Goal: Task Accomplishment & Management: Use online tool/utility

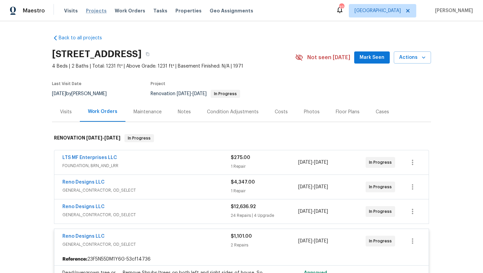
click at [93, 10] on span "Projects" at bounding box center [96, 10] width 21 height 7
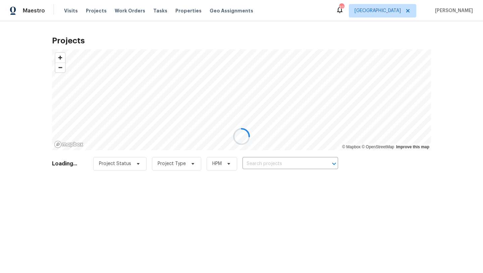
click at [268, 164] on div at bounding box center [241, 136] width 483 height 273
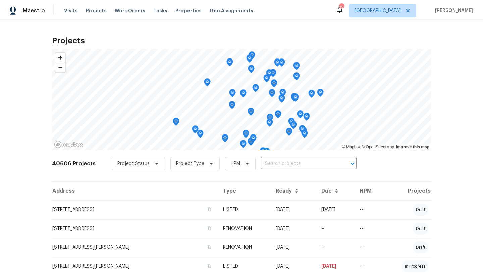
click at [268, 164] on input "text" at bounding box center [299, 163] width 77 height 10
type input "14027 brook"
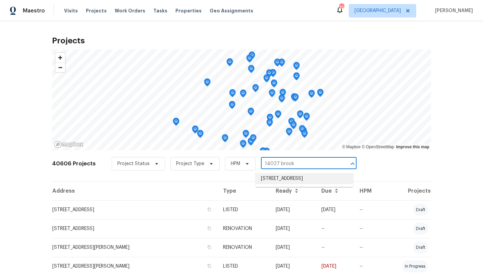
click at [277, 179] on li "14027 Brookgreen Dr, Dallas, TX 75240" at bounding box center [305, 178] width 98 height 11
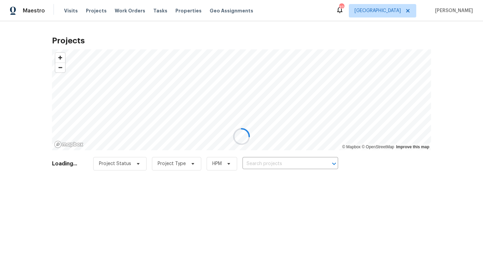
type input "14027 Brookgreen Dr, Dallas, TX 75240"
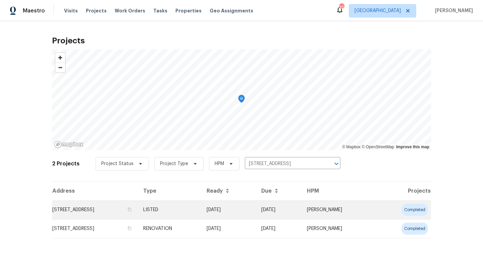
click at [109, 209] on td "14027 Brookgreen Dr, Dallas, TX 75240" at bounding box center [95, 209] width 86 height 19
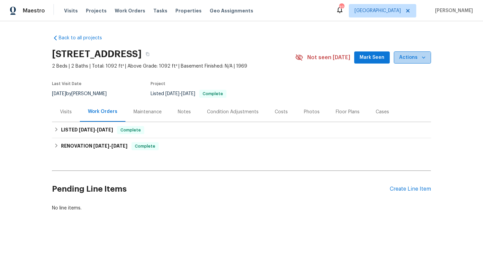
click at [410, 63] on button "Actions" at bounding box center [412, 57] width 37 height 12
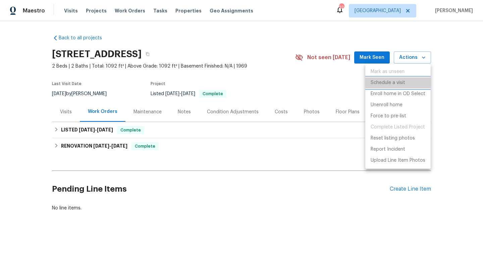
click at [398, 82] on p "Schedule a visit" at bounding box center [388, 82] width 35 height 7
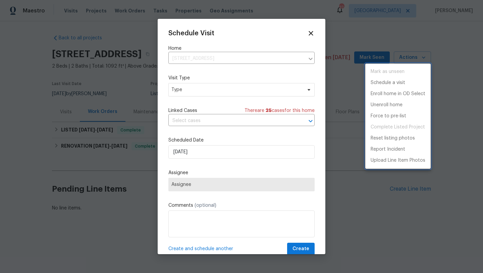
click at [217, 88] on div at bounding box center [241, 136] width 483 height 273
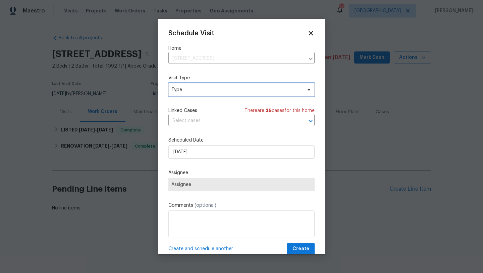
click at [217, 88] on span "Type" at bounding box center [237, 89] width 131 height 7
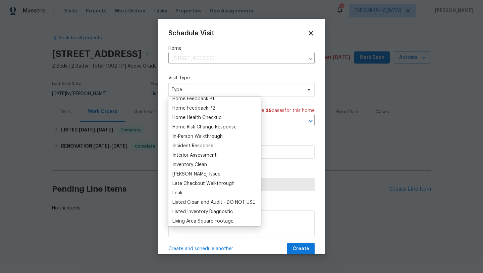
scroll to position [221, 0]
click at [200, 115] on div "Home Health Checkup" at bounding box center [197, 116] width 49 height 7
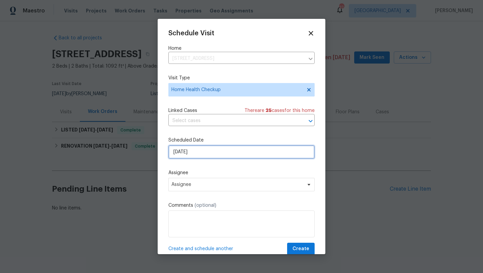
click at [192, 151] on input "[DATE]" at bounding box center [242, 151] width 146 height 13
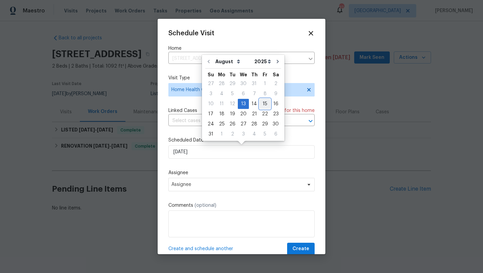
click at [262, 104] on div "15" at bounding box center [265, 103] width 11 height 9
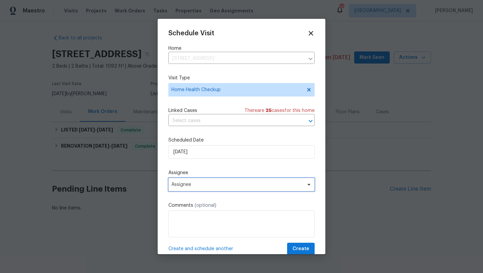
click at [273, 187] on span "Assignee" at bounding box center [238, 184] width 132 height 5
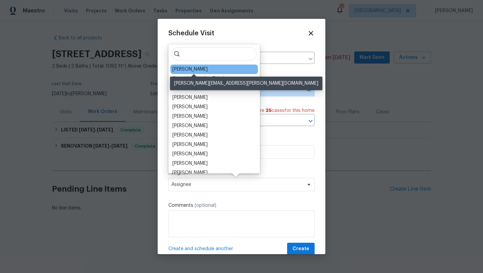
click at [197, 67] on div "RonDerrick Jackson" at bounding box center [190, 69] width 35 height 7
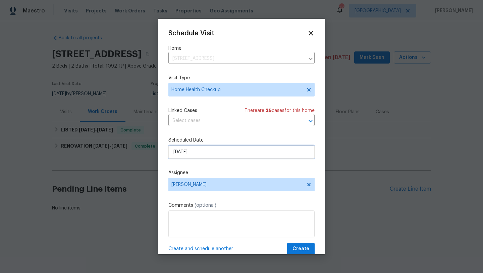
click at [244, 153] on input "[DATE]" at bounding box center [242, 151] width 146 height 13
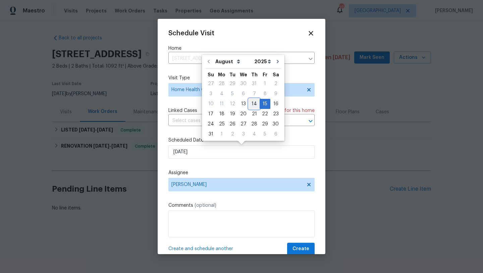
click at [253, 104] on div "14" at bounding box center [254, 103] width 11 height 9
type input "8/14/2025"
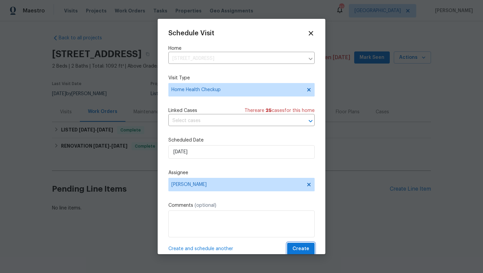
click at [299, 249] on span "Create" at bounding box center [301, 248] width 17 height 8
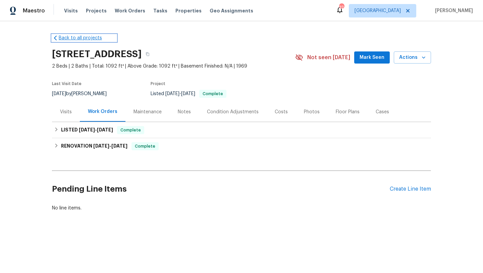
click at [74, 38] on link "Back to all projects" at bounding box center [84, 38] width 64 height 7
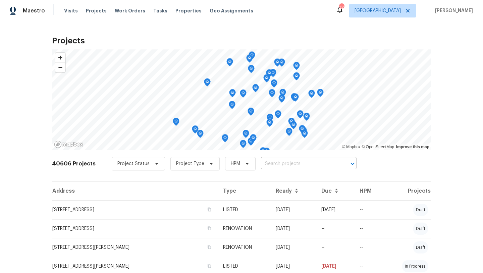
click at [288, 161] on input "text" at bounding box center [299, 163] width 77 height 10
type input "3304 b"
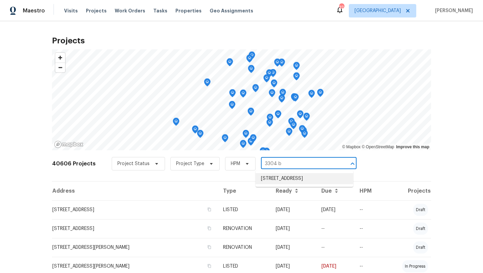
click at [299, 178] on li "3304 Bright Star Way, Plano, TX 75074" at bounding box center [305, 178] width 98 height 11
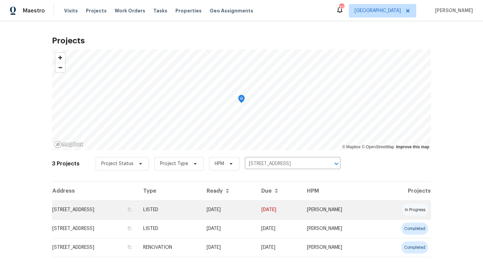
click at [111, 210] on td "3304 Bright Star Way, Plano, TX 75074" at bounding box center [95, 209] width 86 height 19
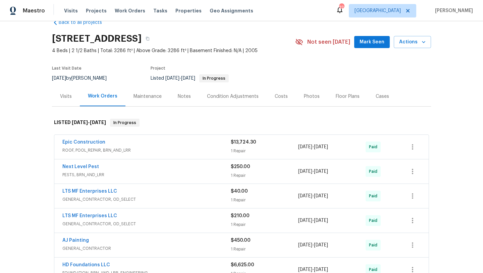
scroll to position [16, 0]
click at [419, 45] on span "Actions" at bounding box center [413, 42] width 27 height 8
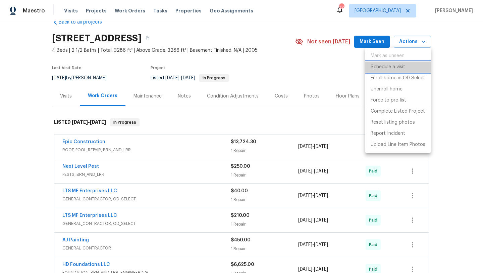
click at [396, 65] on p "Schedule a visit" at bounding box center [388, 66] width 35 height 7
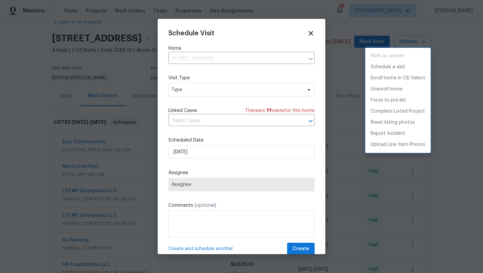
click at [228, 89] on div at bounding box center [241, 136] width 483 height 273
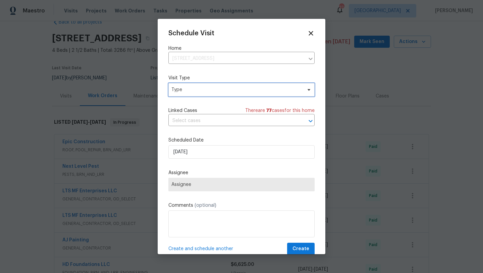
click at [228, 89] on span "Type" at bounding box center [237, 89] width 131 height 7
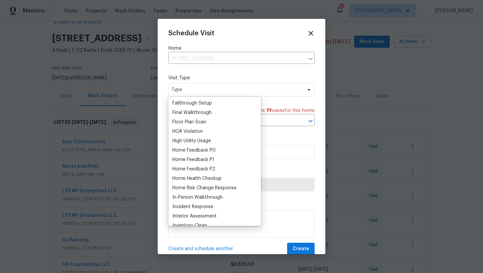
scroll to position [160, 0]
click at [204, 176] on div "Home Health Checkup" at bounding box center [197, 178] width 49 height 7
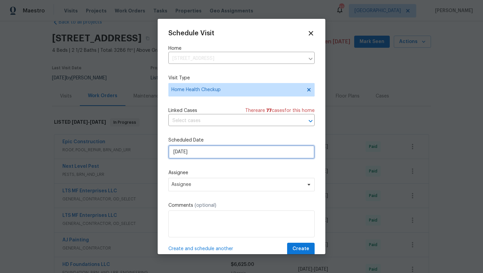
click at [205, 153] on input "8/13/2025" at bounding box center [242, 151] width 146 height 13
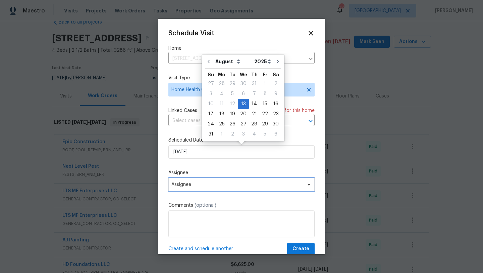
click at [210, 189] on span "Assignee" at bounding box center [242, 184] width 146 height 13
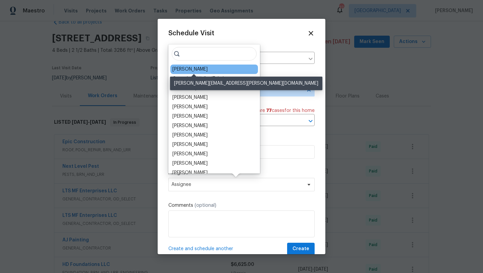
click at [189, 69] on div "RonDerrick Jackson" at bounding box center [190, 69] width 35 height 7
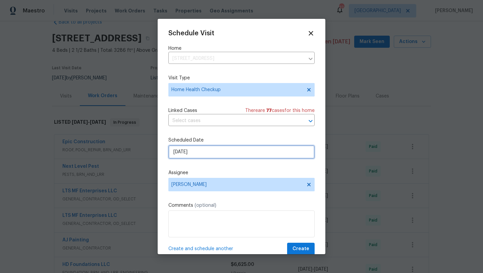
click at [227, 153] on input "8/13/2025" at bounding box center [242, 151] width 146 height 13
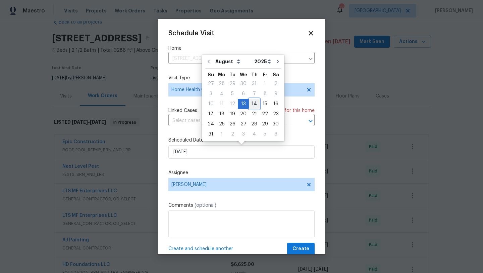
click at [252, 103] on div "14" at bounding box center [254, 103] width 11 height 9
type input "8/14/2025"
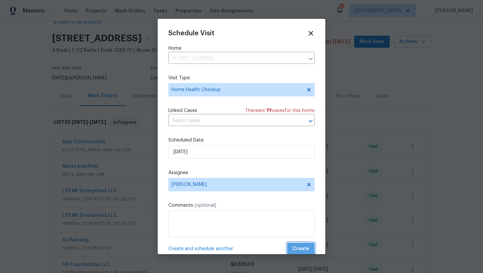
click at [297, 247] on span "Create" at bounding box center [301, 248] width 17 height 8
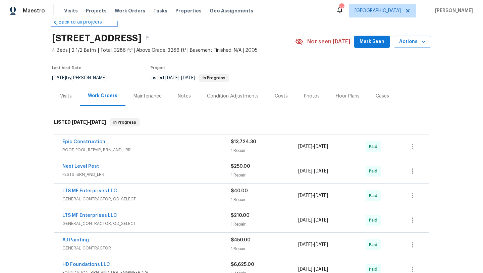
click at [80, 21] on link "Back to all projects" at bounding box center [84, 22] width 64 height 7
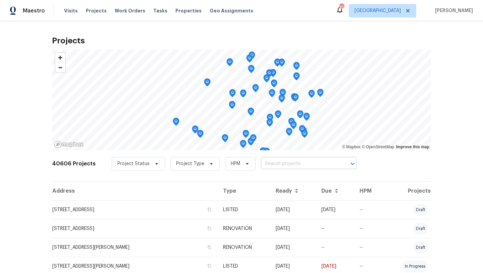
click at [268, 162] on input "text" at bounding box center [299, 163] width 77 height 10
type input "802 ap"
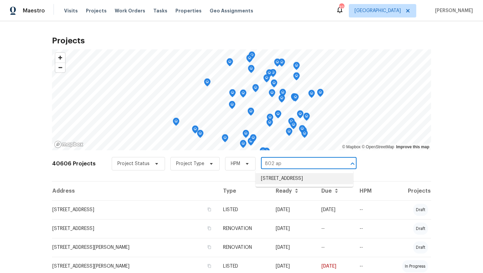
click at [278, 178] on li "802 Appalachian Dr, Wylie, TX 75098" at bounding box center [305, 178] width 98 height 11
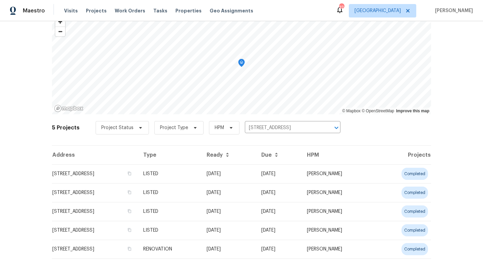
scroll to position [43, 0]
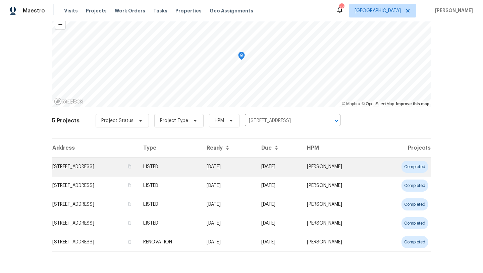
click at [138, 169] on td "802 Appalachian Dr, Wylie, TX 75098" at bounding box center [95, 166] width 86 height 19
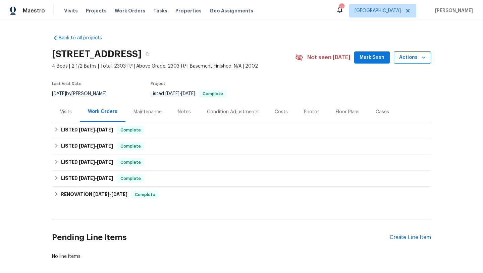
click at [409, 60] on span "Actions" at bounding box center [413, 57] width 27 height 8
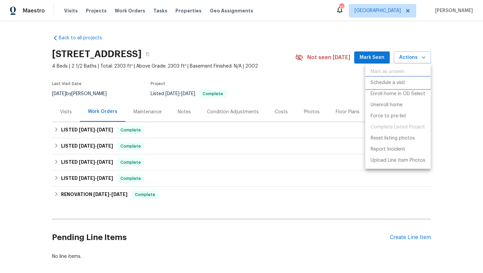
click at [398, 82] on p "Schedule a visit" at bounding box center [388, 82] width 35 height 7
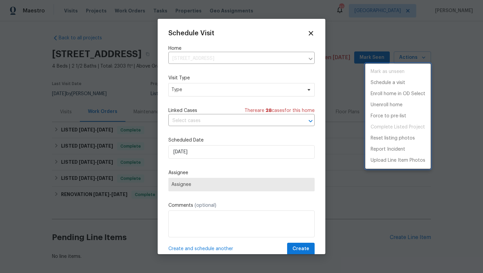
click at [241, 90] on div at bounding box center [241, 136] width 483 height 273
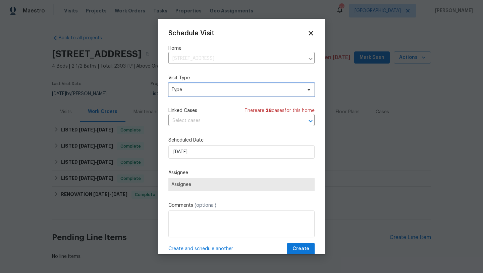
click at [241, 90] on span "Type" at bounding box center [237, 89] width 131 height 7
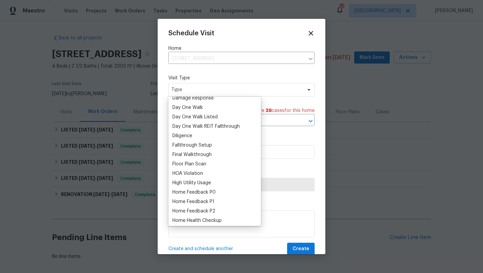
scroll to position [122, 0]
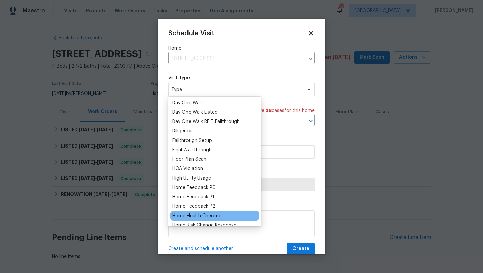
click at [210, 216] on div "Home Health Checkup" at bounding box center [197, 215] width 49 height 7
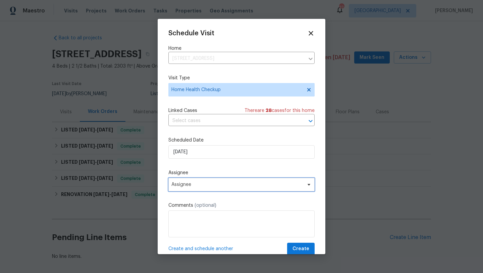
click at [216, 186] on span "Assignee" at bounding box center [238, 184] width 132 height 5
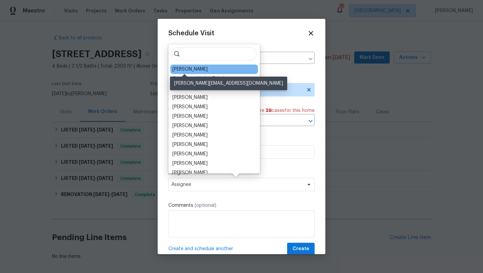
click at [186, 69] on div "[PERSON_NAME]" at bounding box center [190, 69] width 35 height 7
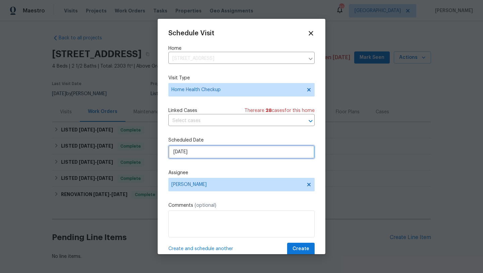
click at [265, 154] on input "8/13/2025" at bounding box center [242, 151] width 146 height 13
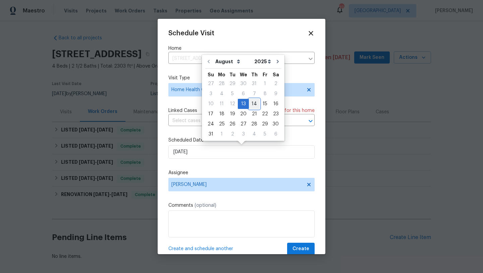
click at [251, 103] on div "14" at bounding box center [254, 103] width 11 height 9
type input "8/14/2025"
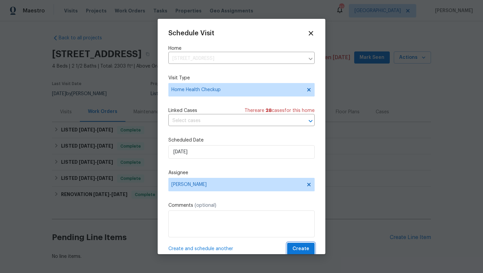
click at [300, 247] on span "Create" at bounding box center [301, 248] width 17 height 8
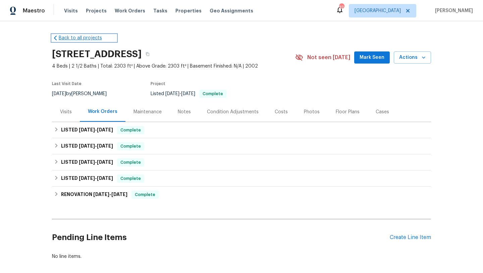
click at [63, 36] on link "Back to all projects" at bounding box center [84, 38] width 64 height 7
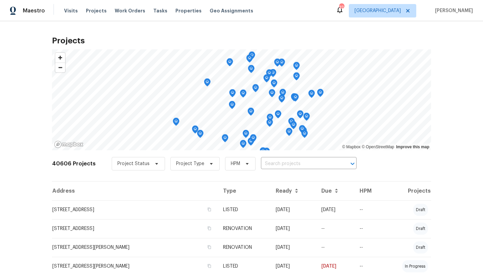
click at [262, 164] on input "text" at bounding box center [299, 163] width 77 height 10
type input "1204 trev"
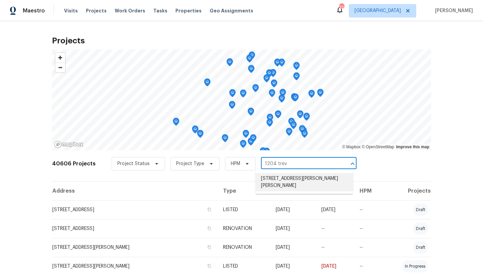
click at [269, 179] on li "1204 Trevino Rd, Forney, TX 75126" at bounding box center [305, 182] width 98 height 18
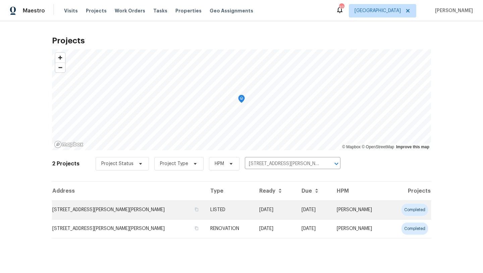
click at [225, 206] on td "LISTED" at bounding box center [229, 209] width 49 height 19
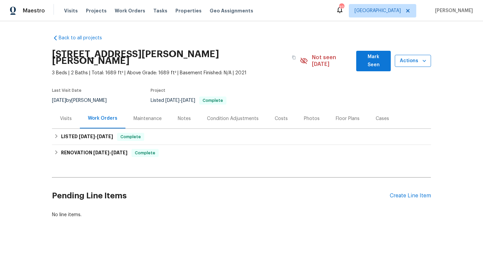
click at [402, 57] on span "Actions" at bounding box center [414, 61] width 26 height 8
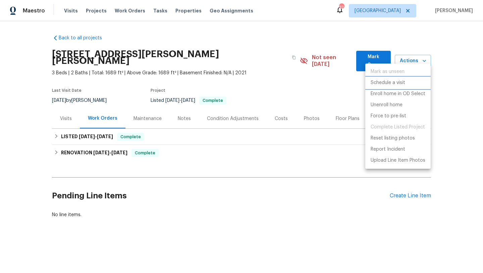
click at [399, 83] on p "Schedule a visit" at bounding box center [388, 82] width 35 height 7
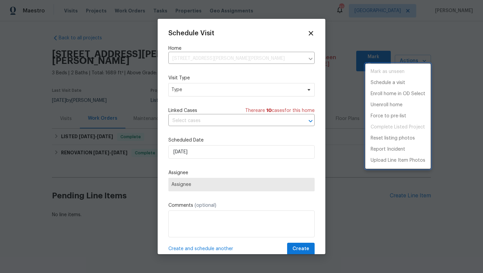
click at [198, 90] on div at bounding box center [241, 136] width 483 height 273
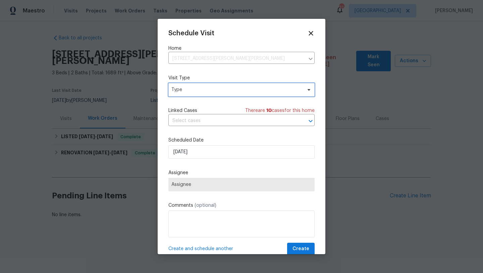
click at [198, 90] on span "Type" at bounding box center [237, 89] width 131 height 7
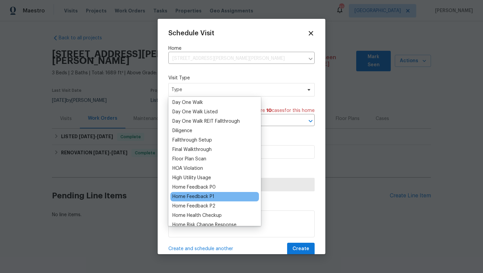
scroll to position [126, 0]
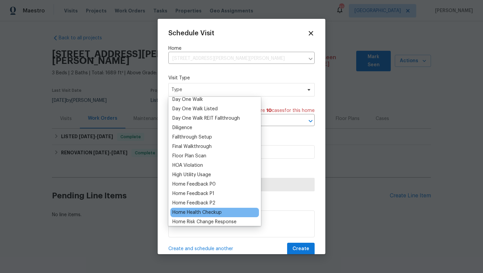
click at [197, 211] on div "Home Health Checkup" at bounding box center [197, 212] width 49 height 7
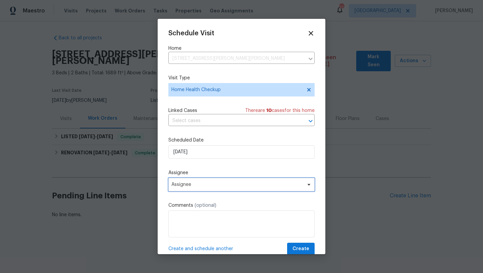
click at [199, 185] on span "Assignee" at bounding box center [238, 184] width 132 height 5
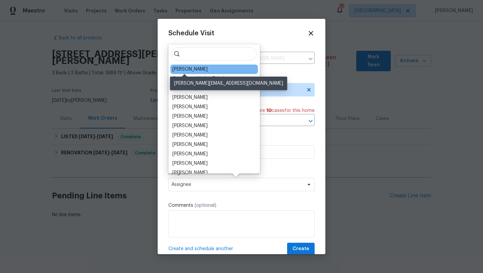
click at [181, 69] on div "[PERSON_NAME]" at bounding box center [190, 69] width 35 height 7
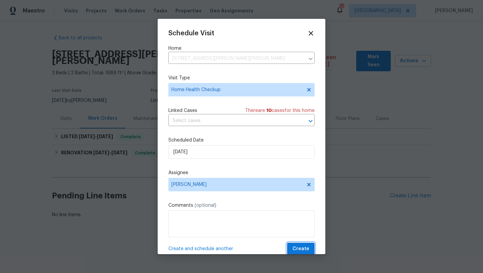
click at [302, 248] on span "Create" at bounding box center [301, 248] width 17 height 8
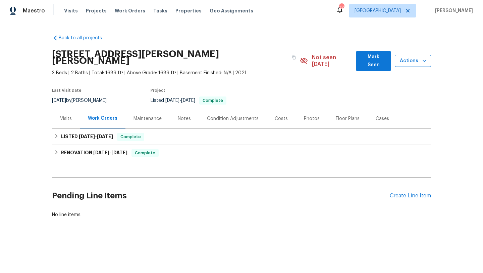
click at [405, 57] on span "Actions" at bounding box center [414, 61] width 26 height 8
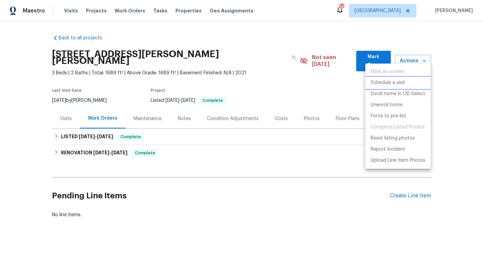
click at [394, 82] on p "Schedule a visit" at bounding box center [388, 82] width 35 height 7
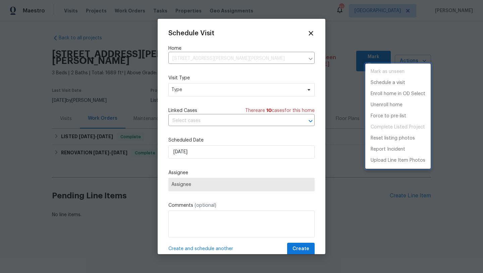
click at [217, 93] on div at bounding box center [241, 136] width 483 height 273
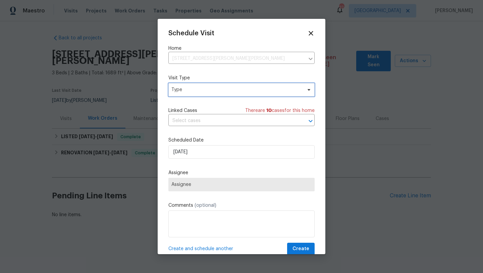
click at [217, 92] on span "Type" at bounding box center [237, 89] width 131 height 7
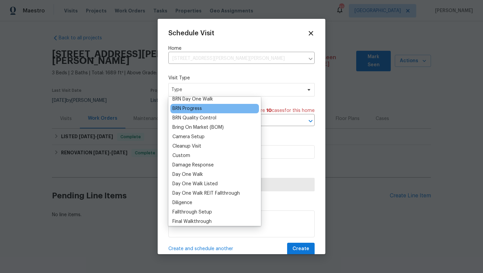
scroll to position [54, 0]
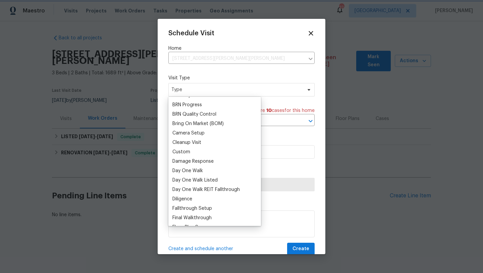
click at [21, 145] on div at bounding box center [241, 136] width 483 height 273
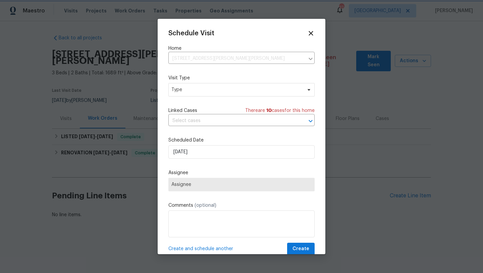
click at [64, 34] on div at bounding box center [241, 136] width 483 height 273
click at [61, 38] on div at bounding box center [241, 136] width 483 height 273
click at [61, 39] on div at bounding box center [241, 136] width 483 height 273
click at [313, 30] on icon at bounding box center [311, 33] width 8 height 8
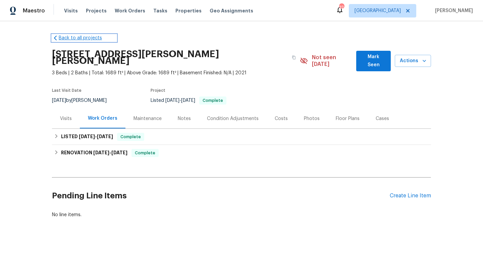
click at [91, 37] on link "Back to all projects" at bounding box center [84, 38] width 64 height 7
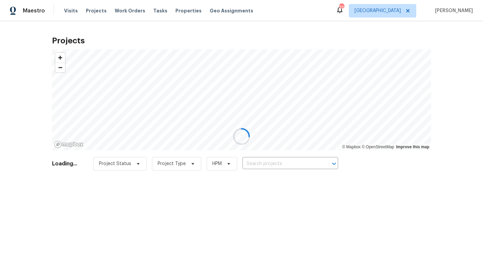
click at [284, 162] on div at bounding box center [241, 136] width 483 height 273
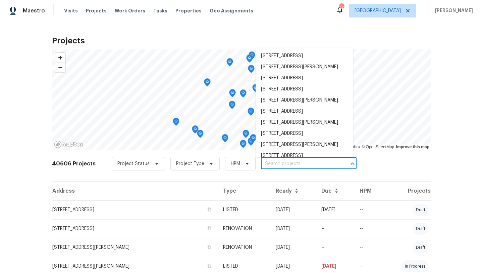
click at [283, 162] on input "text" at bounding box center [299, 163] width 77 height 10
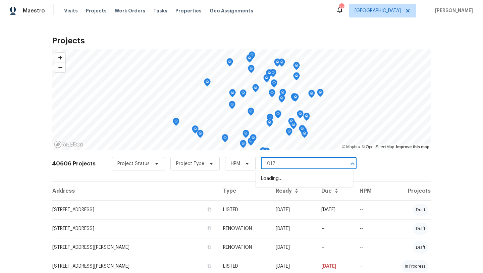
type input "1017 m"
click at [294, 194] on li "1017 Mule Deer Rd, Forney, TX 75126" at bounding box center [305, 189] width 98 height 11
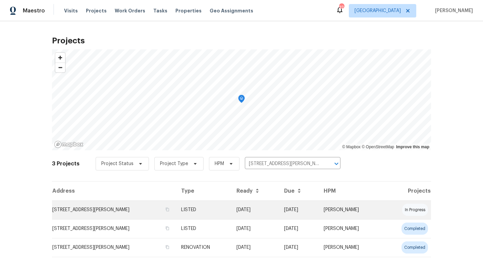
click at [307, 207] on td "08/18/25" at bounding box center [299, 209] width 40 height 19
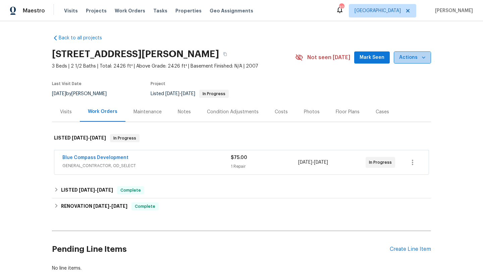
click at [410, 61] on span "Actions" at bounding box center [413, 57] width 27 height 8
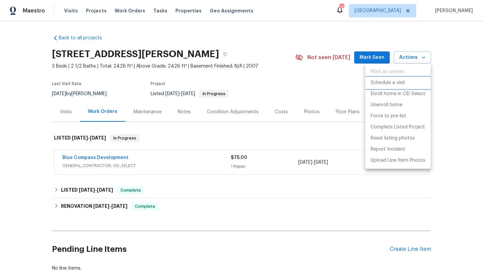
click at [395, 82] on p "Schedule a visit" at bounding box center [388, 82] width 35 height 7
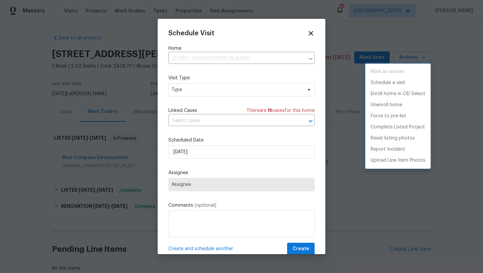
click at [252, 89] on div at bounding box center [241, 136] width 483 height 273
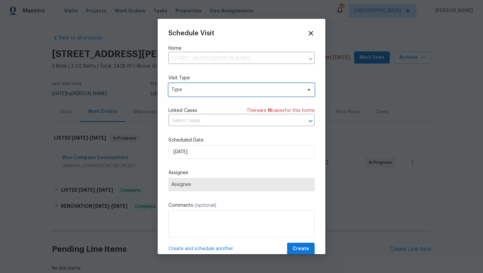
click at [252, 89] on span "Type" at bounding box center [237, 89] width 131 height 7
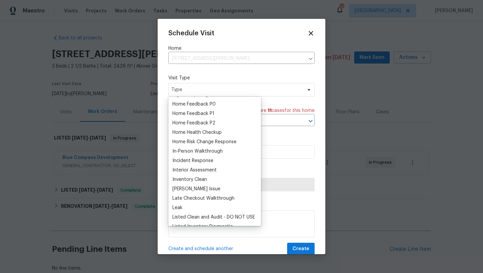
scroll to position [204, 0]
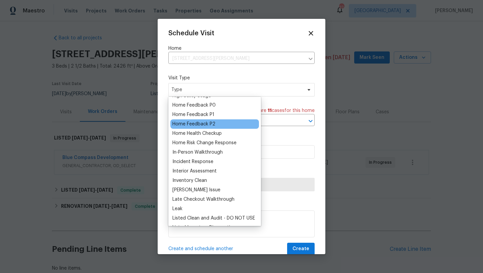
click at [212, 128] on div "Home Feedback P2" at bounding box center [215, 123] width 89 height 9
click at [210, 134] on div "Home Health Checkup" at bounding box center [197, 133] width 49 height 7
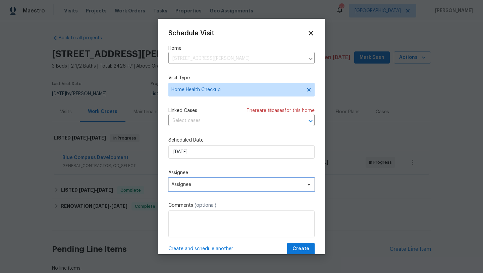
click at [203, 186] on span "Assignee" at bounding box center [238, 184] width 132 height 5
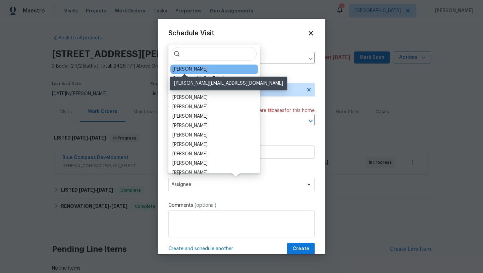
click at [190, 70] on div "[PERSON_NAME]" at bounding box center [190, 69] width 35 height 7
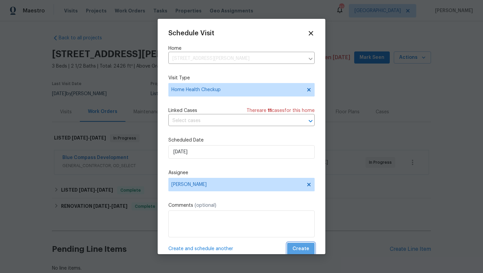
click at [306, 249] on span "Create" at bounding box center [301, 248] width 17 height 8
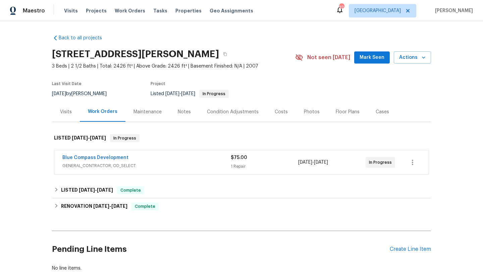
click at [216, 164] on span "GENERAL_CONTRACTOR, OD_SELECT" at bounding box center [146, 165] width 169 height 7
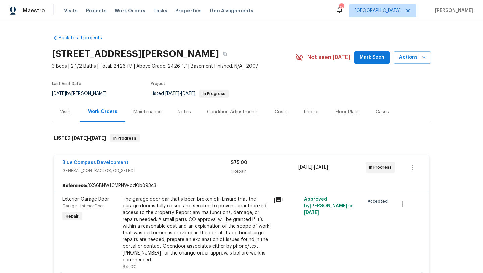
click at [211, 163] on div "Blue Compass Development" at bounding box center [146, 163] width 169 height 8
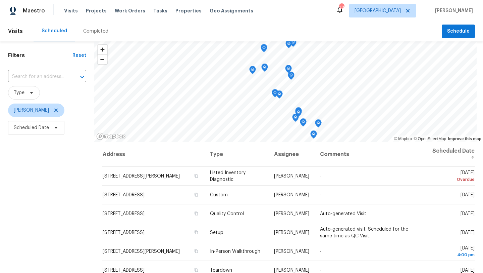
scroll to position [13, 0]
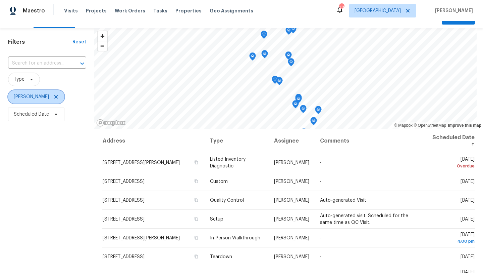
click at [46, 91] on span "[PERSON_NAME]" at bounding box center [36, 96] width 56 height 13
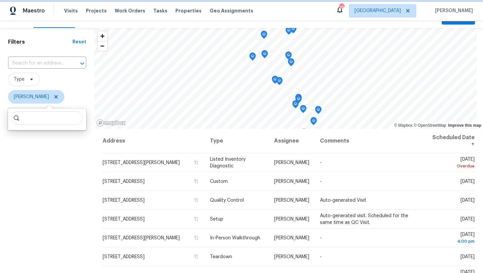
click at [54, 96] on icon at bounding box center [55, 96] width 3 height 3
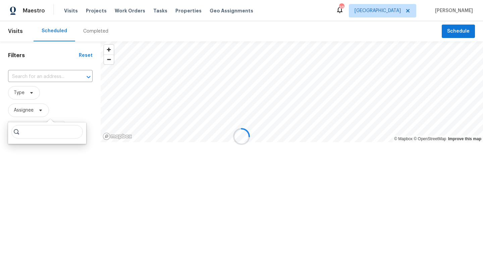
click at [31, 112] on div at bounding box center [241, 136] width 483 height 273
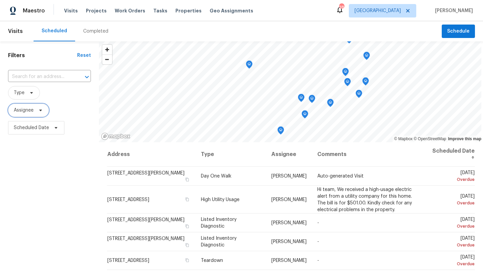
click at [31, 110] on span "Assignee" at bounding box center [24, 110] width 20 height 7
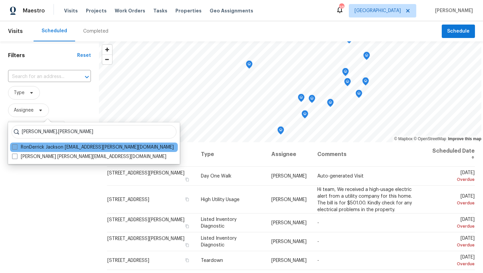
type input "ron.jackson"
click at [25, 146] on label "RonDerrick Jackson ron.jackson@opendoor.com" at bounding box center [93, 147] width 162 height 7
click at [16, 146] on input "RonDerrick Jackson ron.jackson@opendoor.com" at bounding box center [14, 146] width 4 height 4
checkbox input "true"
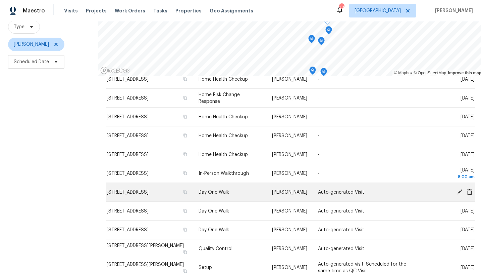
scroll to position [64, 0]
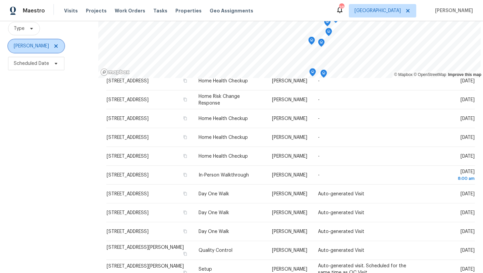
click at [58, 45] on icon at bounding box center [55, 45] width 3 height 3
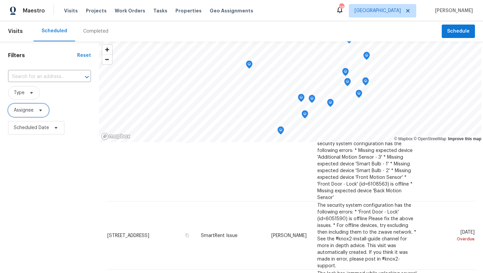
click at [37, 109] on span at bounding box center [39, 109] width 7 height 5
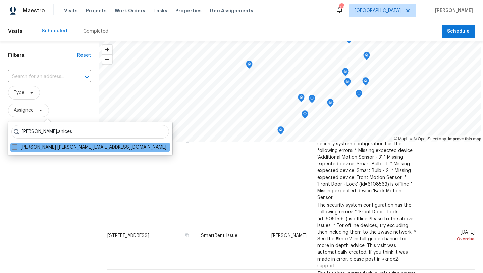
type input "alicia.anices"
click at [40, 148] on label "Alicia Anices alicia.anices@opendoor.com" at bounding box center [89, 147] width 154 height 7
click at [16, 148] on input "Alicia Anices alicia.anices@opendoor.com" at bounding box center [14, 146] width 4 height 4
checkbox input "true"
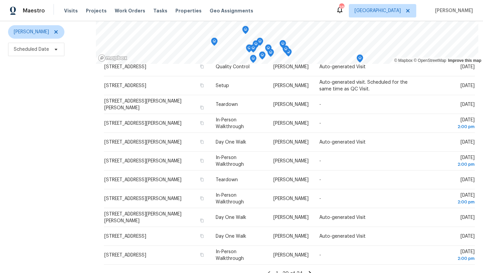
scroll to position [87, 0]
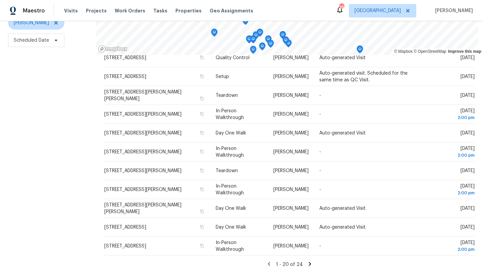
click at [311, 262] on icon at bounding box center [310, 264] width 6 height 6
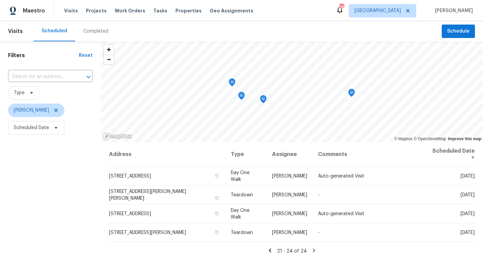
scroll to position [0, 0]
click at [271, 247] on icon at bounding box center [270, 250] width 6 height 6
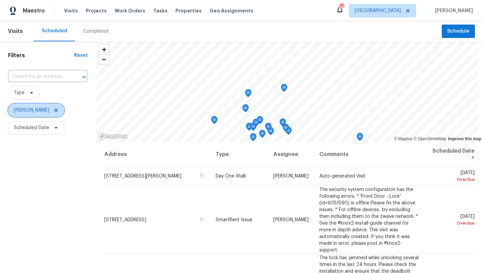
click at [54, 111] on icon at bounding box center [55, 109] width 3 height 3
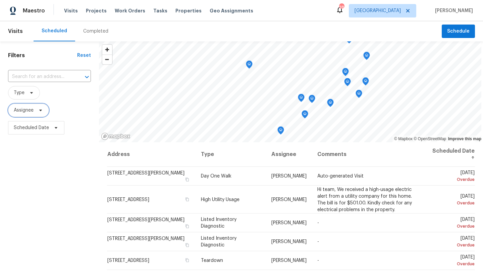
click at [32, 112] on span "Assignee" at bounding box center [24, 110] width 20 height 7
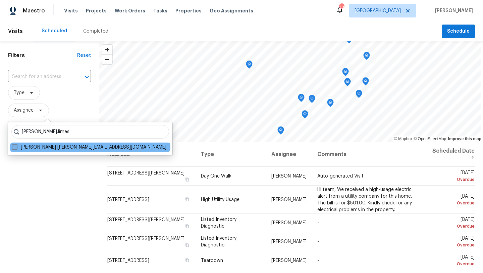
type input "brad.limes"
click at [45, 146] on label "Brad Limes brad.limes@opendoor.com" at bounding box center [89, 147] width 154 height 7
click at [16, 146] on input "Brad Limes brad.limes@opendoor.com" at bounding box center [14, 146] width 4 height 4
checkbox input "true"
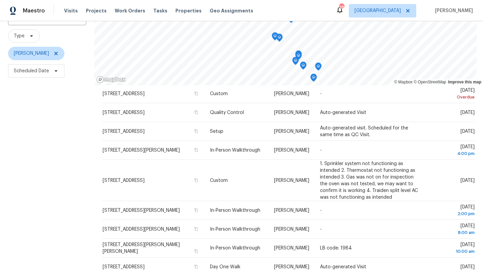
scroll to position [56, 0]
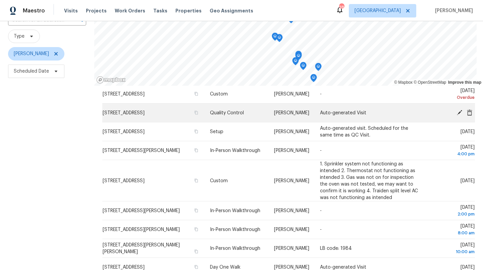
click at [459, 110] on icon at bounding box center [460, 112] width 6 height 6
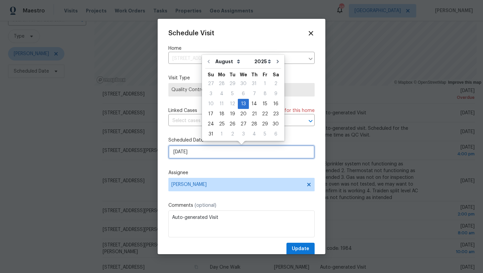
click at [204, 156] on input "8/13/2025" at bounding box center [242, 151] width 146 height 13
click at [262, 104] on div "15" at bounding box center [265, 103] width 11 height 9
type input "8/15/2025"
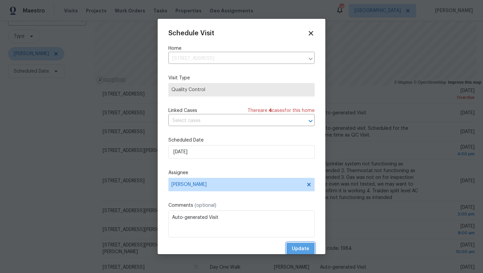
click at [299, 249] on span "Update" at bounding box center [300, 248] width 17 height 8
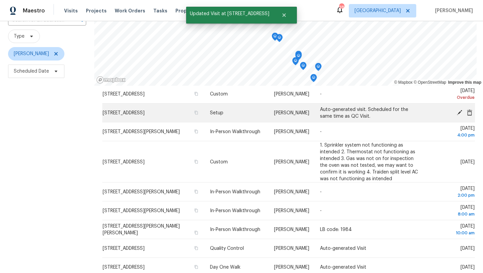
click at [460, 111] on icon at bounding box center [459, 111] width 5 height 5
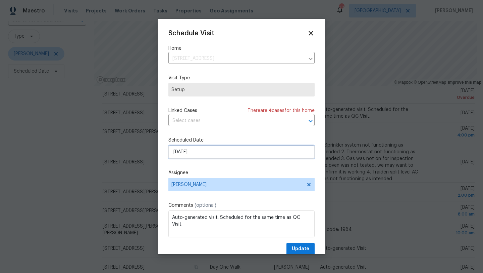
click at [217, 151] on input "8/13/2025" at bounding box center [242, 151] width 146 height 13
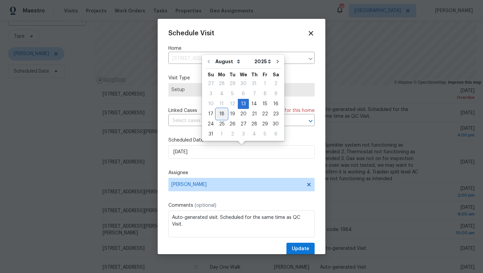
click at [222, 115] on div "18" at bounding box center [222, 113] width 11 height 9
type input "8/18/2025"
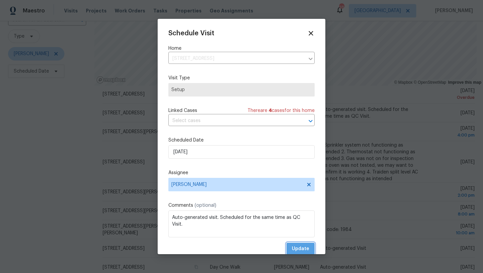
click at [298, 248] on span "Update" at bounding box center [300, 248] width 17 height 8
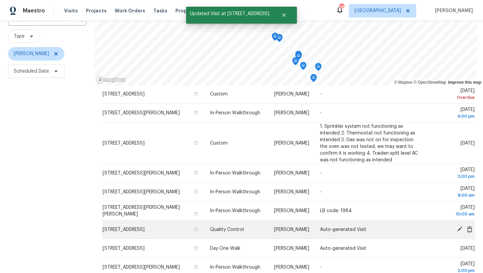
click at [461, 229] on icon at bounding box center [460, 229] width 6 height 6
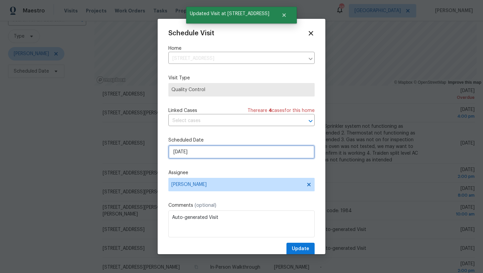
click at [243, 153] on input "8/15/2025" at bounding box center [242, 151] width 146 height 13
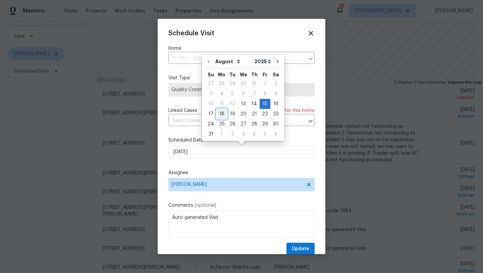
click at [221, 114] on div "18" at bounding box center [222, 113] width 11 height 9
type input "8/18/2025"
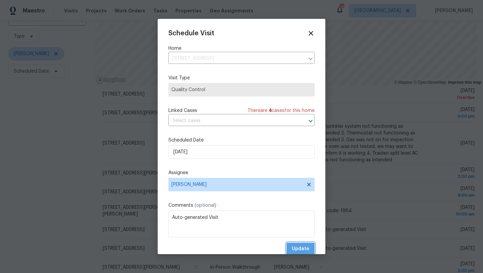
click at [304, 244] on button "Update" at bounding box center [301, 248] width 28 height 12
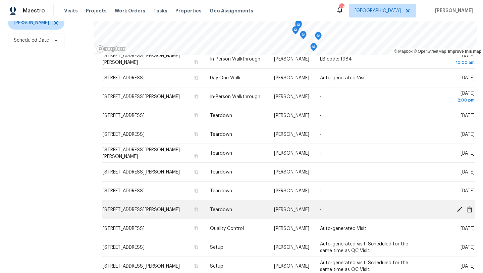
scroll to position [223, 0]
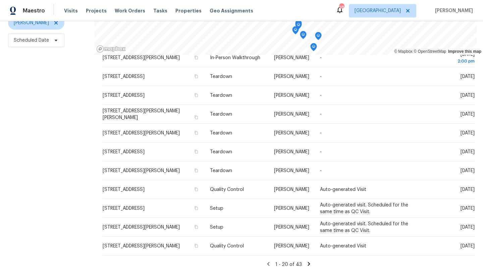
click at [311, 262] on icon at bounding box center [309, 264] width 6 height 6
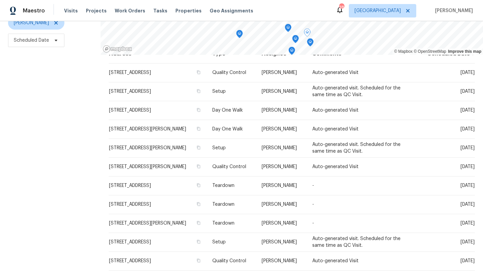
scroll to position [0, 0]
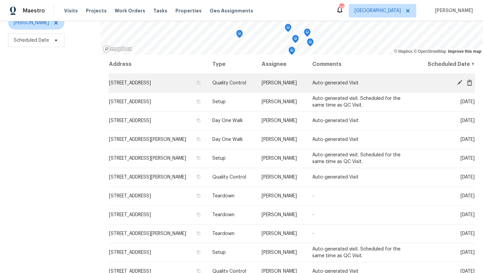
click at [458, 81] on icon at bounding box center [460, 83] width 6 height 6
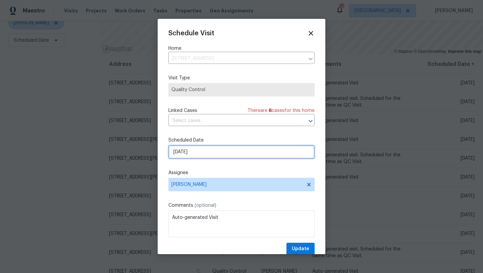
click at [203, 153] on input "[DATE]" at bounding box center [242, 151] width 146 height 13
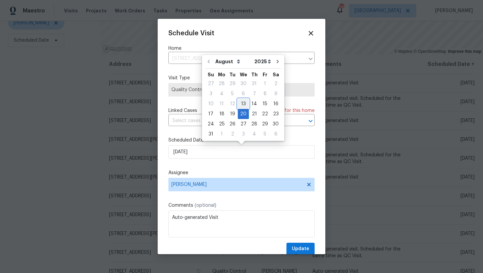
click at [242, 103] on div "13" at bounding box center [243, 103] width 11 height 9
type input "8/13/2025"
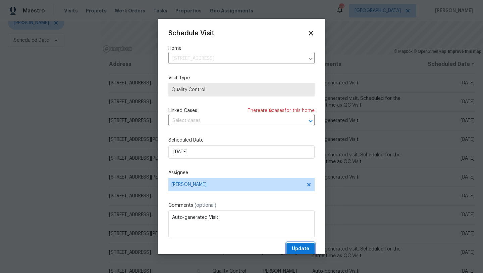
click at [299, 247] on span "Update" at bounding box center [300, 248] width 17 height 8
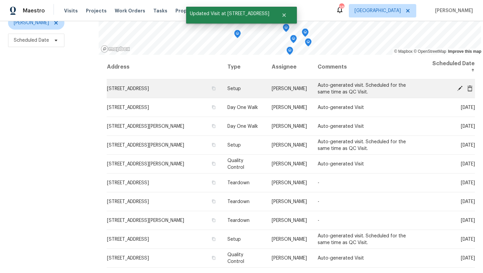
click at [460, 85] on icon at bounding box center [460, 88] width 6 height 6
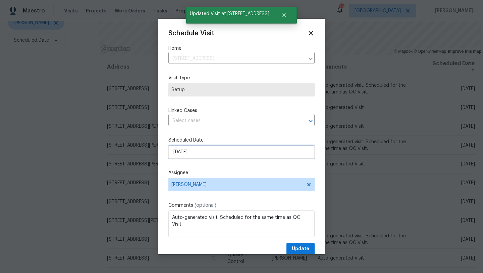
click at [218, 151] on input "[DATE]" at bounding box center [242, 151] width 146 height 13
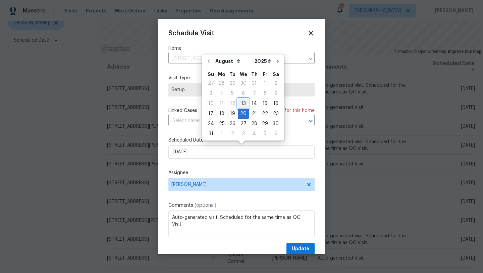
click at [240, 103] on div "13" at bounding box center [243, 103] width 11 height 9
type input "8/13/2025"
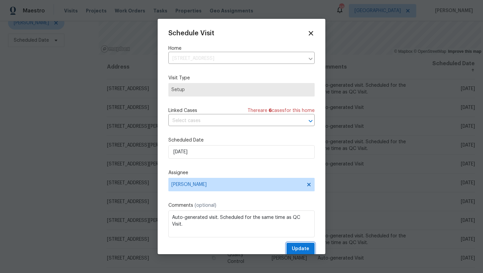
click at [296, 246] on span "Update" at bounding box center [300, 248] width 17 height 8
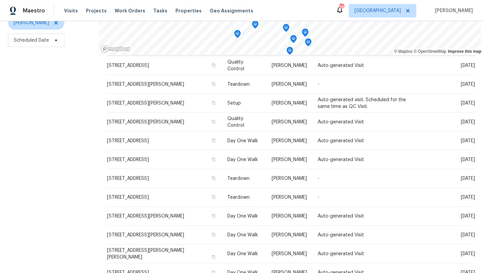
scroll to position [195, 0]
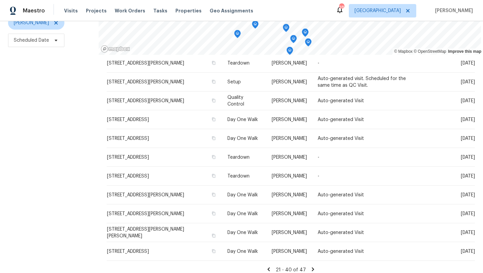
click at [270, 267] on icon at bounding box center [269, 269] width 2 height 4
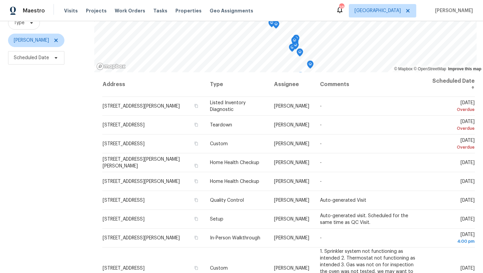
scroll to position [87, 0]
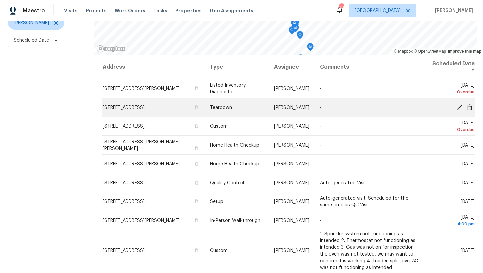
click at [460, 106] on icon at bounding box center [459, 106] width 5 height 5
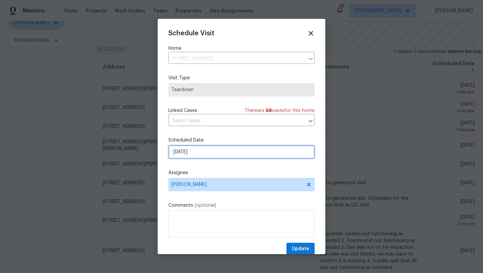
click at [204, 152] on input "8/11/2025" at bounding box center [242, 151] width 146 height 13
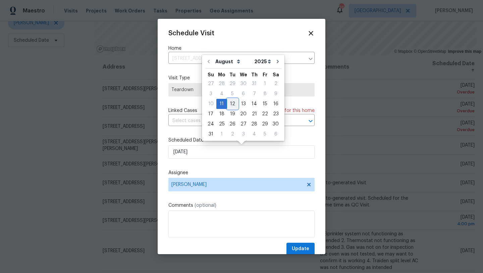
click at [232, 103] on div "12" at bounding box center [232, 103] width 11 height 9
type input "8/12/2025"
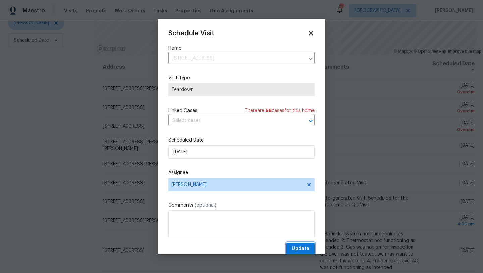
click at [301, 247] on span "Update" at bounding box center [300, 248] width 17 height 8
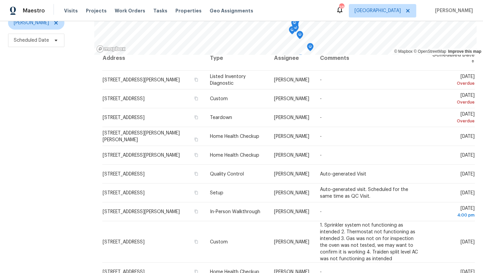
scroll to position [9, 0]
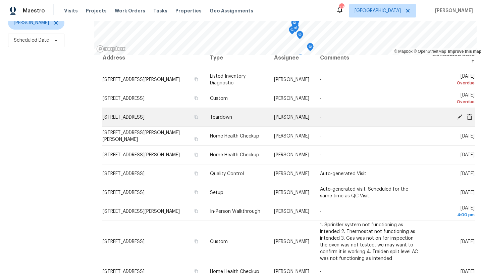
click at [461, 116] on icon at bounding box center [460, 116] width 6 height 6
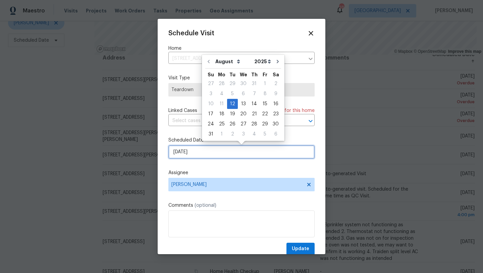
click at [238, 154] on input "8/12/2025" at bounding box center [242, 151] width 146 height 13
click at [242, 104] on div "13" at bounding box center [243, 103] width 11 height 9
type input "8/13/2025"
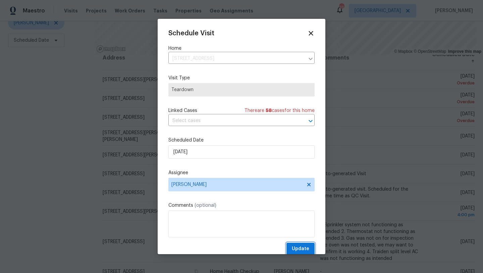
click at [300, 250] on span "Update" at bounding box center [300, 248] width 17 height 8
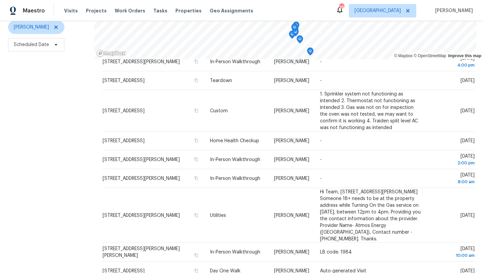
scroll to position [87, 0]
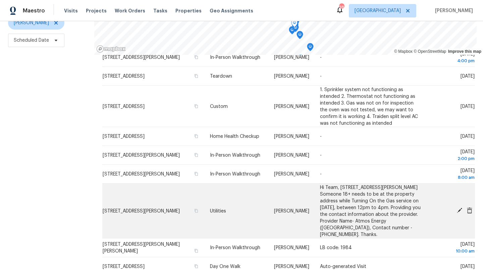
click at [197, 214] on td "2124 Hobby Dr, Forney, TX 75126" at bounding box center [153, 210] width 102 height 55
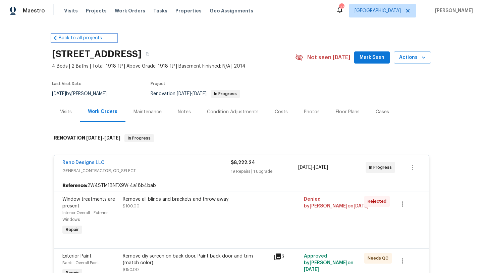
click at [67, 37] on link "Back to all projects" at bounding box center [84, 38] width 64 height 7
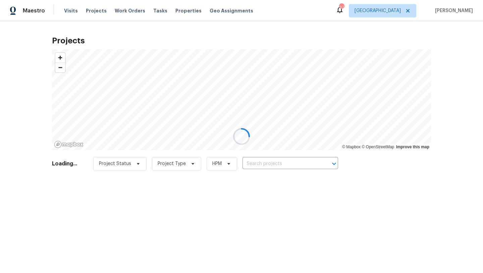
click at [275, 163] on div at bounding box center [241, 136] width 483 height 273
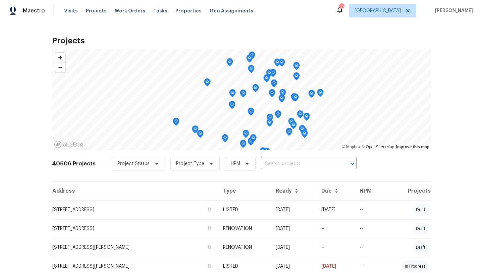
click at [270, 162] on input "text" at bounding box center [299, 163] width 77 height 10
type input "2124 hobby"
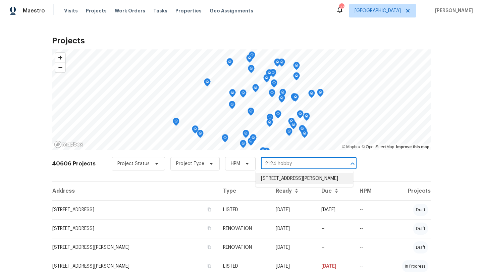
click at [276, 180] on li "2124 Hobby Dr, Forney, TX 75126" at bounding box center [305, 178] width 98 height 11
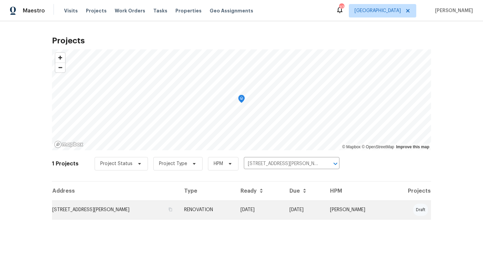
click at [159, 210] on td "[STREET_ADDRESS][PERSON_NAME]" at bounding box center [115, 209] width 127 height 19
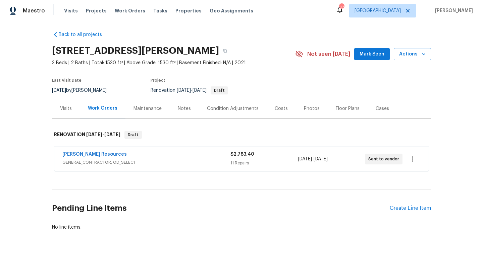
scroll to position [7, 0]
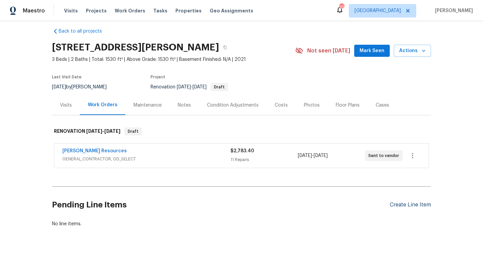
click at [423, 202] on div "Create Line Item" at bounding box center [410, 204] width 41 height 6
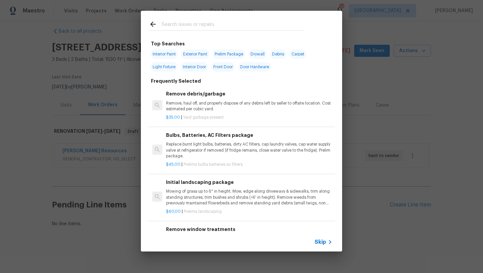
click at [208, 25] on input "text" at bounding box center [233, 25] width 142 height 10
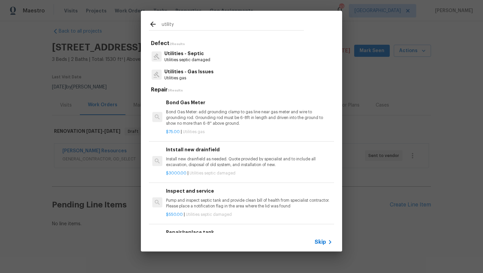
type input "utility"
click at [194, 71] on p "Utilities - Gas Issues" at bounding box center [189, 71] width 49 height 7
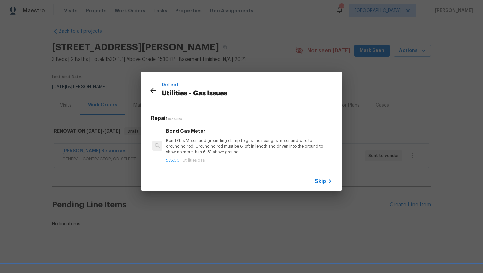
click at [322, 183] on span "Skip" at bounding box center [320, 181] width 11 height 7
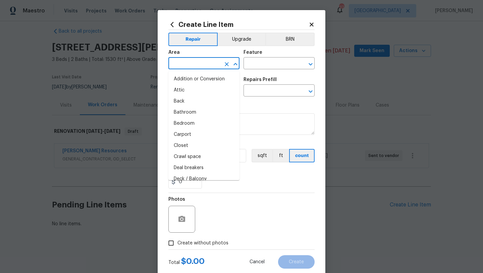
click at [197, 64] on input "text" at bounding box center [195, 64] width 52 height 10
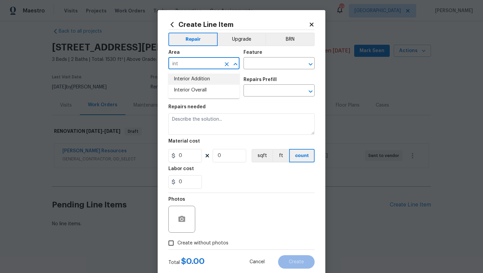
click at [198, 90] on li "Interior Overall" at bounding box center [204, 90] width 71 height 11
type input "Interior Overall"
click at [259, 64] on input "text" at bounding box center [270, 64] width 52 height 10
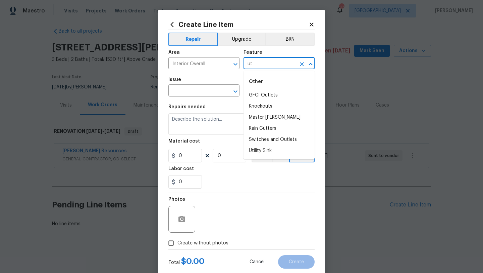
type input "u"
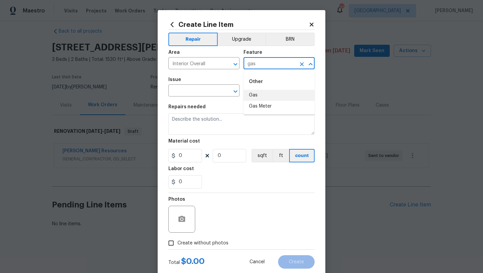
click at [257, 93] on li "Gas" at bounding box center [279, 95] width 71 height 11
type input "Gas"
click at [211, 92] on input "text" at bounding box center [195, 91] width 52 height 10
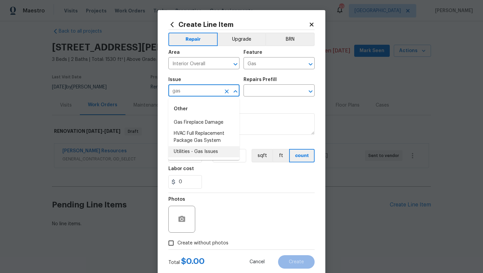
click at [204, 152] on li "Utilities - Gas Issues" at bounding box center [204, 151] width 71 height 11
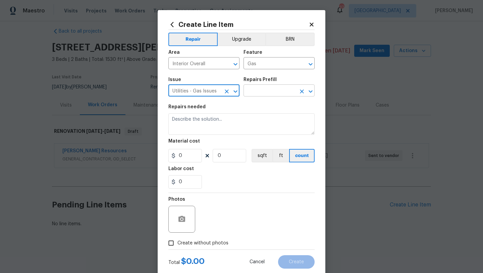
type input "Utilities - Gas Issues"
click at [261, 86] on input "text" at bounding box center [270, 91] width 52 height 10
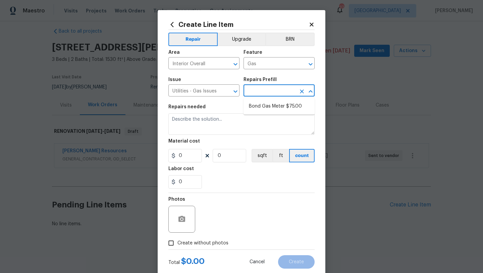
click at [264, 107] on li "Bond Gas Meter $75.00" at bounding box center [279, 106] width 71 height 11
type input "Bond Gas Meter $75.00"
type textarea "Bond Gas Meter: add grounding clamp to gas line near gas meter and wire to grou…"
type input "1"
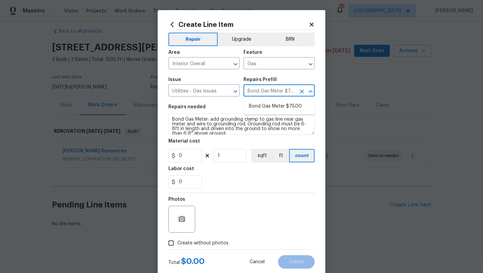
type input "75"
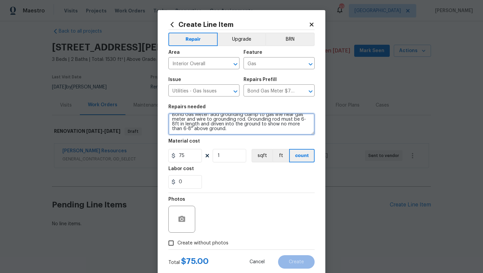
scroll to position [0, 0]
drag, startPoint x: 219, startPoint y: 129, endPoint x: 163, endPoint y: 110, distance: 58.5
click at [163, 110] on div "Create Line Item Repair Upgrade BRN Area Interior Overall ​ Feature Gas ​ Issue…" at bounding box center [242, 144] width 168 height 269
type textarea "Need someone to be at the home between 12-4 in order for the utility company to…"
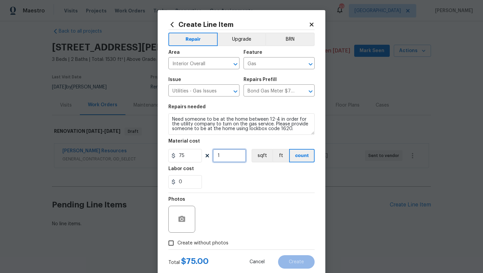
drag, startPoint x: 223, startPoint y: 154, endPoint x: 214, endPoint y: 154, distance: 9.1
click at [214, 154] on input "1" at bounding box center [230, 155] width 34 height 13
type input "2"
click at [215, 241] on span "Create without photos" at bounding box center [203, 242] width 51 height 7
click at [178, 241] on input "Create without photos" at bounding box center [171, 242] width 13 height 13
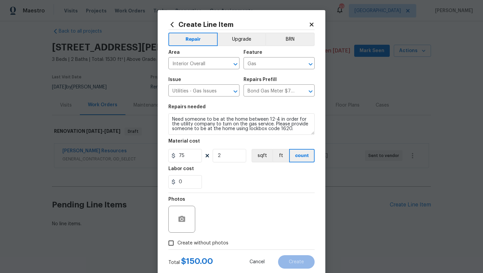
checkbox input "true"
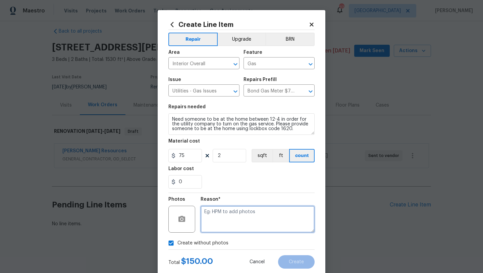
click at [225, 222] on textarea at bounding box center [258, 218] width 114 height 27
type textarea "s"
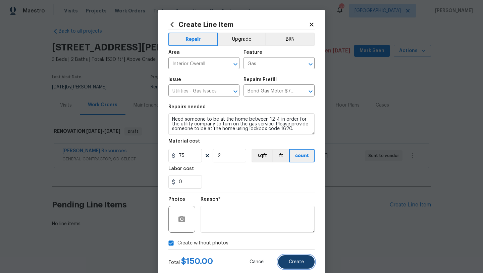
click at [293, 261] on span "Create" at bounding box center [296, 261] width 15 height 5
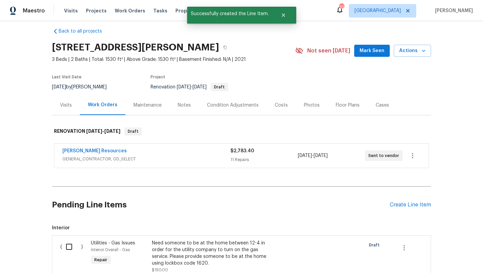
click at [72, 247] on input "checkbox" at bounding box center [71, 246] width 19 height 14
checkbox input "true"
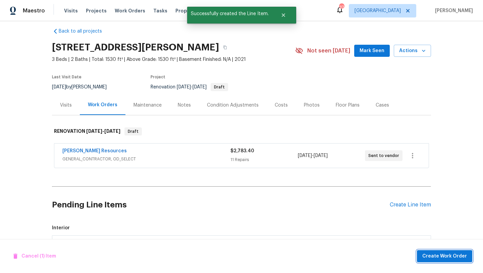
click at [434, 255] on span "Create Work Order" at bounding box center [445, 256] width 45 height 8
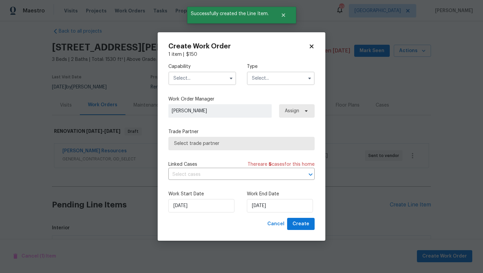
click at [207, 77] on input "text" at bounding box center [203, 78] width 68 height 13
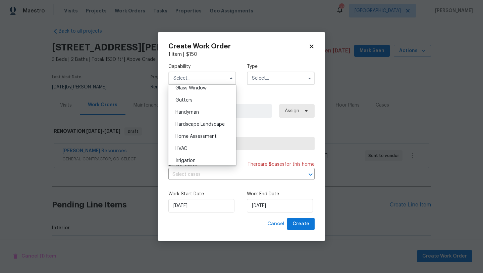
scroll to position [358, 0]
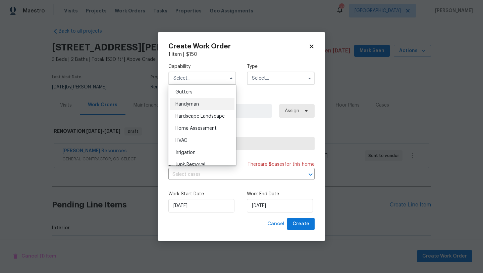
click at [198, 104] on span "Handyman" at bounding box center [188, 104] width 24 height 5
type input "Handyman"
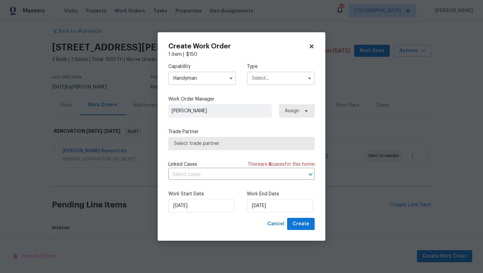
click at [268, 78] on input "text" at bounding box center [281, 78] width 68 height 13
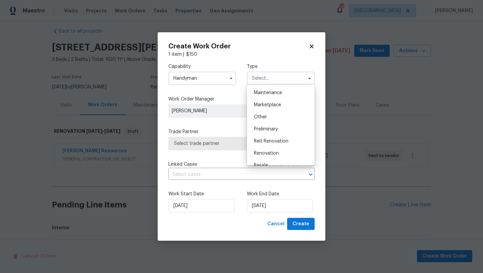
scroll to position [111, 0]
click at [272, 148] on span "Renovation" at bounding box center [266, 150] width 25 height 5
type input "Renovation"
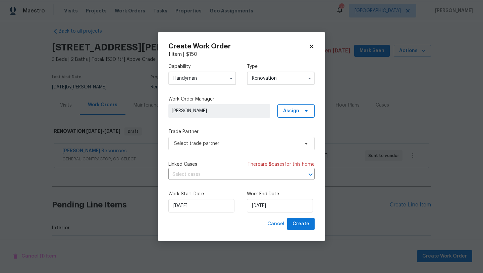
scroll to position [0, 0]
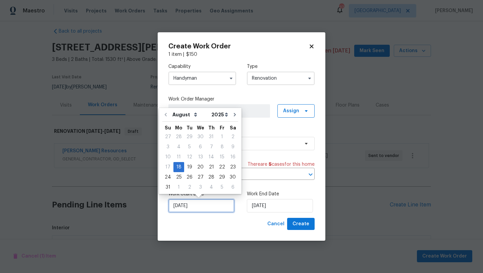
click at [215, 207] on input "8/18/2025" at bounding box center [202, 205] width 66 height 13
click at [310, 197] on div "Work End Date 8/18/2025" at bounding box center [281, 201] width 68 height 22
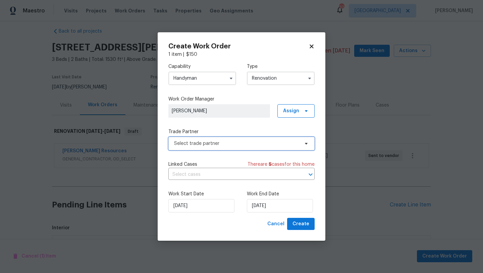
click at [306, 145] on icon at bounding box center [306, 143] width 5 height 5
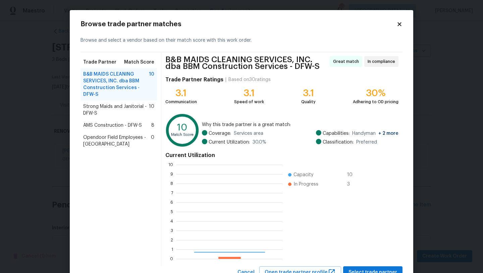
scroll to position [94, 106]
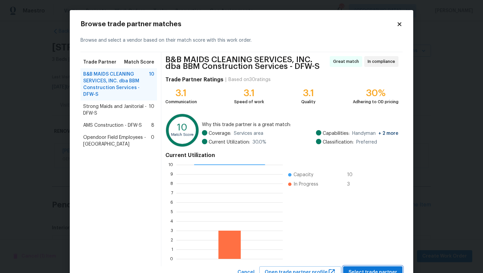
click at [361, 270] on span "Select trade partner" at bounding box center [373, 272] width 49 height 8
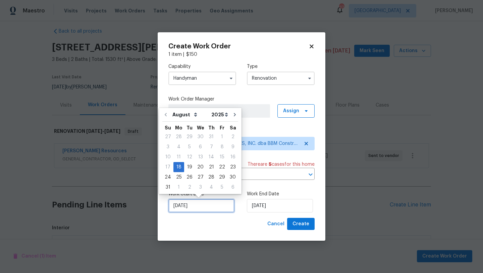
click at [200, 206] on input "8/18/2025" at bounding box center [202, 205] width 66 height 13
click at [302, 224] on span "Create" at bounding box center [301, 224] width 17 height 8
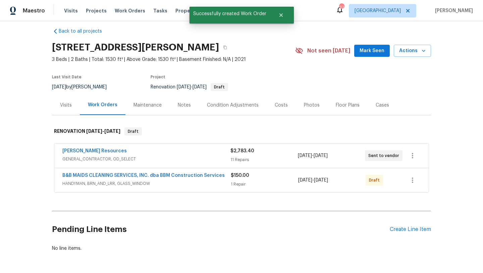
click at [188, 186] on span "HANDYMAN, BRN_AND_LRR, GLASS_WINDOW" at bounding box center [146, 183] width 169 height 7
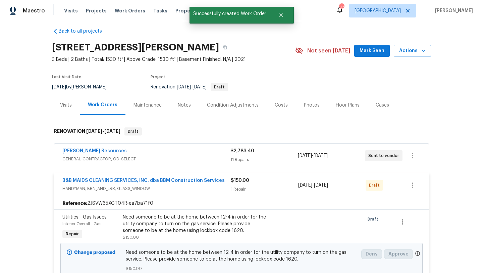
click at [187, 225] on div "Need someone to be at the home between 12-4 in order for the utility company to…" at bounding box center [196, 224] width 147 height 20
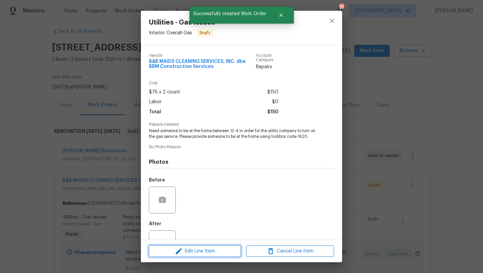
click at [198, 248] on span "Edit Line Item" at bounding box center [195, 251] width 88 height 8
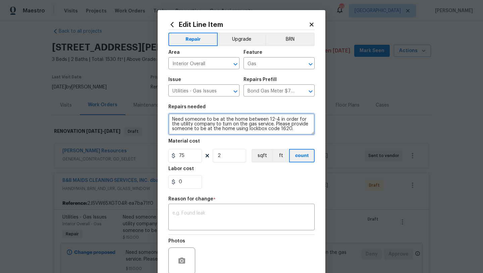
click at [297, 131] on textarea "Need someone to be at the home between 12-4 in order for the utility company to…" at bounding box center [242, 123] width 146 height 21
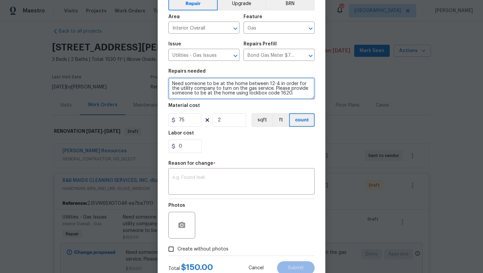
scroll to position [21, 0]
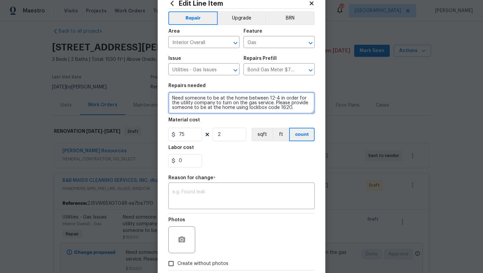
type textarea "Need someone to be at the home between 12-4 in order for the utility company to…"
click at [312, 4] on icon at bounding box center [312, 3] width 4 height 4
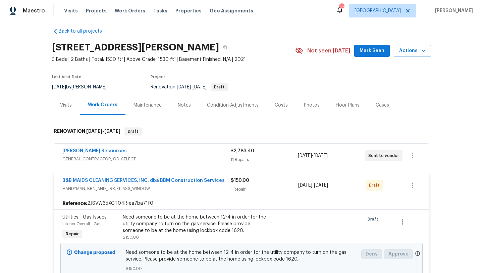
scroll to position [0, 0]
click at [415, 186] on icon "button" at bounding box center [413, 185] width 8 height 8
click at [417, 186] on li "Send to Vendor" at bounding box center [441, 185] width 73 height 11
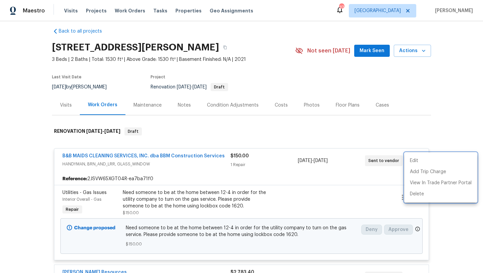
click at [183, 156] on div at bounding box center [241, 136] width 483 height 273
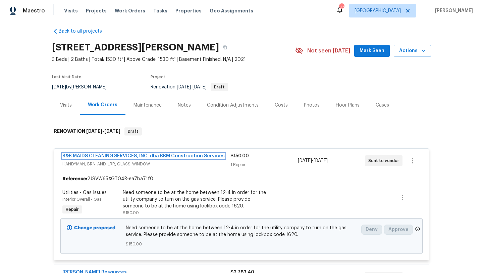
click at [183, 156] on link "B&B MAIDS CLEANING SERVICES, INC. dba BBM Construction Services" at bounding box center [143, 155] width 163 height 5
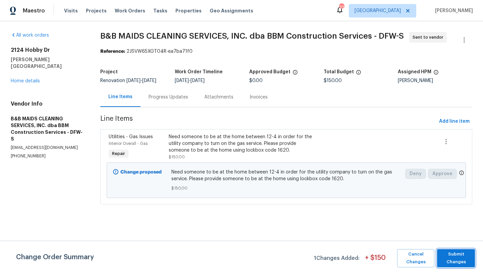
click at [454, 254] on span "Submit Changes" at bounding box center [456, 257] width 31 height 15
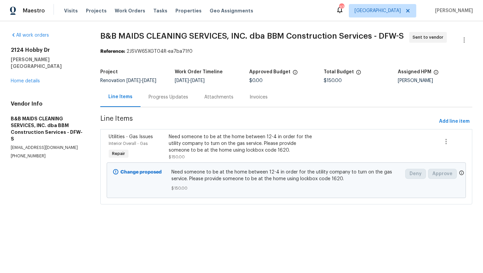
click at [177, 100] on div "Progress Updates" at bounding box center [169, 97] width 40 height 7
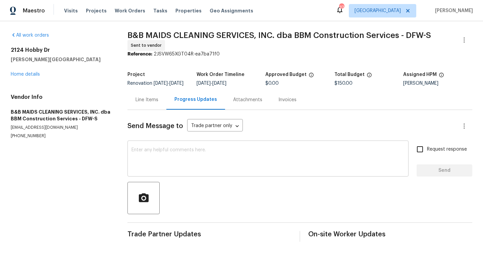
click at [195, 165] on textarea at bounding box center [268, 159] width 273 height 24
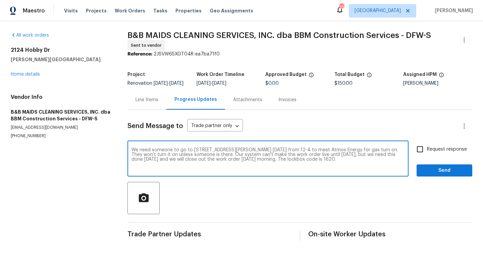
type textarea "We need someone to go to 2124 Hobby Dr, Forney, TX 75126 on Friday from 12-4 to…"
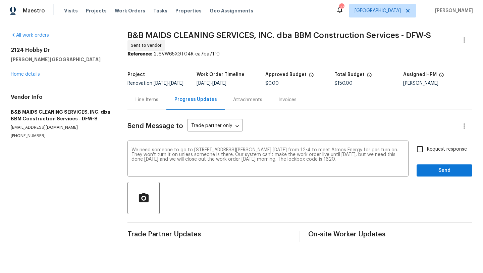
click at [436, 153] on span "Request response" at bounding box center [447, 149] width 40 height 7
click at [427, 153] on input "Request response" at bounding box center [420, 149] width 14 height 14
checkbox input "true"
click at [443, 173] on span "Send" at bounding box center [444, 170] width 45 height 8
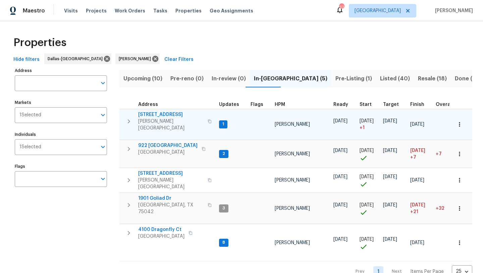
click at [153, 113] on span "[STREET_ADDRESS]" at bounding box center [170, 114] width 65 height 7
click at [460, 121] on icon "button" at bounding box center [460, 124] width 7 height 7
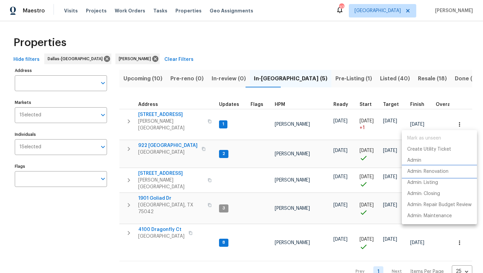
click at [442, 170] on p "Admin: Renovation" at bounding box center [428, 171] width 41 height 7
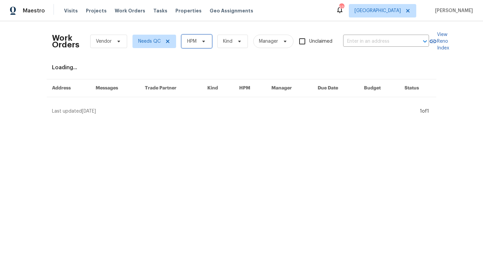
click at [204, 44] on icon at bounding box center [203, 41] width 5 height 5
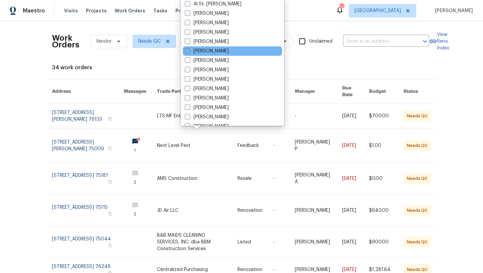
click at [204, 51] on label "[PERSON_NAME]" at bounding box center [207, 51] width 44 height 7
click at [189, 51] on input "[PERSON_NAME]" at bounding box center [187, 50] width 4 height 4
checkbox input "true"
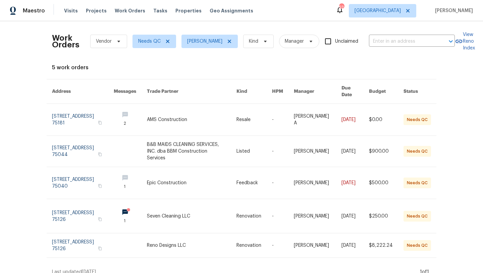
scroll to position [0, 0]
click at [35, 161] on div "Work Orders Vendor Needs QC [PERSON_NAME] Kind Manager Unclaimed ​ View Reno In…" at bounding box center [241, 146] width 483 height 251
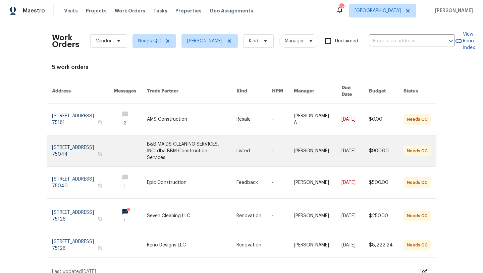
click at [71, 145] on link at bounding box center [83, 150] width 62 height 31
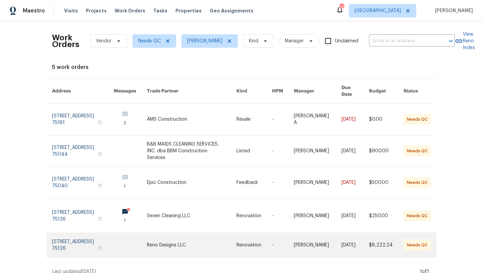
click at [79, 237] on link at bounding box center [83, 245] width 62 height 24
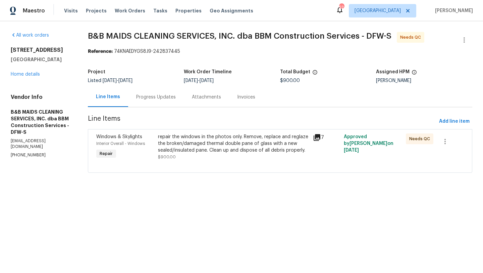
click at [175, 96] on div "Progress Updates" at bounding box center [156, 97] width 40 height 7
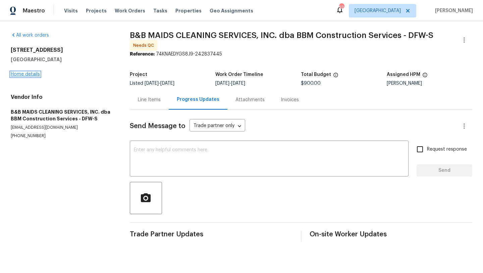
click at [29, 72] on link "Home details" at bounding box center [25, 74] width 29 height 5
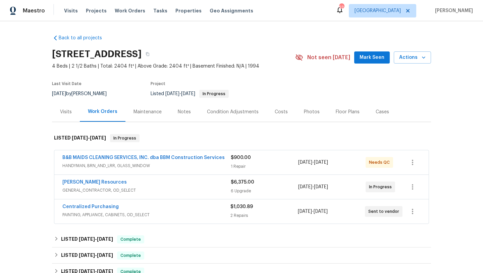
click at [176, 162] on span "HANDYMAN, BRN_AND_LRR, GLASS_WINDOW" at bounding box center [146, 165] width 169 height 7
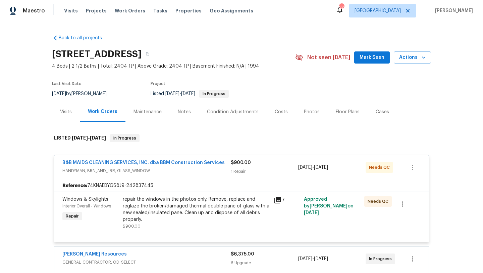
click at [186, 205] on div "repair the windows in the photos only. Remove, replace and reglaze the broken/d…" at bounding box center [196, 209] width 147 height 27
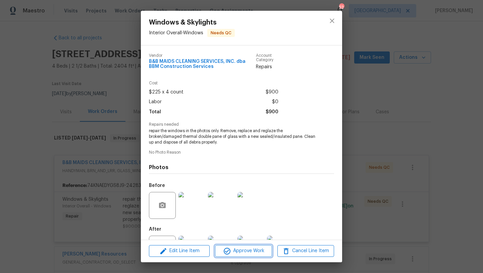
click at [239, 253] on span "Approve Work" at bounding box center [243, 250] width 53 height 8
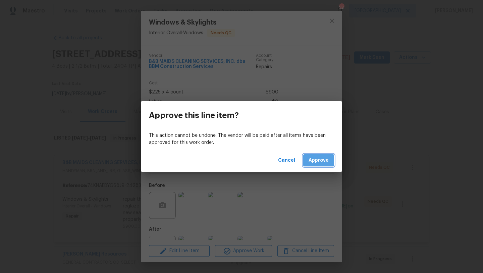
click at [311, 165] on button "Approve" at bounding box center [319, 160] width 31 height 12
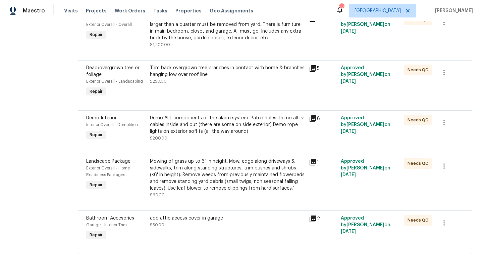
scroll to position [1015, 0]
click at [245, 226] on div "add attic access cover in garage $50.00" at bounding box center [227, 221] width 155 height 13
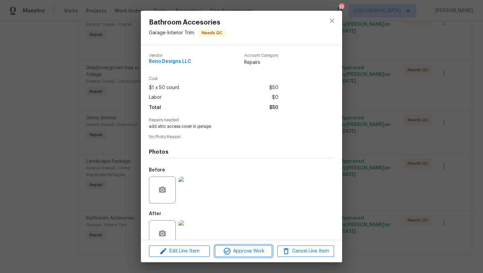
click at [259, 255] on span "Approve Work" at bounding box center [243, 251] width 53 height 8
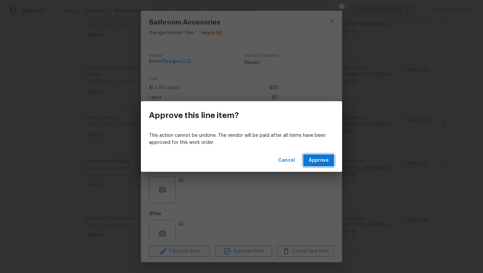
click at [313, 165] on button "Approve" at bounding box center [319, 160] width 31 height 12
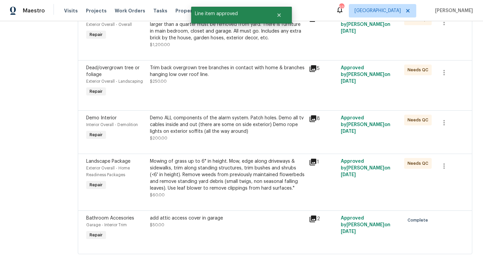
click at [220, 181] on div "Mowing of grass up to 6" in height. Mow, edge along driveways & sidewalks, trim…" at bounding box center [227, 175] width 155 height 34
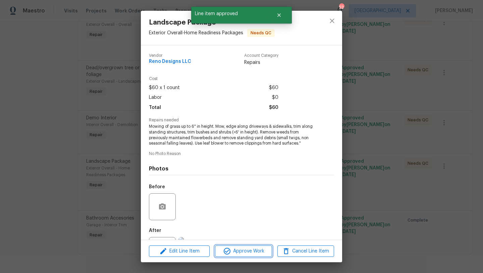
click at [239, 249] on span "Approve Work" at bounding box center [243, 251] width 53 height 8
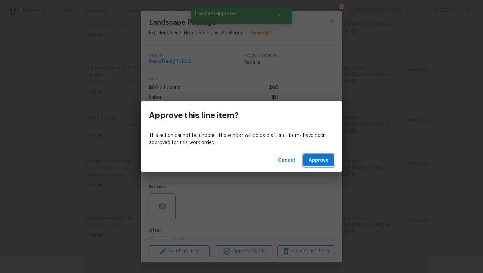
click at [311, 159] on span "Approve" at bounding box center [319, 160] width 20 height 8
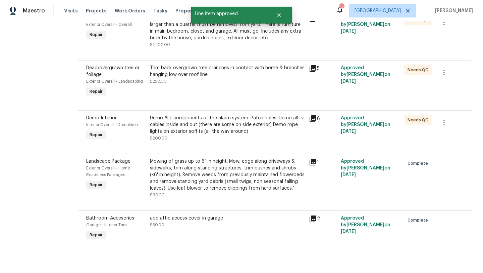
click at [214, 129] on div "Demo ALL components of the alarm system. Patch holes. Demo all tv cables inside…" at bounding box center [227, 124] width 155 height 20
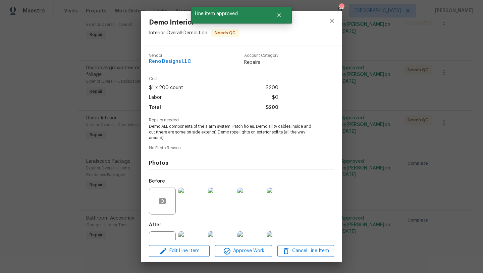
click at [238, 244] on div "Edit Line Item Approve Work Cancel Line Item" at bounding box center [241, 250] width 201 height 22
click at [242, 249] on span "Approve Work" at bounding box center [243, 250] width 53 height 8
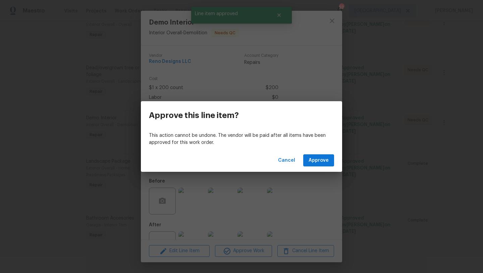
click at [315, 152] on div "Cancel Approve" at bounding box center [241, 160] width 201 height 23
click at [315, 157] on span "Approve" at bounding box center [319, 160] width 20 height 8
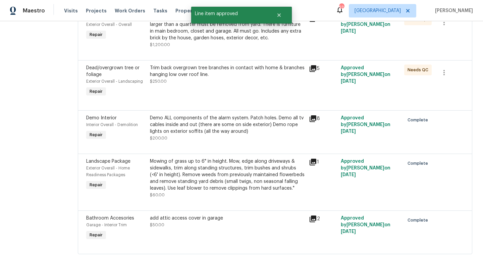
click at [210, 80] on div "Trim back overgrown tree branches in contact with home & branches hanging low o…" at bounding box center [227, 74] width 155 height 20
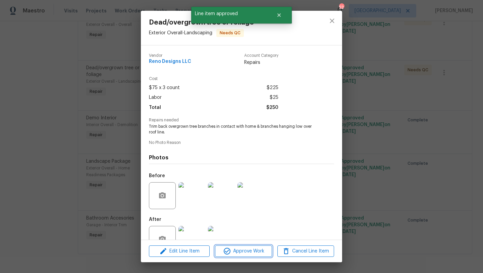
click at [246, 253] on span "Approve Work" at bounding box center [243, 251] width 53 height 8
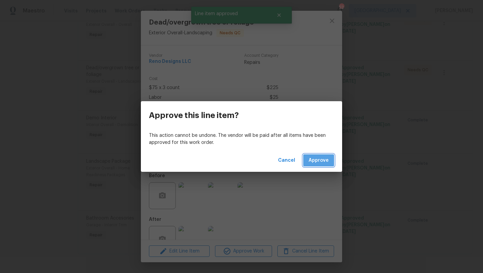
click at [321, 155] on button "Approve" at bounding box center [319, 160] width 31 height 12
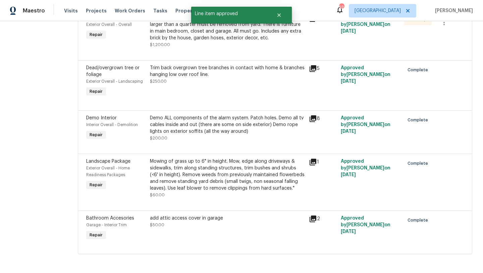
click at [190, 78] on div "Trim back overgrown tree branches in contact with home & branches hanging low o…" at bounding box center [227, 74] width 155 height 20
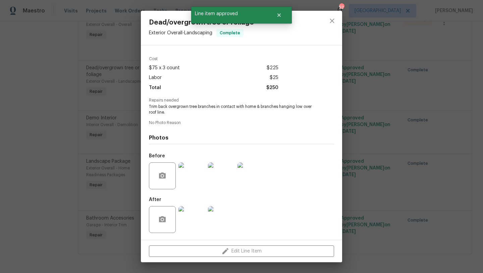
scroll to position [0, 0]
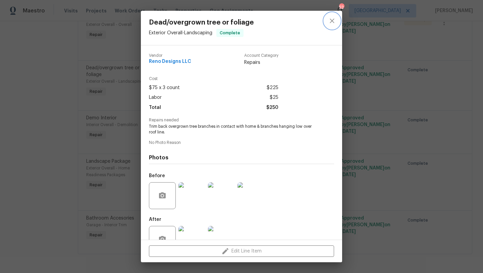
click at [332, 22] on icon "close" at bounding box center [332, 21] width 8 height 8
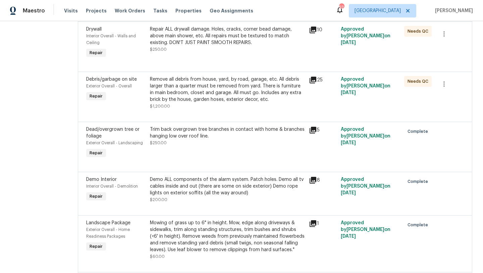
scroll to position [915, 0]
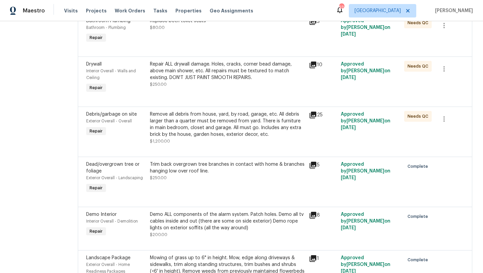
click at [235, 122] on div "Remove all debris from house, yard, by road, garage, etc. All debris larger tha…" at bounding box center [227, 124] width 155 height 27
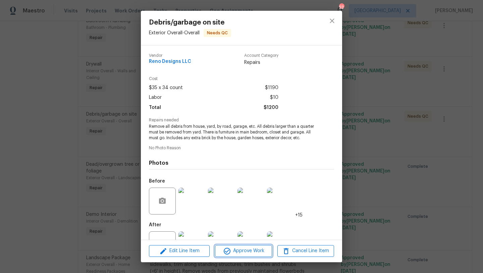
click at [263, 253] on span "Approve Work" at bounding box center [243, 250] width 53 height 8
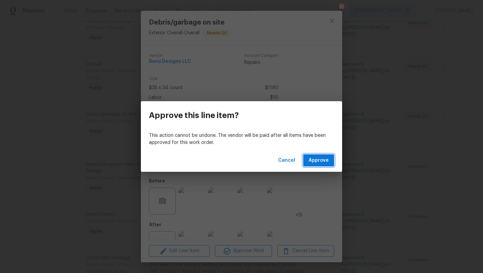
click at [318, 160] on span "Approve" at bounding box center [319, 160] width 20 height 8
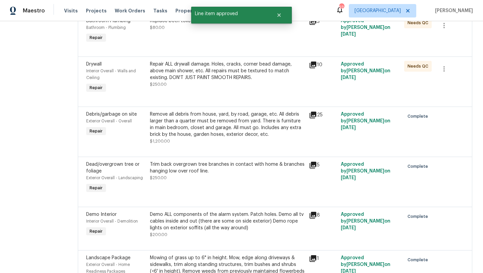
click at [222, 81] on div "Repair ALL drywall damage. Holes, cracks, corner bead damage, above main shower…" at bounding box center [227, 71] width 155 height 20
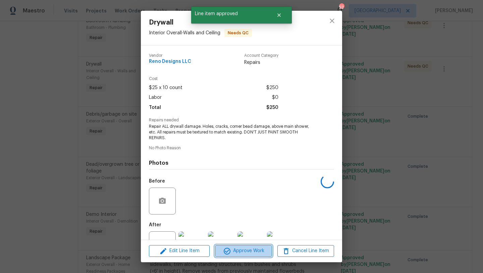
click at [260, 247] on span "Approve Work" at bounding box center [243, 250] width 53 height 8
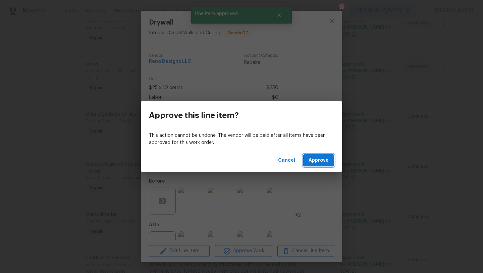
click at [311, 160] on span "Approve" at bounding box center [319, 160] width 20 height 8
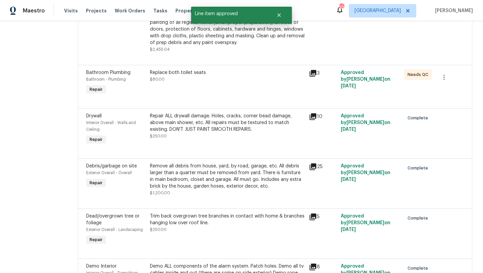
scroll to position [862, 0]
click at [211, 82] on div "Replace both toilet seats $80.00" at bounding box center [227, 76] width 155 height 13
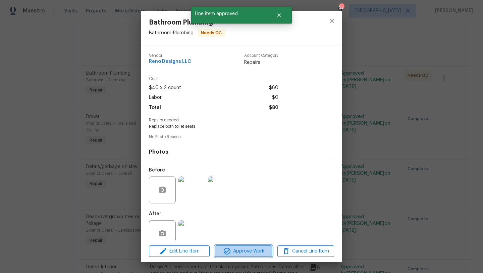
click at [252, 248] on span "Approve Work" at bounding box center [243, 251] width 53 height 8
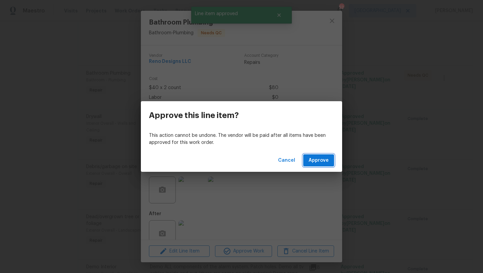
click at [312, 164] on span "Approve" at bounding box center [319, 160] width 20 height 8
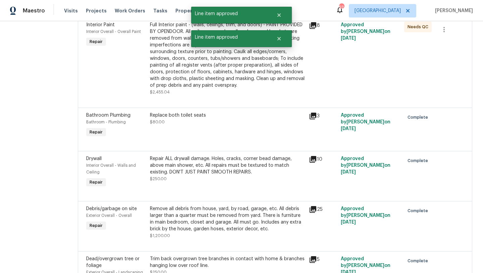
scroll to position [816, 0]
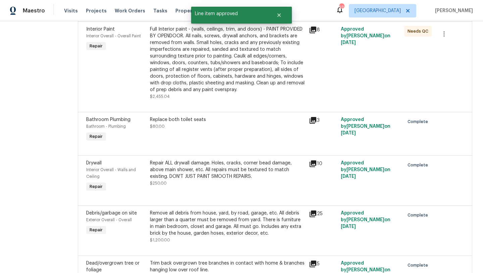
click at [241, 130] on div "Replace both toilet seats $80.00" at bounding box center [227, 122] width 155 height 13
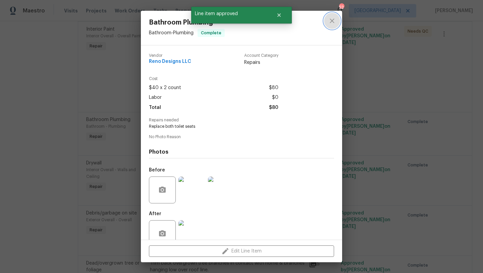
click at [332, 21] on icon "close" at bounding box center [332, 20] width 4 height 4
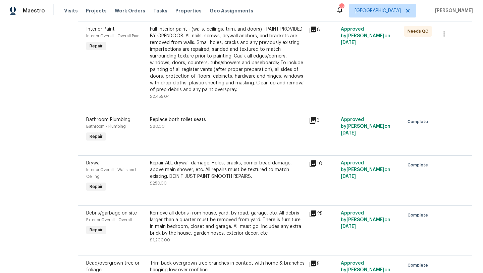
click at [222, 68] on div "Full Interior paint - (walls, ceilings, trim, and doors) - PAINT PROVIDED BY OP…" at bounding box center [227, 59] width 155 height 67
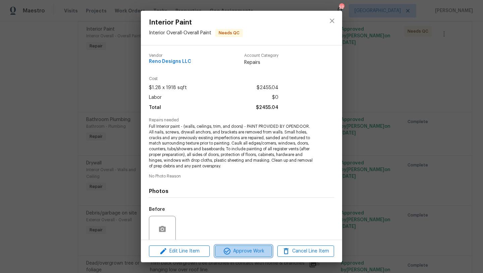
click at [264, 247] on span "Approve Work" at bounding box center [243, 251] width 53 height 8
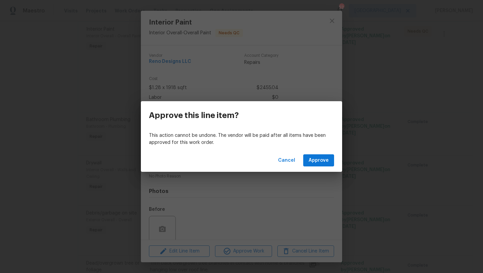
click at [317, 152] on div "Cancel Approve" at bounding box center [241, 160] width 201 height 23
click at [317, 156] on button "Approve" at bounding box center [319, 160] width 31 height 12
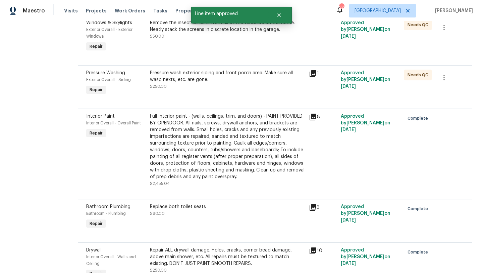
scroll to position [728, 0]
click at [231, 81] on div "Pressure wash exterior siding and front porch area. Make sure all wasp nexts, e…" at bounding box center [227, 76] width 155 height 13
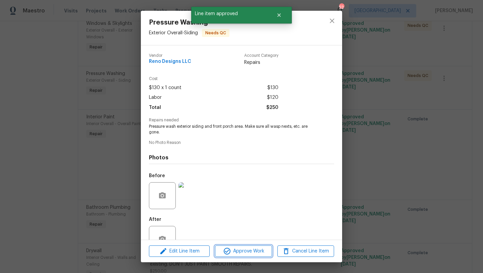
click at [251, 251] on span "Approve Work" at bounding box center [243, 251] width 53 height 8
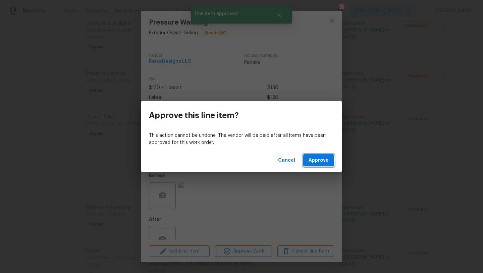
click at [319, 158] on span "Approve" at bounding box center [319, 160] width 20 height 8
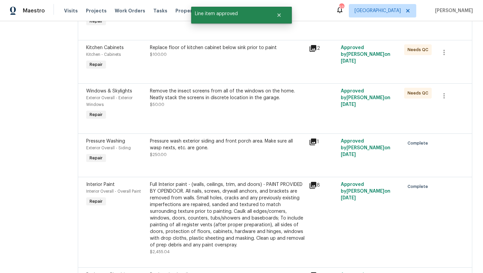
scroll to position [654, 0]
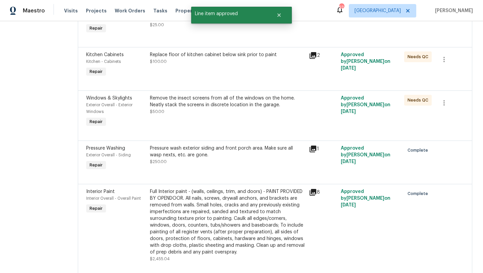
click at [225, 108] on div "Remove the insect screens from all of the windows on the home. Neatly stack the…" at bounding box center [227, 101] width 155 height 13
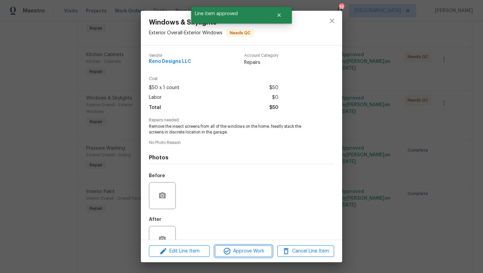
click at [249, 256] on button "Approve Work" at bounding box center [243, 251] width 57 height 12
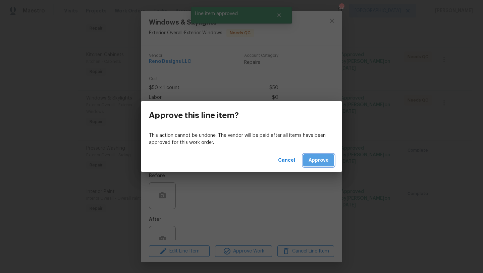
click at [308, 159] on button "Approve" at bounding box center [319, 160] width 31 height 12
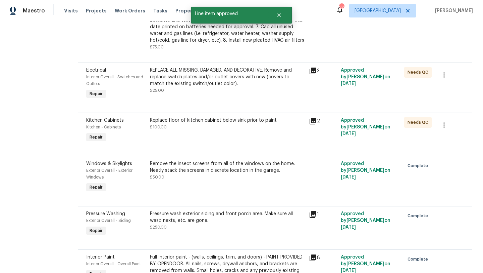
scroll to position [588, 0]
click at [235, 124] on div "Replace floor of kitchen cabinet below sink prior to paint" at bounding box center [227, 120] width 155 height 7
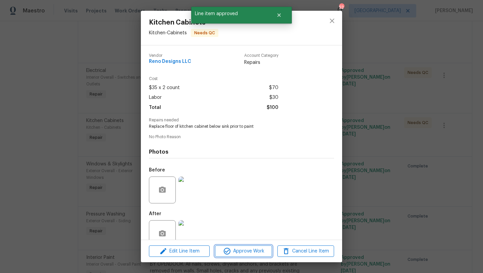
click at [254, 252] on span "Approve Work" at bounding box center [243, 251] width 53 height 8
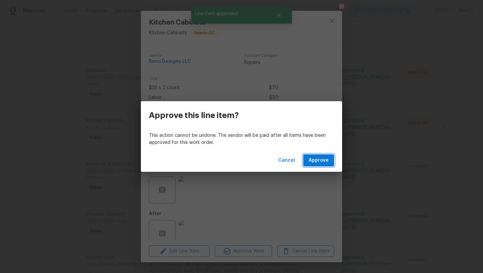
click at [312, 160] on span "Approve" at bounding box center [319, 160] width 20 height 8
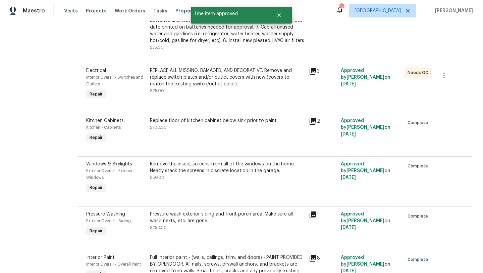
click at [213, 84] on div "REPLACE ALL MISSING, DAMAGED, AND DECORATIVE. Remove and replace switch plates …" at bounding box center [227, 77] width 155 height 20
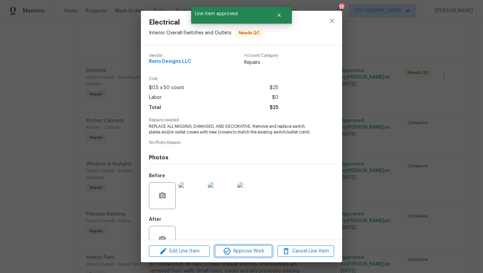
click at [240, 252] on span "Approve Work" at bounding box center [243, 251] width 53 height 8
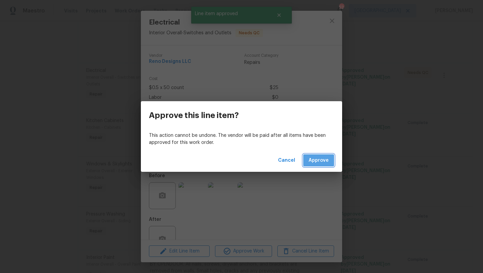
click at [317, 164] on span "Approve" at bounding box center [319, 160] width 20 height 8
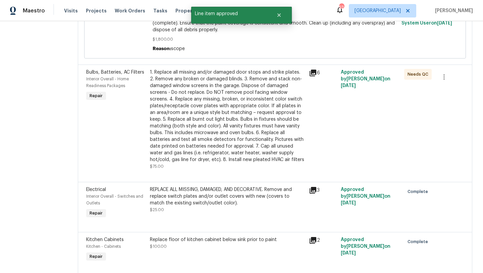
scroll to position [468, 0]
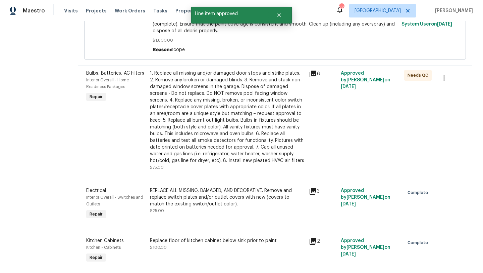
click at [227, 118] on div "1. Replace all missing and/or damaged door stops and strike plates. 2. Remove a…" at bounding box center [227, 117] width 155 height 94
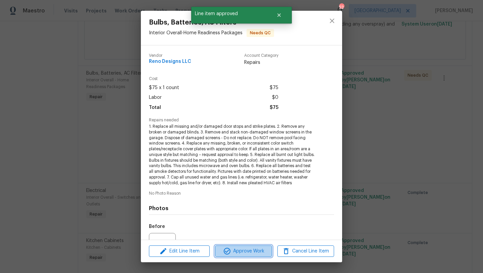
click at [247, 256] on button "Approve Work" at bounding box center [243, 251] width 57 height 12
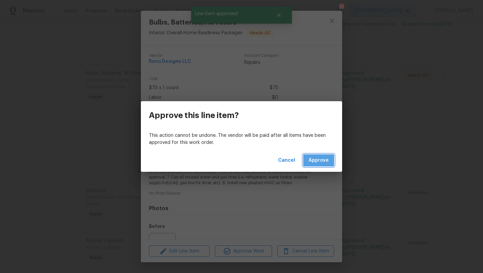
click at [315, 163] on span "Approve" at bounding box center [319, 160] width 20 height 8
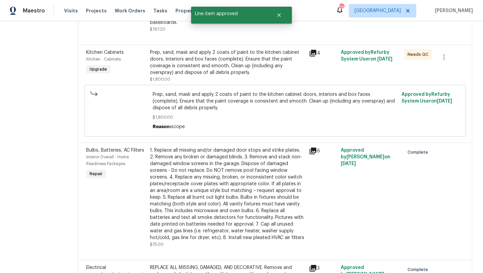
scroll to position [390, 0]
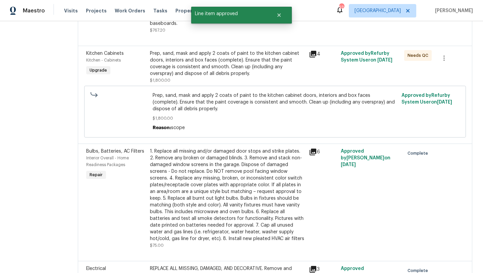
click at [225, 61] on div "Prep, sand, mask and apply 2 coats of paint to the kitchen cabinet doors, inter…" at bounding box center [227, 63] width 155 height 27
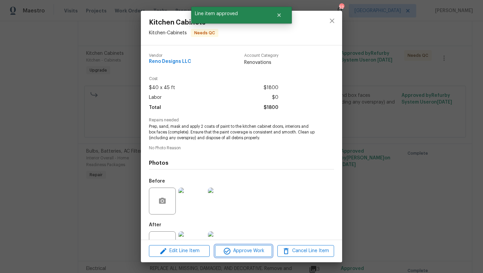
click at [255, 246] on button "Approve Work" at bounding box center [243, 251] width 57 height 12
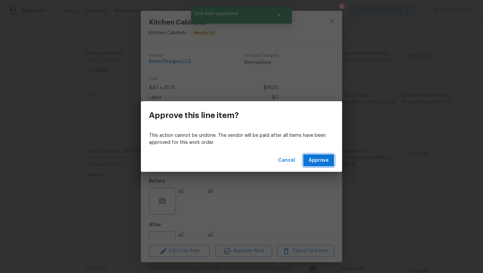
click at [311, 163] on span "Approve" at bounding box center [319, 160] width 20 height 8
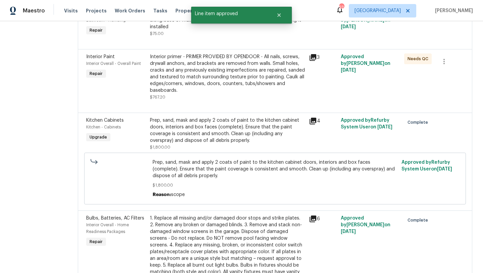
scroll to position [319, 0]
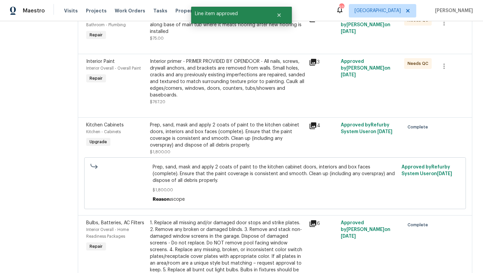
click at [205, 73] on div "Interior primer - PRIMER PROVIDED BY OPENDOOR - All nails, screws, drywall anch…" at bounding box center [227, 78] width 155 height 40
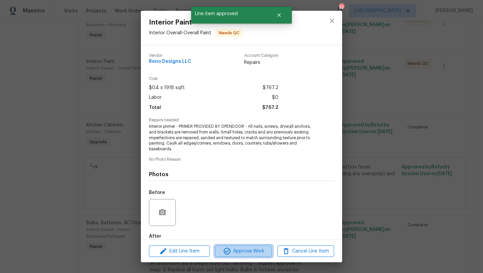
click at [231, 255] on span "Approve Work" at bounding box center [243, 251] width 53 height 8
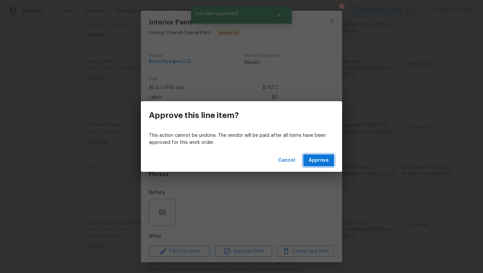
click at [311, 159] on span "Approve" at bounding box center [319, 160] width 20 height 8
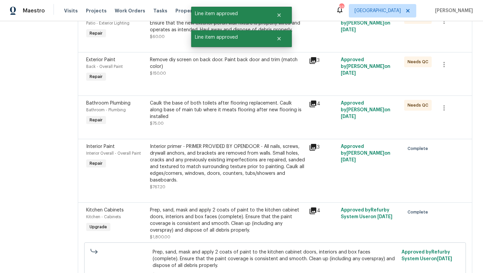
scroll to position [226, 0]
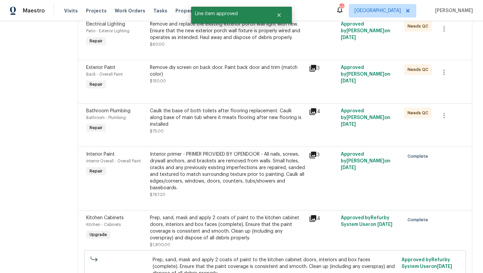
click at [238, 104] on div "Bathroom Plumbing Bathroom - Plumbing Repair Caulk the base of both toilets aft…" at bounding box center [275, 124] width 395 height 43
click at [235, 122] on div "Caulk the base of both toilets after flooring replacement. Caulk along base of …" at bounding box center [227, 120] width 155 height 27
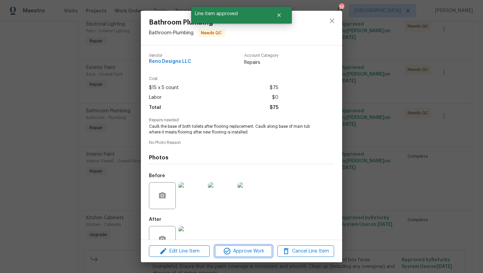
click at [257, 251] on span "Approve Work" at bounding box center [243, 251] width 53 height 8
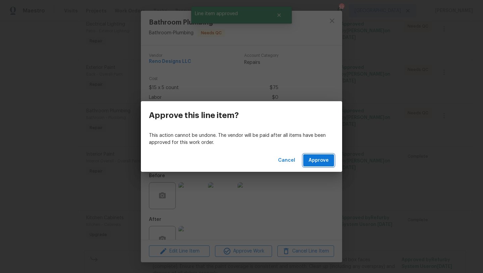
click at [316, 165] on button "Approve" at bounding box center [319, 160] width 31 height 12
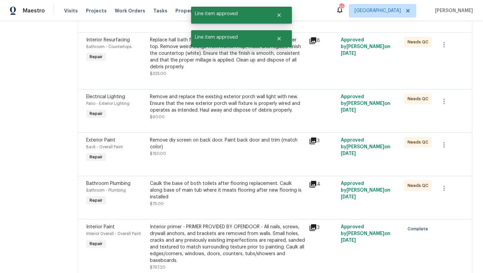
scroll to position [151, 0]
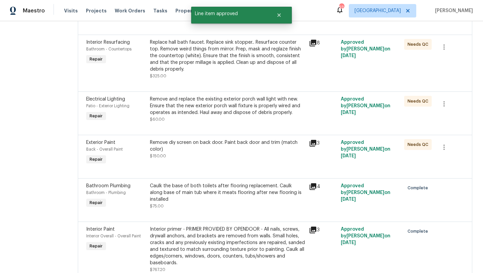
click at [245, 107] on div "Remove and replace the existing exterior porch wall light with new. Ensure that…" at bounding box center [227, 106] width 155 height 20
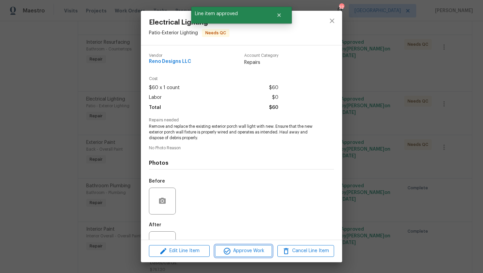
click at [249, 249] on span "Approve Work" at bounding box center [243, 250] width 53 height 8
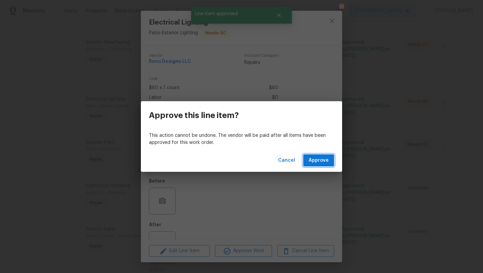
click at [312, 156] on span "Approve" at bounding box center [319, 160] width 20 height 8
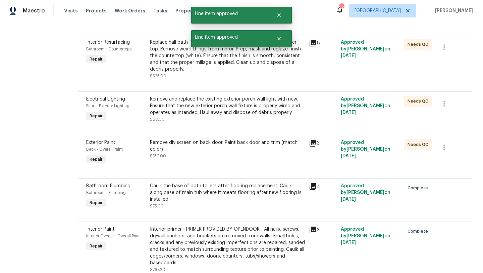
scroll to position [0, 0]
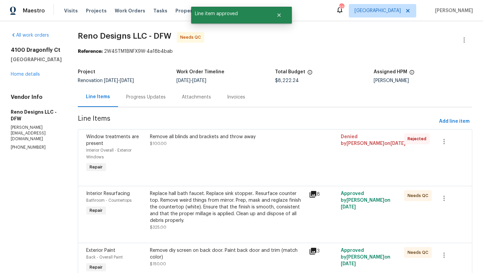
click at [234, 218] on div "Replace hall bath faucet. Replace sink stopper.. Resurface counter top. Remove …" at bounding box center [227, 207] width 155 height 34
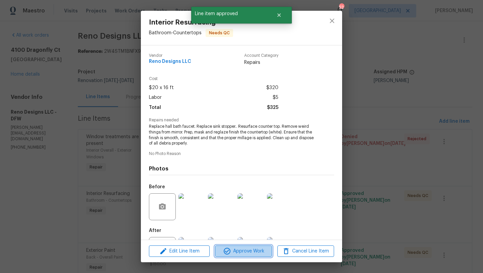
click at [243, 250] on span "Approve Work" at bounding box center [243, 251] width 53 height 8
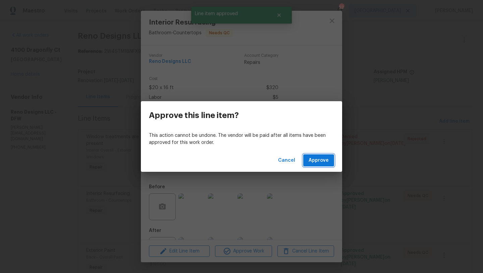
click at [315, 162] on span "Approve" at bounding box center [319, 160] width 20 height 8
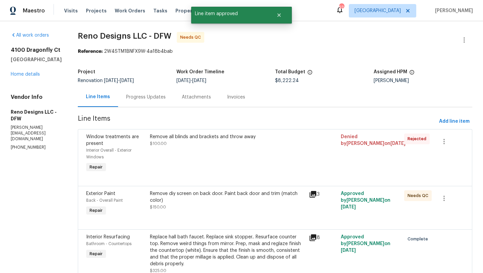
click at [252, 208] on div "Remove diy screen on back door. Paint back door and trim (match color) $150.00" at bounding box center [227, 200] width 155 height 20
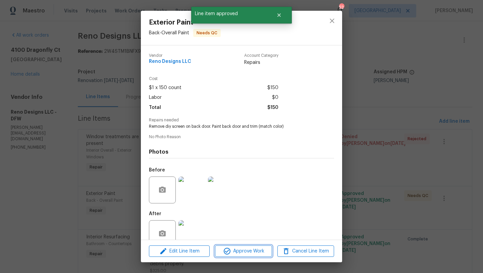
click at [258, 254] on span "Approve Work" at bounding box center [243, 251] width 53 height 8
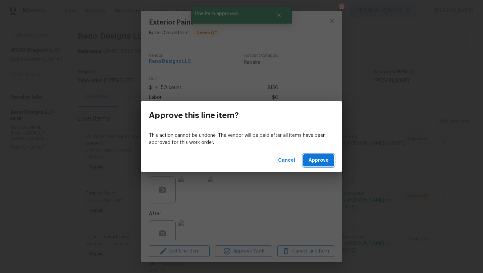
click at [319, 163] on span "Approve" at bounding box center [319, 160] width 20 height 8
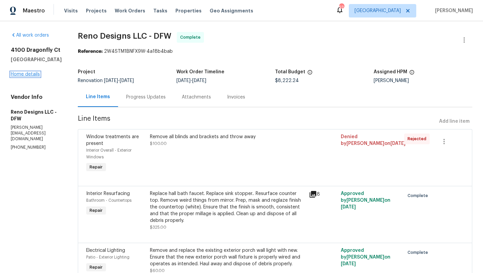
click at [34, 76] on link "Home details" at bounding box center [25, 74] width 29 height 5
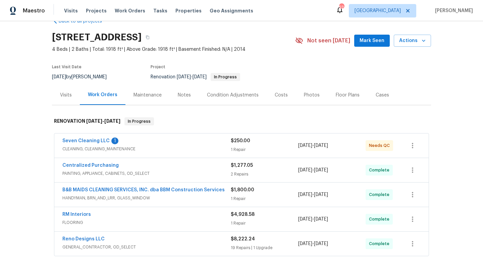
scroll to position [4, 0]
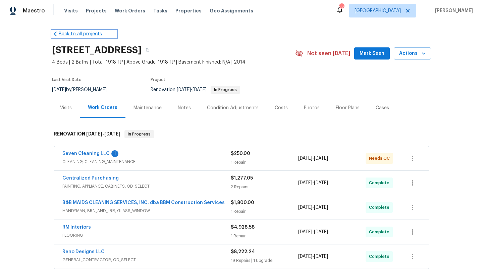
click at [80, 35] on link "Back to all projects" at bounding box center [84, 34] width 64 height 7
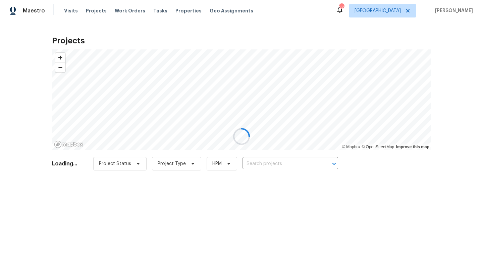
click at [265, 163] on div at bounding box center [241, 136] width 483 height 273
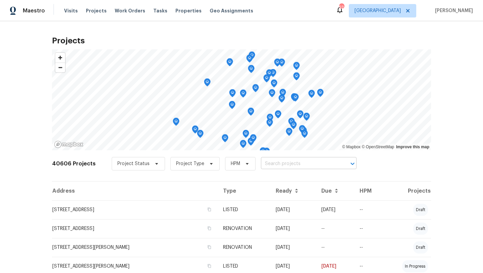
click at [265, 164] on input "text" at bounding box center [299, 163] width 77 height 10
type input "2221 laguna"
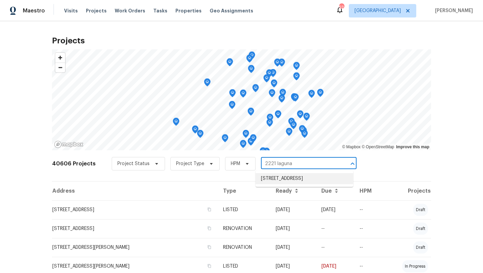
click at [276, 177] on li "[STREET_ADDRESS]" at bounding box center [305, 178] width 98 height 11
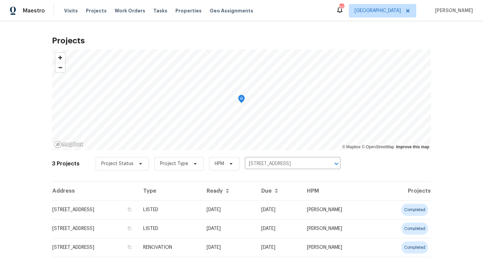
scroll to position [5, 0]
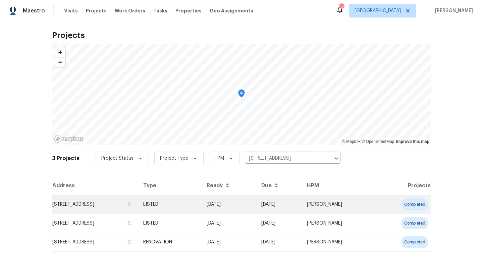
click at [116, 201] on td "[STREET_ADDRESS]" at bounding box center [95, 204] width 86 height 19
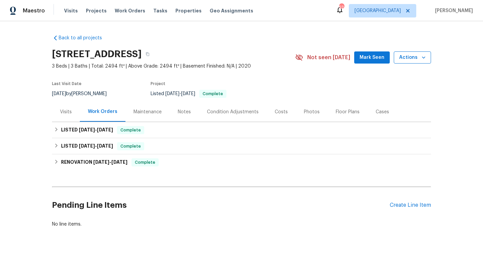
click at [407, 59] on span "Actions" at bounding box center [413, 57] width 27 height 8
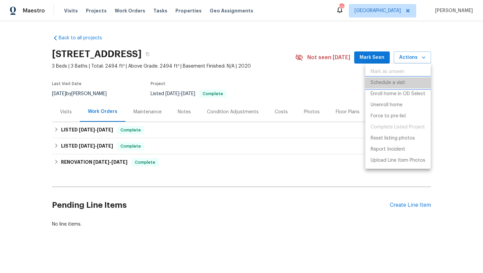
click at [397, 83] on p "Schedule a visit" at bounding box center [388, 82] width 35 height 7
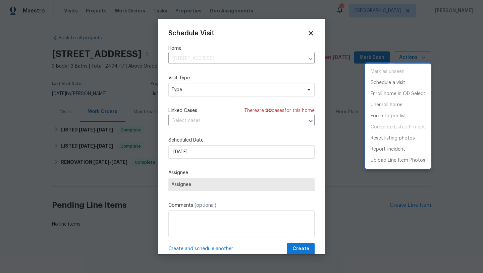
click at [222, 89] on div at bounding box center [241, 136] width 483 height 273
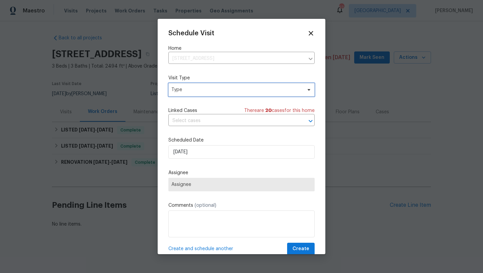
click at [222, 89] on span "Type" at bounding box center [237, 89] width 131 height 7
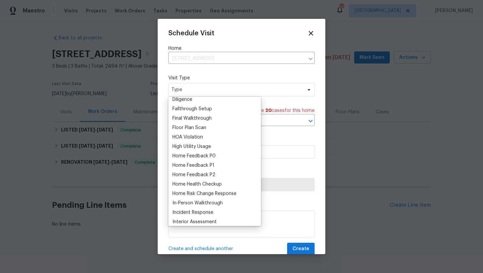
scroll to position [155, 0]
click at [212, 183] on div "Home Health Checkup" at bounding box center [197, 183] width 49 height 7
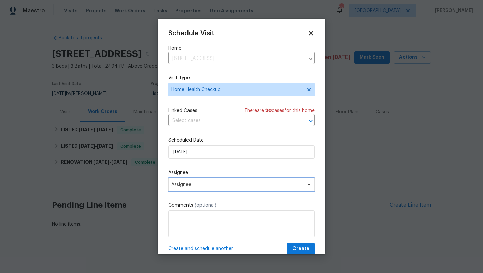
click at [214, 182] on span "Assignee" at bounding box center [238, 184] width 132 height 5
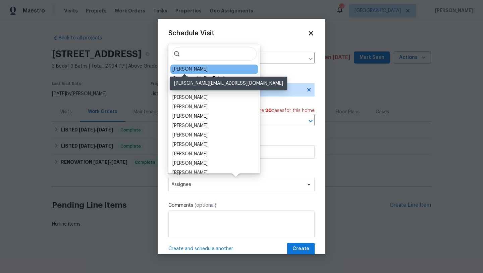
click at [191, 70] on div "[PERSON_NAME]" at bounding box center [190, 69] width 35 height 7
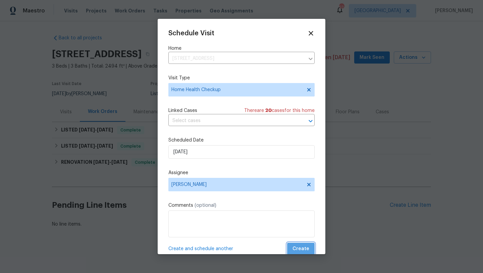
click at [308, 248] on span "Create" at bounding box center [301, 248] width 17 height 8
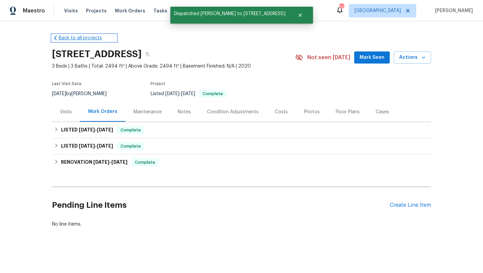
click at [74, 37] on link "Back to all projects" at bounding box center [84, 38] width 64 height 7
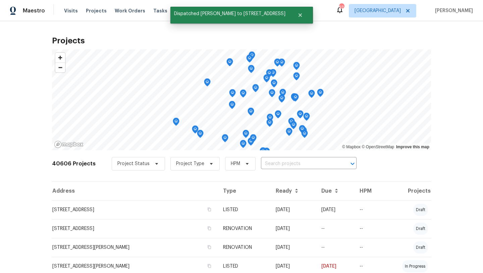
click at [288, 160] on input "text" at bounding box center [299, 163] width 77 height 10
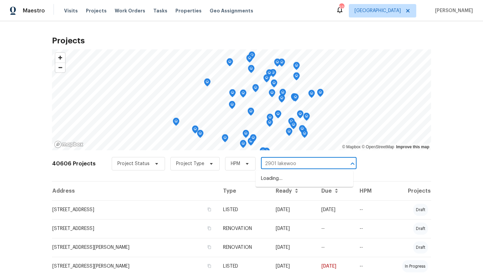
type input "2901 lakewood"
click at [290, 177] on li "2901 Lakewood Ln, Royse City, TX 75189" at bounding box center [305, 178] width 98 height 11
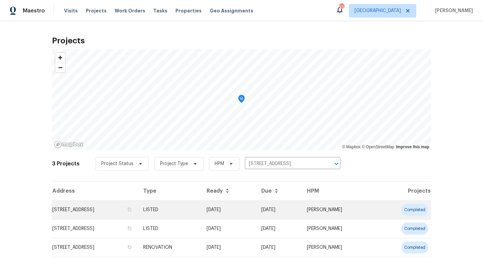
click at [138, 208] on td "2901 Lakewood Ln, Royse City, TX 75189" at bounding box center [95, 209] width 86 height 19
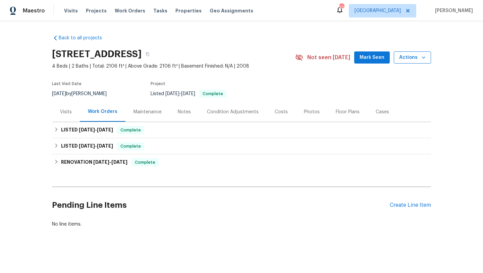
click at [406, 58] on span "Actions" at bounding box center [413, 57] width 27 height 8
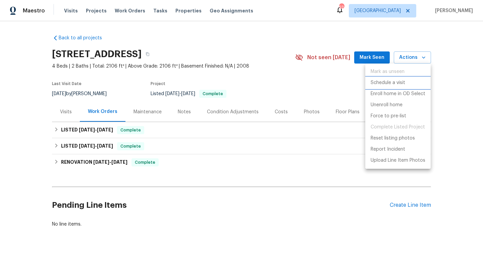
click at [398, 83] on p "Schedule a visit" at bounding box center [388, 82] width 35 height 7
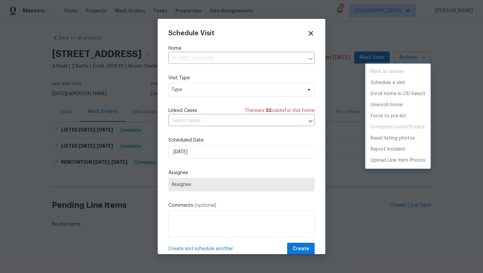
click at [254, 90] on div at bounding box center [241, 136] width 483 height 273
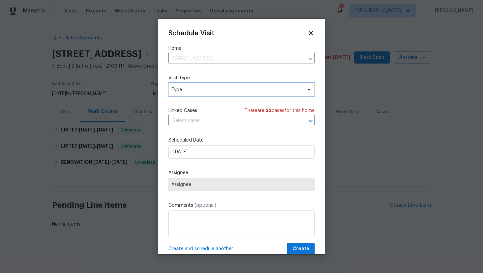
click at [254, 90] on span "Type" at bounding box center [237, 89] width 131 height 7
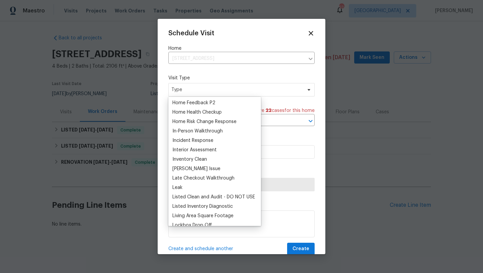
scroll to position [229, 0]
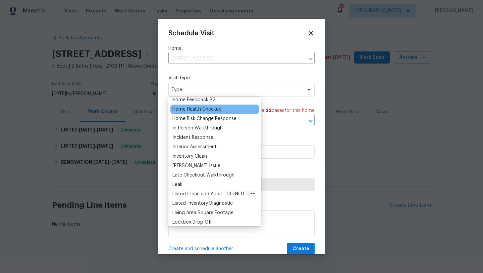
click at [215, 107] on div "Home Health Checkup" at bounding box center [197, 109] width 49 height 7
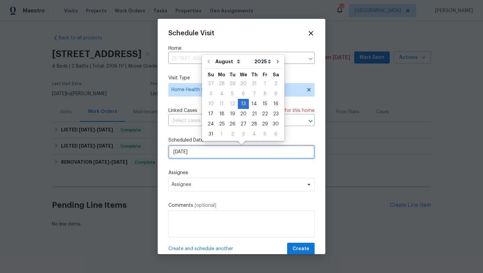
click at [210, 152] on input "8/13/2025" at bounding box center [242, 151] width 146 height 13
click at [252, 102] on div "14" at bounding box center [254, 103] width 11 height 9
type input "8/14/2025"
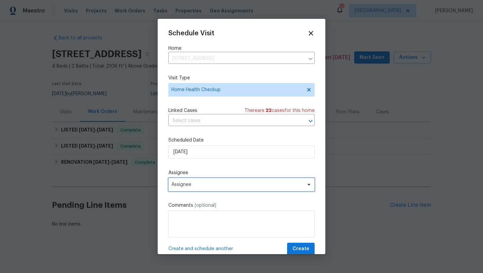
click at [235, 186] on span "Assignee" at bounding box center [238, 184] width 132 height 5
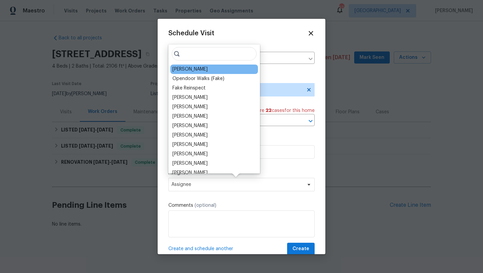
click at [195, 70] on div "[PERSON_NAME]" at bounding box center [190, 69] width 35 height 7
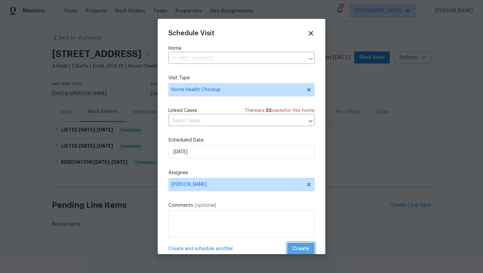
click at [307, 249] on span "Create" at bounding box center [301, 248] width 17 height 8
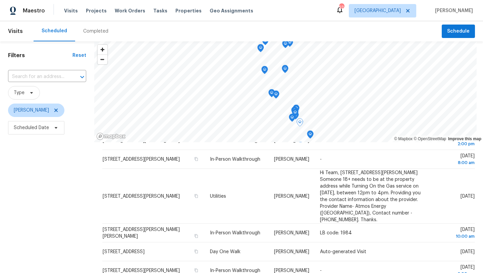
scroll to position [247, 0]
drag, startPoint x: 194, startPoint y: 197, endPoint x: 132, endPoint y: 1, distance: 205.7
click at [0, 0] on div "Maestro Visits Projects Work Orders Tasks Properties Geo Assignments 52 [GEOGRA…" at bounding box center [241, 136] width 483 height 273
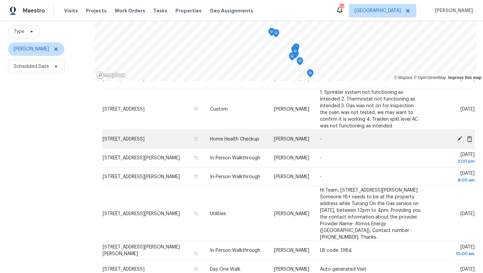
scroll to position [169, 0]
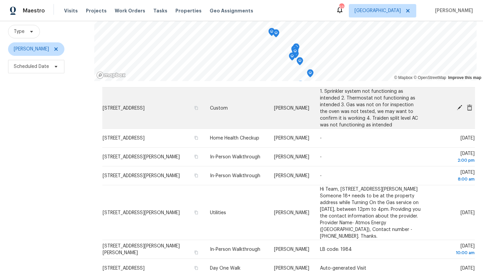
click at [459, 106] on icon at bounding box center [460, 107] width 6 height 6
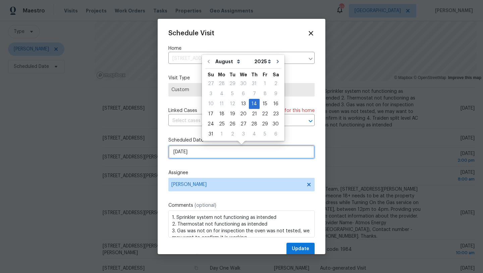
click at [217, 151] on input "8/14/2025" at bounding box center [242, 151] width 146 height 13
click at [243, 104] on div "13" at bounding box center [243, 103] width 11 height 9
type input "8/13/2025"
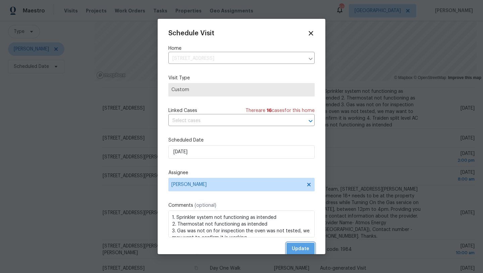
click at [307, 243] on button "Update" at bounding box center [301, 248] width 28 height 12
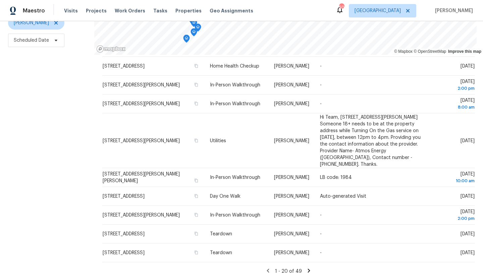
scroll to position [0, 0]
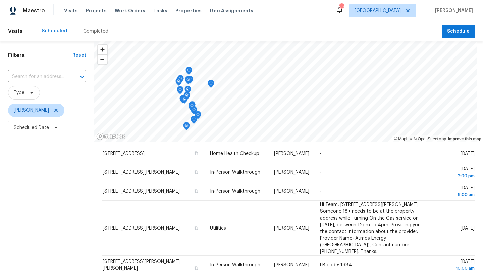
click at [70, 93] on span "Type" at bounding box center [47, 92] width 78 height 13
click at [93, 33] on div "Completed" at bounding box center [95, 31] width 25 height 7
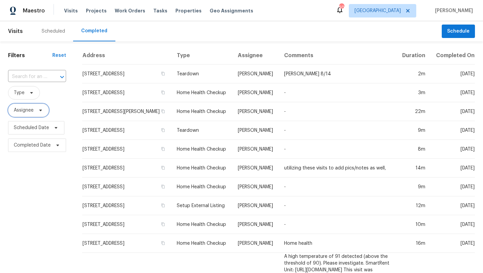
click at [38, 109] on span at bounding box center [39, 109] width 7 height 5
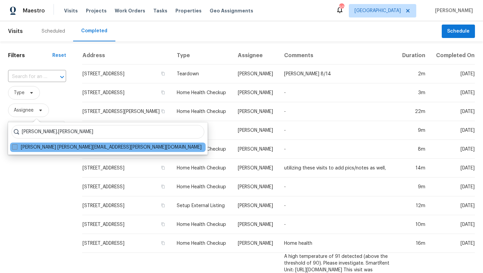
type input "nick.balli"
click at [36, 147] on label "Nick Balli nick.balli@opendoor.com" at bounding box center [107, 147] width 190 height 7
click at [16, 147] on input "Nick Balli nick.balli@opendoor.com" at bounding box center [14, 146] width 4 height 4
checkbox input "true"
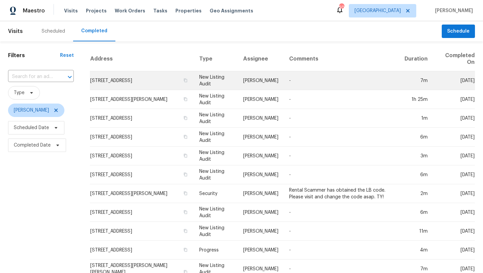
click at [141, 79] on td "5804 Grenada Ct, Fort Worth, TX 76119" at bounding box center [142, 80] width 104 height 19
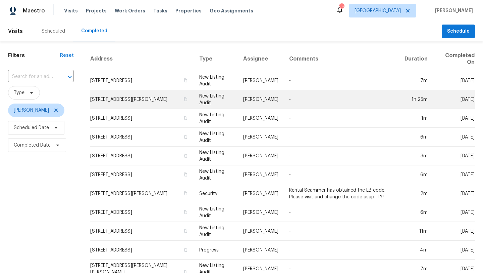
click at [147, 99] on td "1425 Brenda Dr, Irving, TX 75060" at bounding box center [142, 99] width 104 height 19
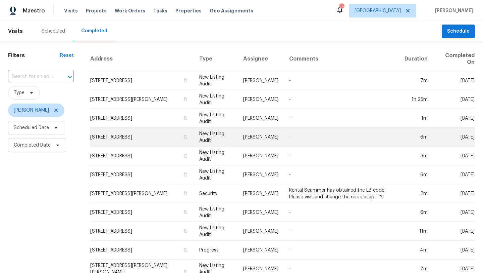
click at [153, 137] on td "1225 Diamond Back Ln, Haslet, TX 76052" at bounding box center [142, 137] width 104 height 19
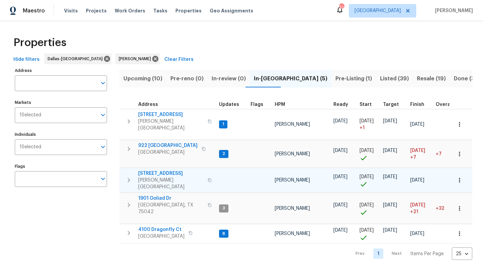
click at [163, 170] on span "[STREET_ADDRESS]" at bounding box center [170, 173] width 65 height 7
click at [177, 170] on span "[STREET_ADDRESS]" at bounding box center [170, 173] width 65 height 7
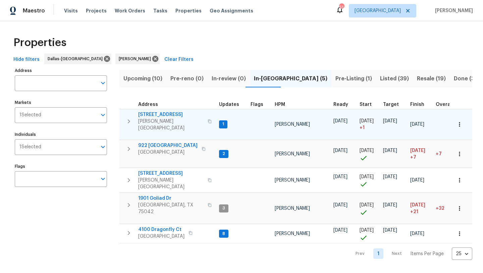
click at [166, 114] on span "[STREET_ADDRESS]" at bounding box center [170, 114] width 65 height 7
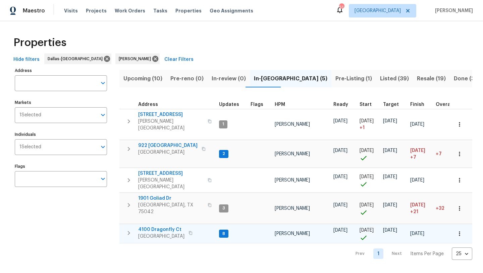
click at [462, 230] on icon "button" at bounding box center [460, 233] width 7 height 7
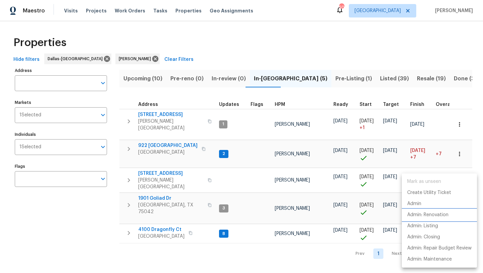
click at [436, 214] on p "Admin: Renovation" at bounding box center [428, 214] width 41 height 7
click at [463, 121] on div at bounding box center [241, 136] width 483 height 273
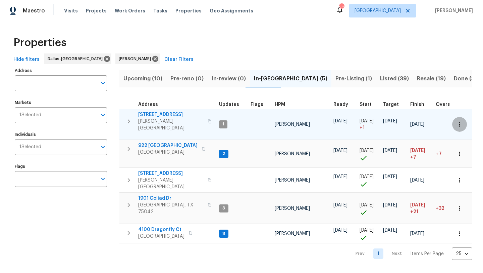
click at [461, 121] on icon "button" at bounding box center [460, 124] width 7 height 7
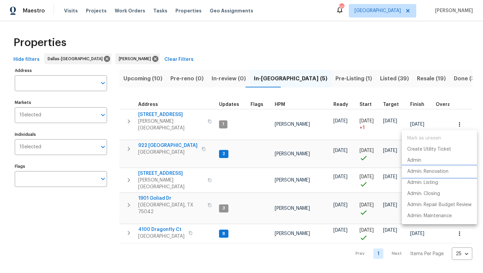
click at [444, 170] on p "Admin: Renovation" at bounding box center [428, 171] width 41 height 7
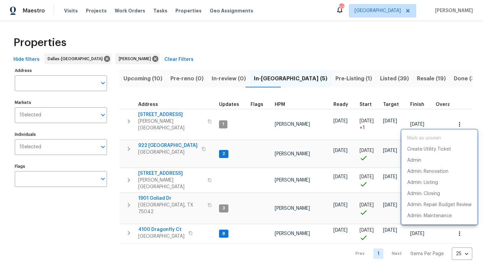
click at [205, 171] on div at bounding box center [241, 136] width 483 height 273
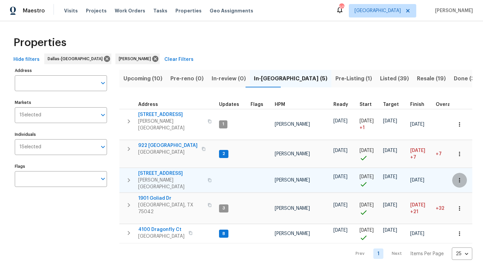
click at [461, 177] on icon "button" at bounding box center [460, 180] width 7 height 7
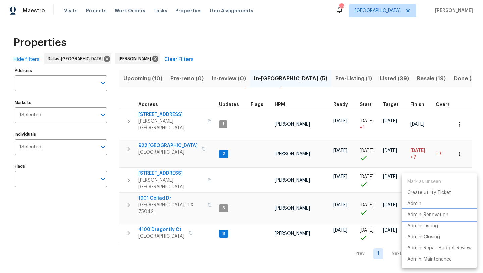
click at [438, 213] on p "Admin: Renovation" at bounding box center [428, 214] width 41 height 7
click at [190, 193] on div at bounding box center [241, 136] width 483 height 273
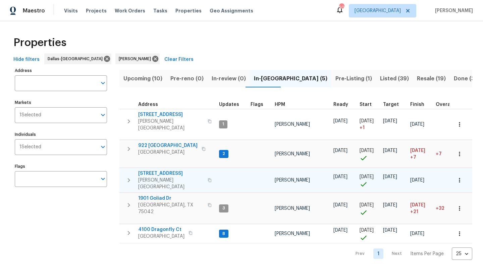
click at [184, 170] on span "9010 Bald Cypress St" at bounding box center [170, 173] width 65 height 7
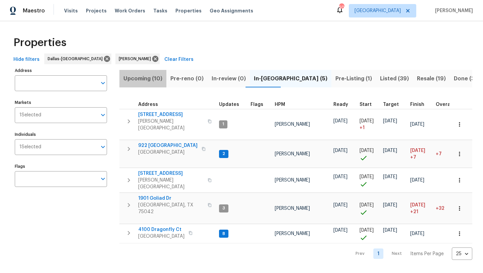
click at [155, 77] on span "Upcoming (10)" at bounding box center [143, 78] width 39 height 9
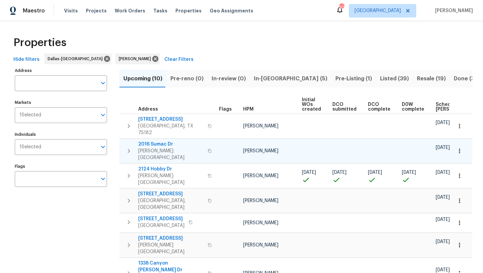
scroll to position [0, 74]
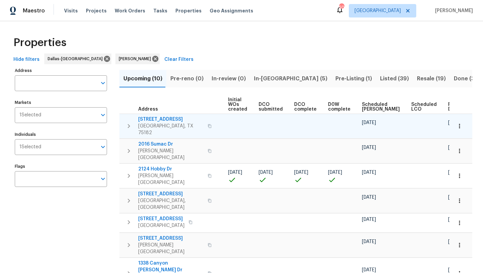
click at [166, 117] on span "209 Old Gate Ln" at bounding box center [170, 119] width 65 height 7
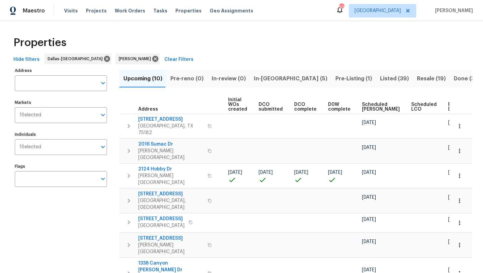
click at [364, 109] on span "Scheduled COE" at bounding box center [381, 106] width 38 height 9
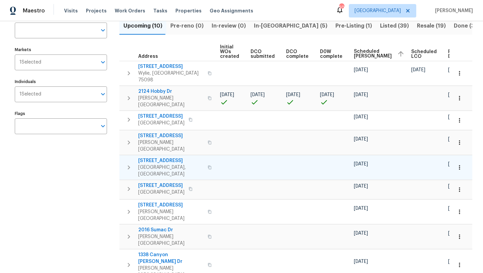
scroll to position [62, 0]
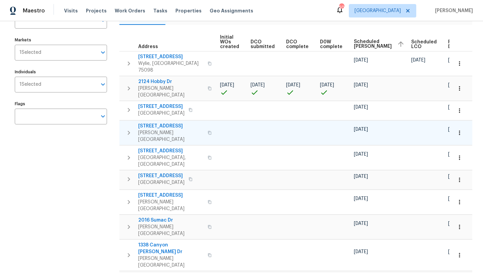
click at [164, 123] on span "2916 Montrose Trl" at bounding box center [170, 126] width 65 height 7
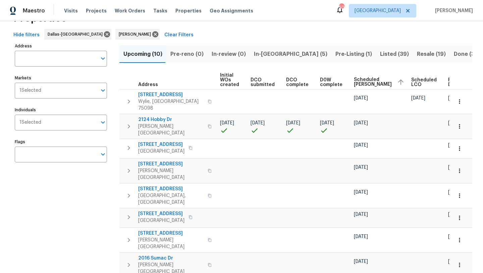
scroll to position [0, 0]
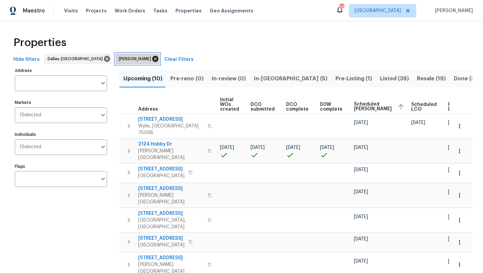
click at [152, 58] on icon at bounding box center [155, 58] width 7 height 7
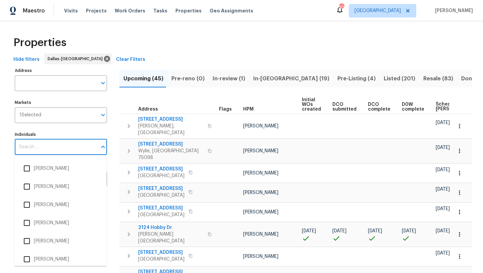
click at [62, 143] on input "Individuals" at bounding box center [56, 147] width 82 height 16
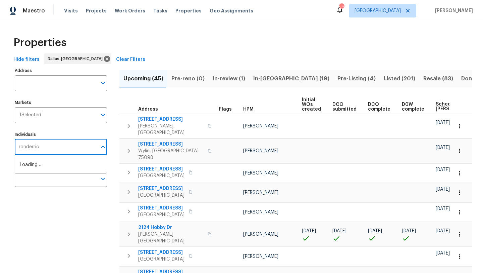
type input "ronderrick"
click at [64, 167] on li "[PERSON_NAME]" at bounding box center [61, 168] width 82 height 14
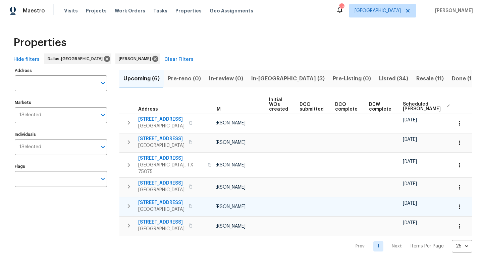
scroll to position [0, 82]
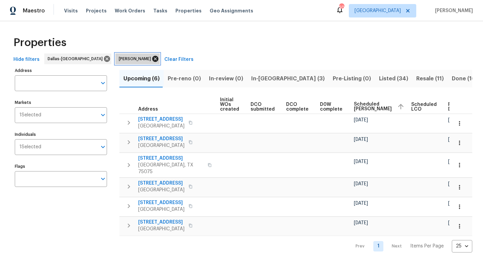
click at [152, 56] on icon at bounding box center [155, 58] width 7 height 7
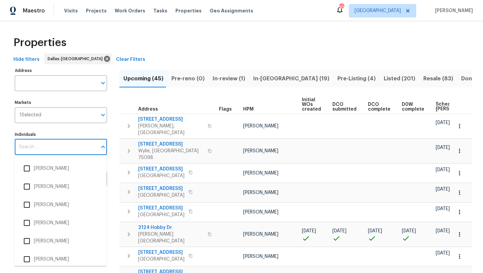
click at [48, 147] on input "Individuals" at bounding box center [56, 147] width 82 height 16
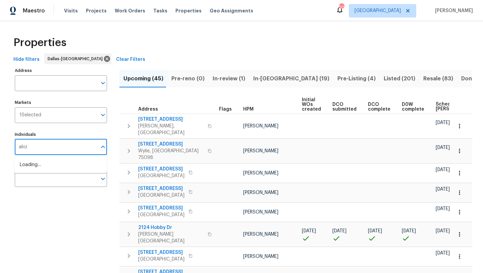
type input "alicia"
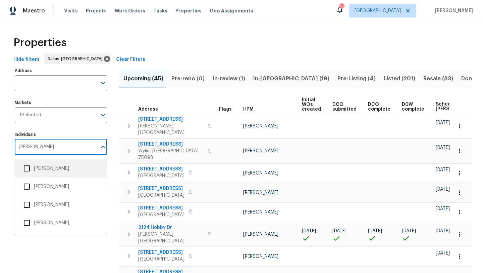
click at [52, 170] on li "[PERSON_NAME]" at bounding box center [61, 168] width 82 height 14
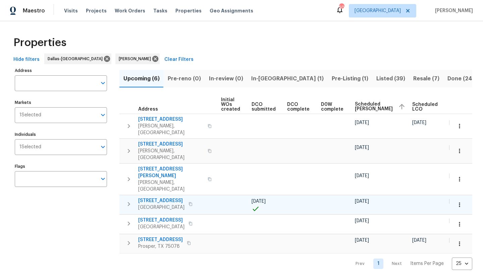
scroll to position [0, 82]
click at [174, 197] on span "5405 Lavender Dr" at bounding box center [161, 200] width 46 height 7
click at [152, 56] on icon at bounding box center [155, 59] width 6 height 6
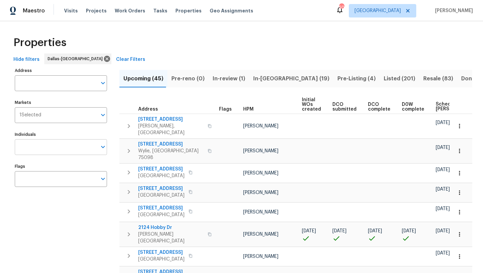
click at [63, 148] on input "Individuals" at bounding box center [56, 147] width 82 height 16
type input "brad"
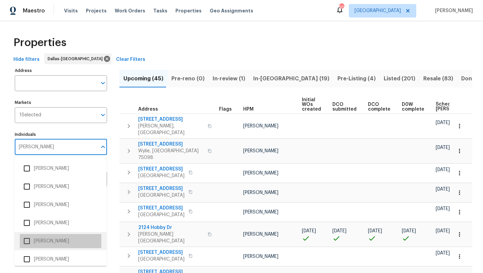
click at [52, 245] on li "[PERSON_NAME]" at bounding box center [61, 241] width 82 height 14
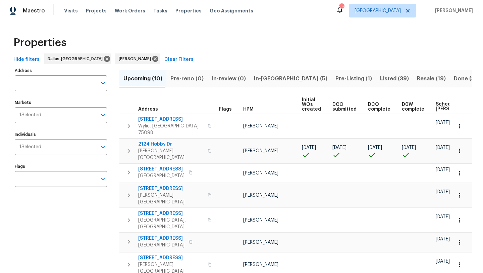
click at [76, 229] on div "Address Address Markets 1 Selected Markets Individuals 1 Selected Individuals F…" at bounding box center [65, 220] width 101 height 309
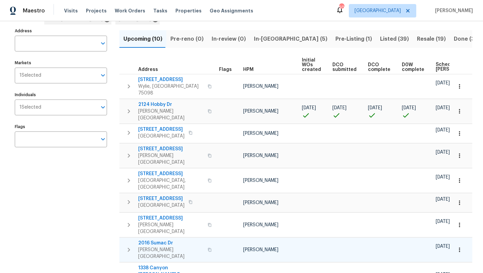
scroll to position [35, 0]
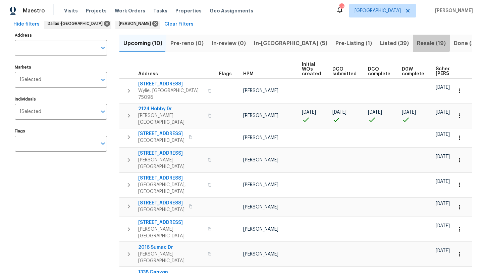
click at [417, 41] on span "Resale (19)" at bounding box center [431, 43] width 29 height 9
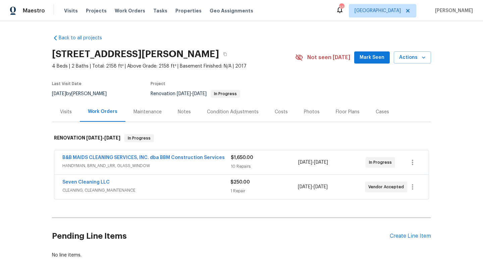
click at [203, 161] on div "B&B MAIDS CLEANING SERVICES, INC. dba BBM Construction Services" at bounding box center [146, 158] width 169 height 8
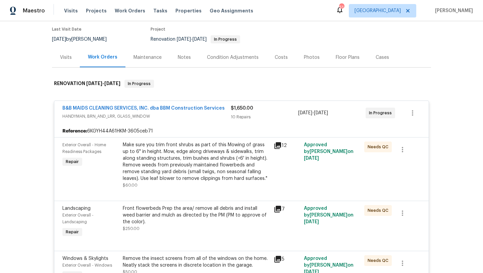
scroll to position [52, 0]
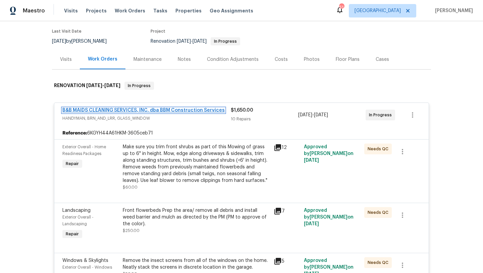
click at [162, 111] on link "B&B MAIDS CLEANING SERVICES, INC. dba BBM Construction Services" at bounding box center [143, 110] width 163 height 5
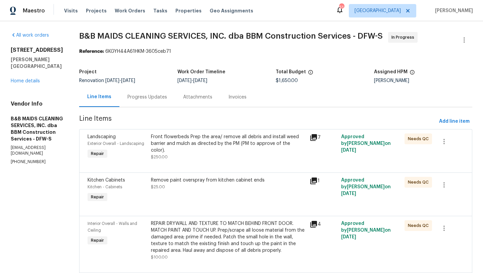
click at [167, 96] on div "Progress Updates" at bounding box center [148, 97] width 40 height 7
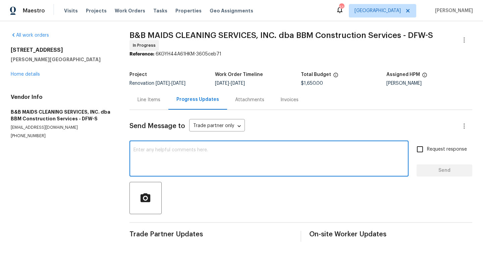
click at [186, 152] on textarea at bounding box center [269, 159] width 271 height 24
type textarea "Please let me know when the odor treatment is complete"
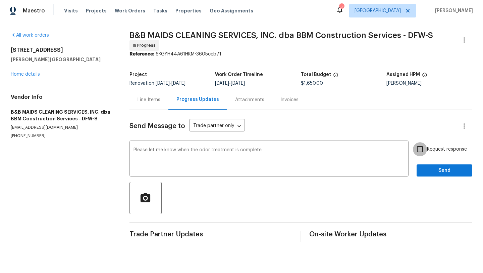
click at [421, 151] on input "Request response" at bounding box center [420, 149] width 14 height 14
checkbox input "true"
click at [433, 172] on span "Send" at bounding box center [444, 170] width 45 height 8
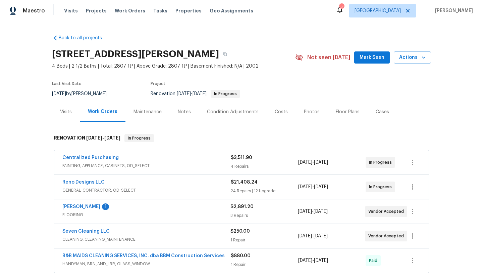
click at [95, 210] on div "[PERSON_NAME] 1" at bounding box center [146, 207] width 168 height 8
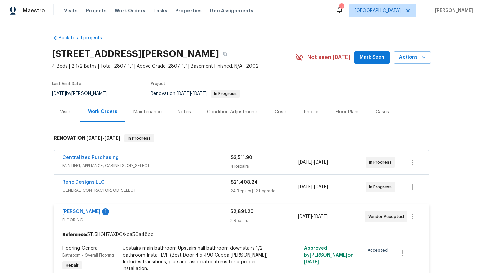
click at [95, 208] on span "[PERSON_NAME]" at bounding box center [81, 211] width 38 height 7
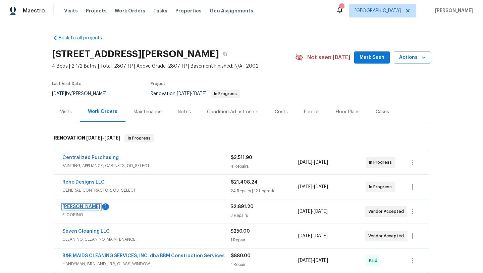
click at [96, 205] on link "[PERSON_NAME]" at bounding box center [81, 206] width 38 height 5
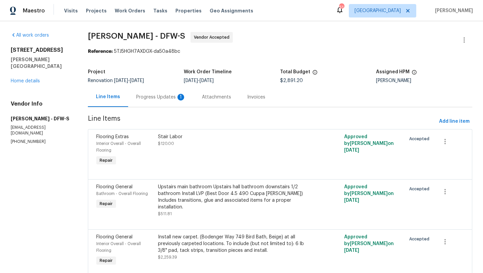
click at [165, 98] on div "Progress Updates 1" at bounding box center [161, 97] width 50 height 7
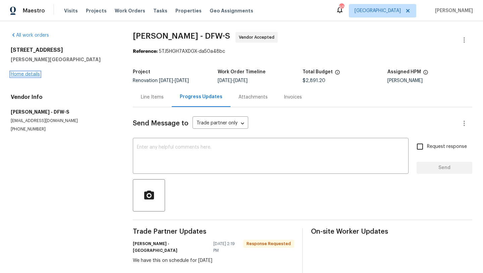
click at [34, 75] on link "Home details" at bounding box center [25, 74] width 29 height 5
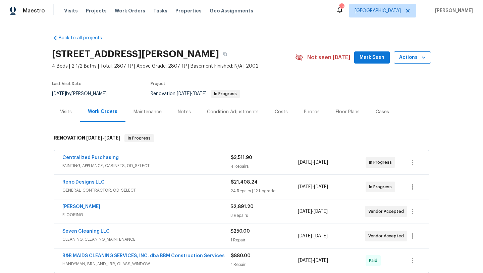
click at [424, 59] on icon "button" at bounding box center [424, 57] width 7 height 7
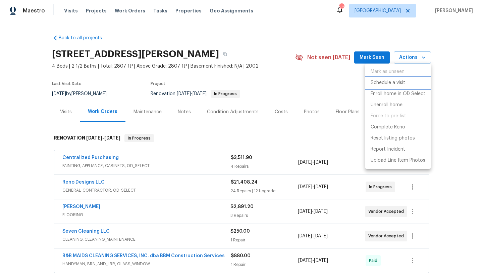
click at [394, 80] on p "Schedule a visit" at bounding box center [388, 82] width 35 height 7
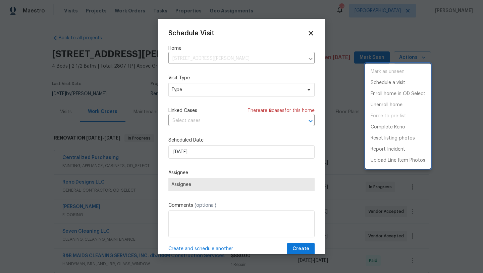
click at [233, 91] on div at bounding box center [241, 136] width 483 height 273
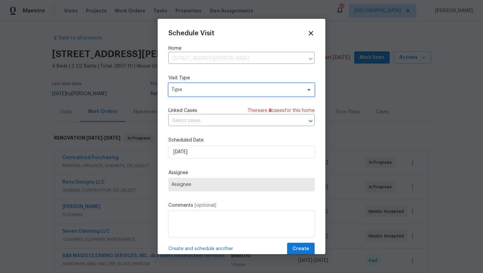
click at [233, 91] on span "Type" at bounding box center [237, 89] width 131 height 7
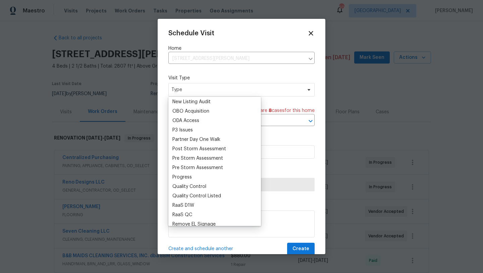
scroll to position [382, 0]
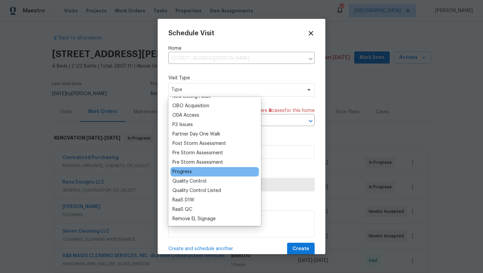
click at [190, 171] on div "Progress" at bounding box center [182, 171] width 19 height 7
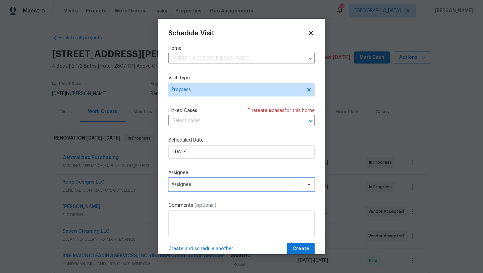
click at [206, 183] on span "Assignee" at bounding box center [238, 184] width 132 height 5
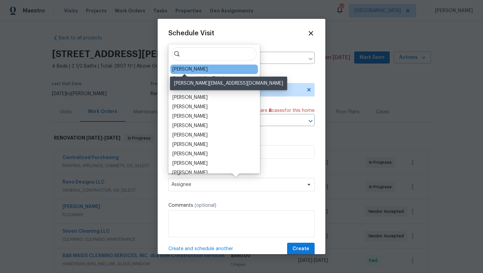
click at [195, 69] on div "[PERSON_NAME]" at bounding box center [190, 69] width 35 height 7
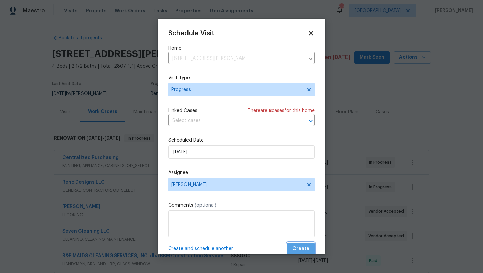
click at [307, 250] on span "Create" at bounding box center [301, 248] width 17 height 8
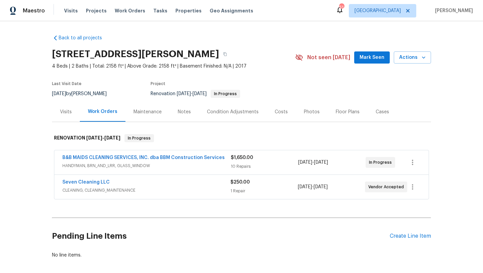
click at [202, 160] on span "B&B MAIDS CLEANING SERVICES, INC. dba BBM Construction Services" at bounding box center [143, 157] width 163 height 7
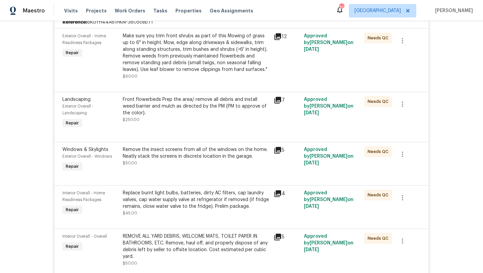
scroll to position [164, 0]
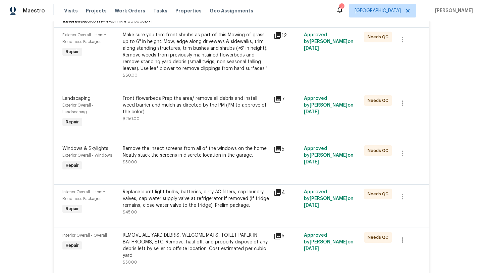
click at [206, 59] on div "Make sure you trim front shrubs as part of this Mowing of grass up to 6" in hei…" at bounding box center [196, 52] width 147 height 40
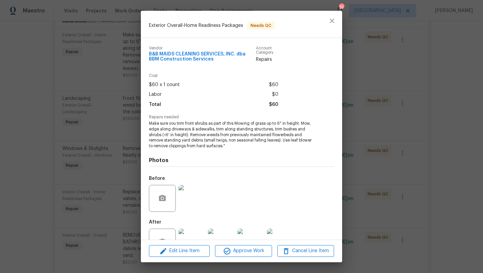
scroll to position [22, 0]
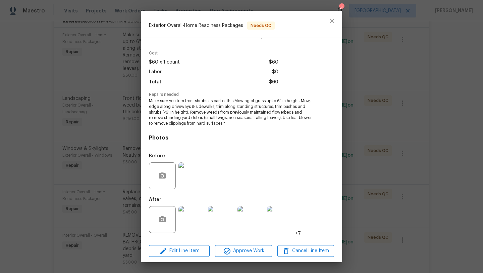
click at [199, 213] on img at bounding box center [192, 219] width 27 height 27
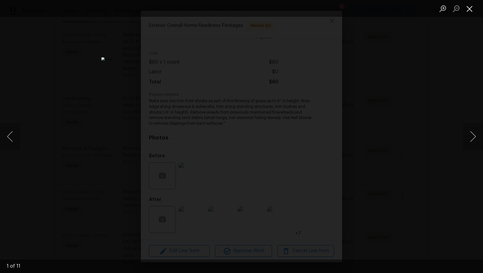
click at [468, 10] on button "Close lightbox" at bounding box center [469, 9] width 13 height 12
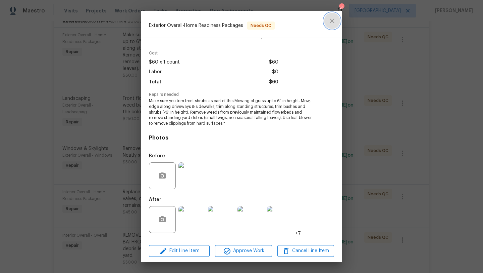
click at [333, 18] on icon "close" at bounding box center [332, 21] width 8 height 8
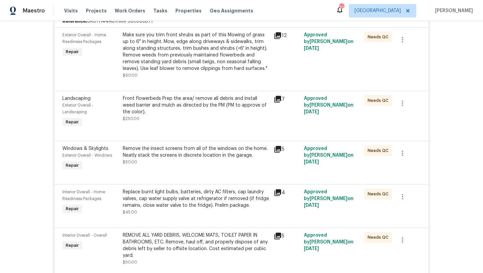
click at [204, 121] on div "Front flowerbeds Prep the area/ remove all debris and install weed barrier and …" at bounding box center [196, 108] width 147 height 27
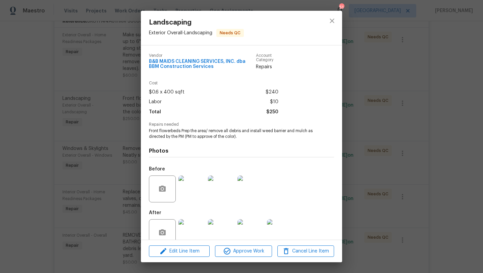
scroll to position [13, 0]
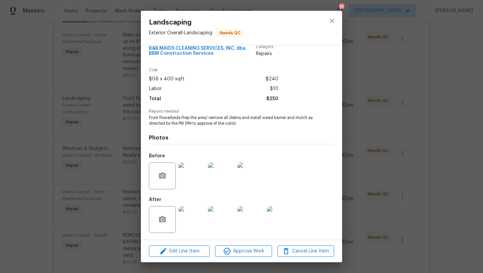
click at [187, 232] on img at bounding box center [192, 219] width 27 height 27
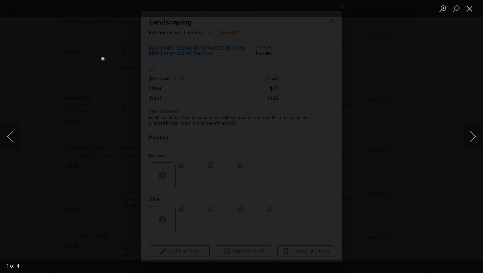
click at [467, 10] on button "Close lightbox" at bounding box center [469, 9] width 13 height 12
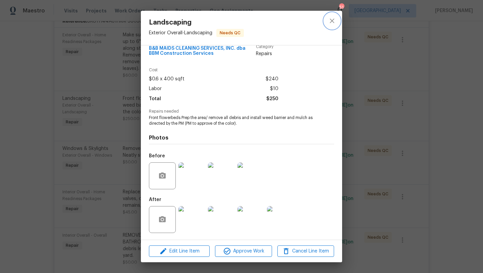
click at [332, 19] on icon "close" at bounding box center [332, 21] width 8 height 8
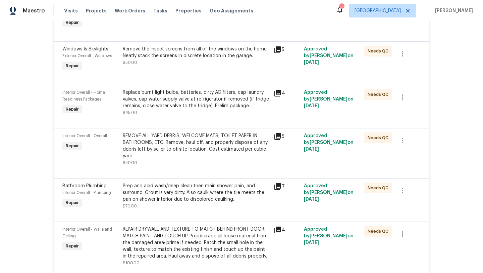
scroll to position [267, 0]
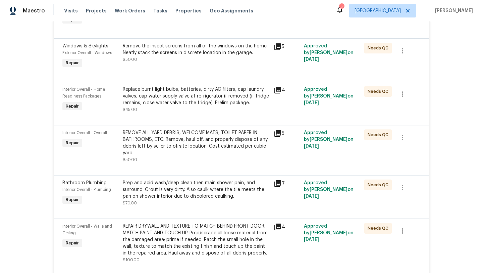
click at [205, 149] on div "REMOVE ALL YARD DEBRIS, WELCOME MATS, TOILET PAPER IN BATHROOMS, ETC. Remove, h…" at bounding box center [196, 142] width 147 height 27
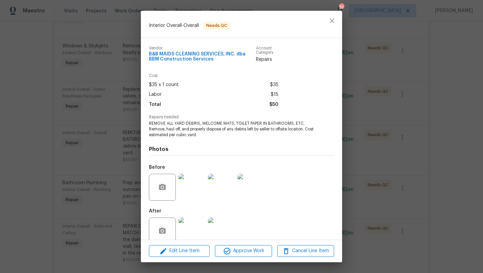
scroll to position [11, 0]
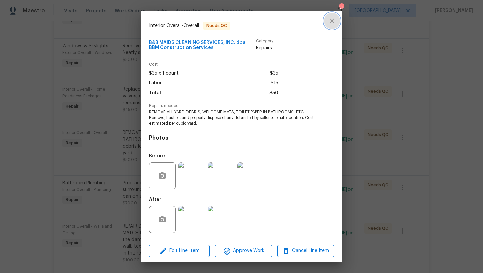
click at [334, 20] on icon "close" at bounding box center [332, 21] width 8 height 8
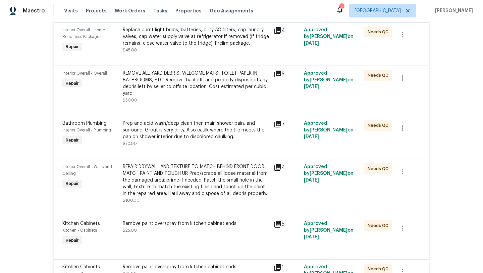
scroll to position [329, 0]
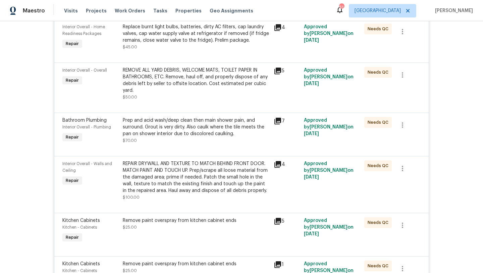
click at [216, 129] on div "Prep and acid wash/deep clean then main shower pain, and surround. Grout is ver…" at bounding box center [196, 127] width 147 height 20
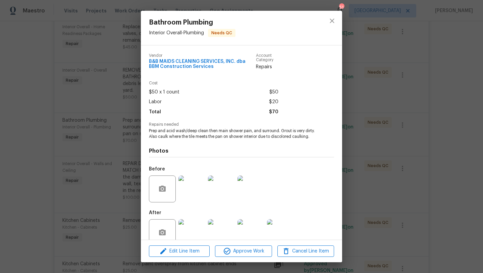
scroll to position [19, 0]
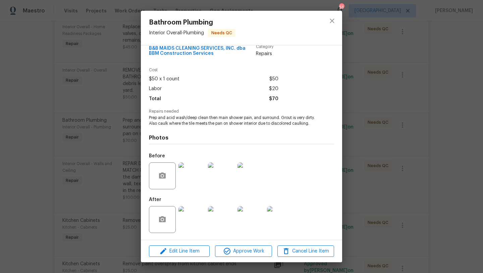
click at [201, 214] on img at bounding box center [192, 219] width 27 height 27
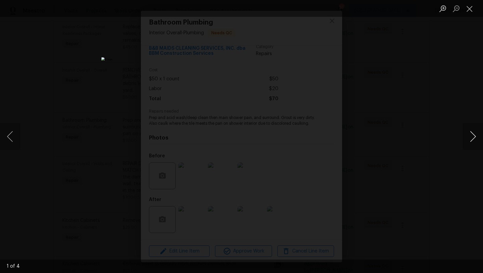
click at [474, 134] on button "Next image" at bounding box center [473, 136] width 20 height 27
click at [471, 7] on button "Close lightbox" at bounding box center [469, 9] width 13 height 12
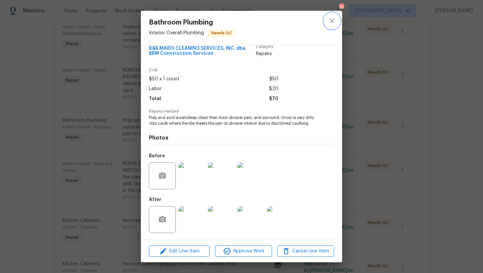
click at [332, 15] on button "close" at bounding box center [332, 21] width 16 height 16
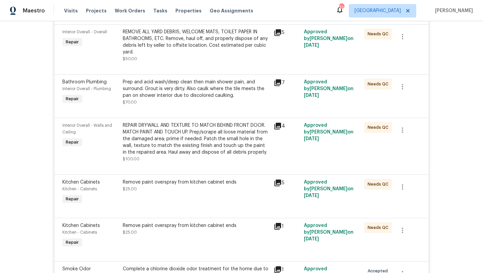
scroll to position [374, 0]
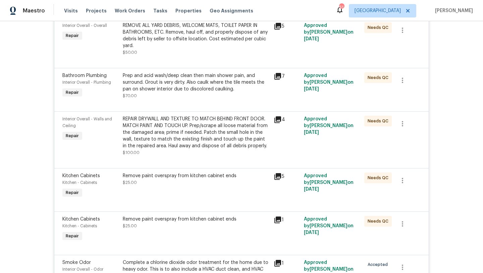
click at [214, 185] on div "Remove paint overspray from kitchen cabinet ends $25.00" at bounding box center [196, 178] width 147 height 13
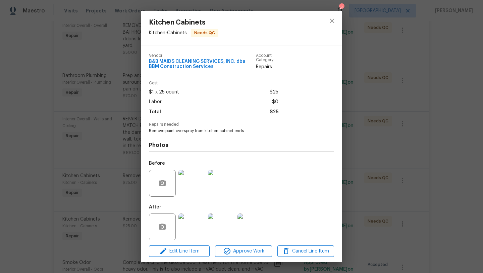
scroll to position [7, 0]
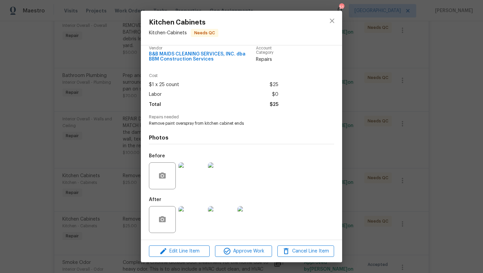
click at [193, 227] on img at bounding box center [192, 219] width 27 height 27
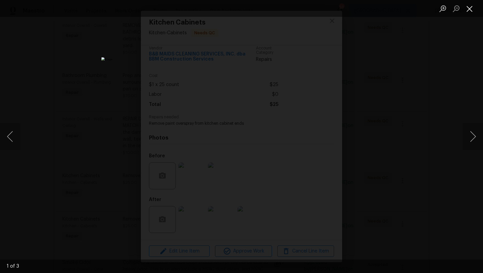
click at [470, 8] on button "Close lightbox" at bounding box center [469, 9] width 13 height 12
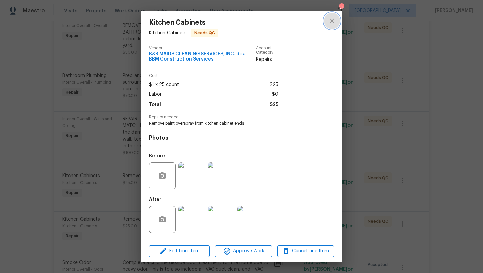
click at [333, 19] on icon "close" at bounding box center [332, 21] width 8 height 8
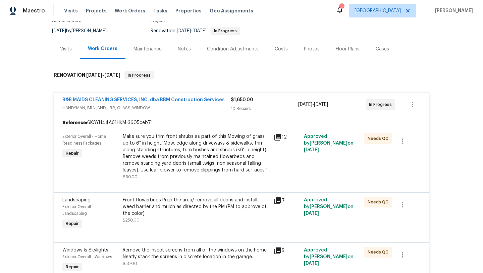
scroll to position [0, 0]
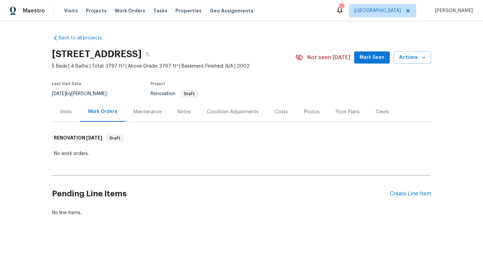
click at [283, 112] on div "Costs" at bounding box center [281, 111] width 13 height 7
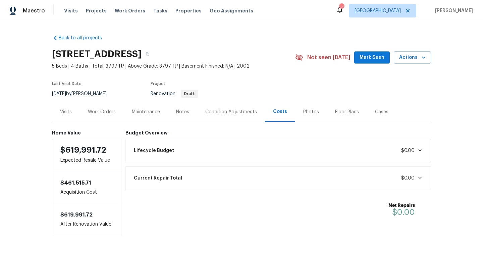
click at [247, 113] on div "Condition Adjustments" at bounding box center [231, 111] width 52 height 7
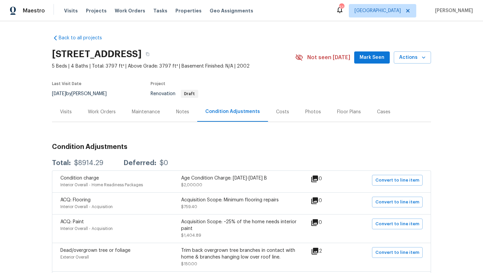
click at [64, 112] on div "Visits" at bounding box center [66, 111] width 12 height 7
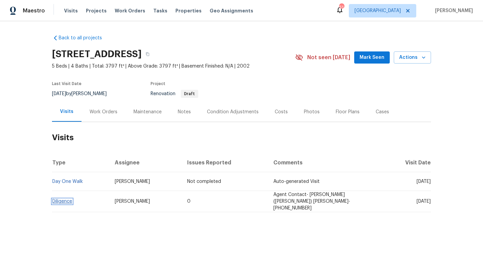
click at [66, 201] on link "Diligence" at bounding box center [62, 201] width 20 height 5
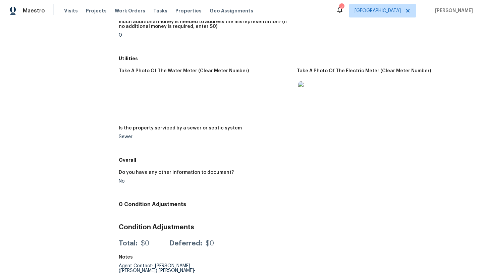
scroll to position [869, 0]
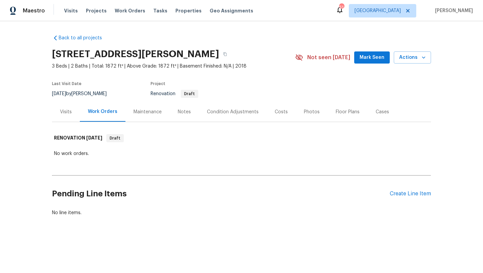
click at [242, 112] on div "Condition Adjustments" at bounding box center [233, 111] width 52 height 7
click at [281, 109] on div "Costs" at bounding box center [281, 111] width 13 height 7
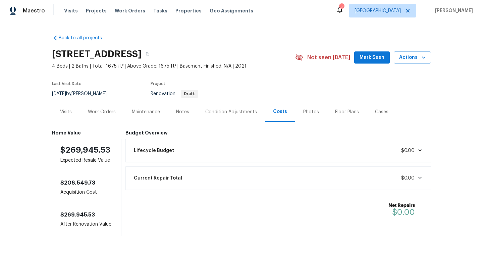
click at [224, 115] on div "Condition Adjustments" at bounding box center [231, 111] width 52 height 7
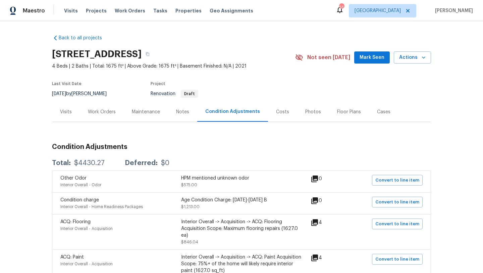
click at [66, 112] on div "Visits" at bounding box center [66, 111] width 12 height 7
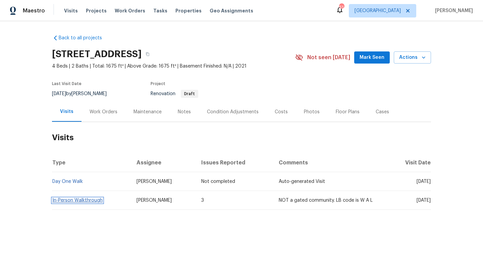
click at [88, 198] on link "In-Person Walkthrough" at bounding box center [77, 200] width 50 height 5
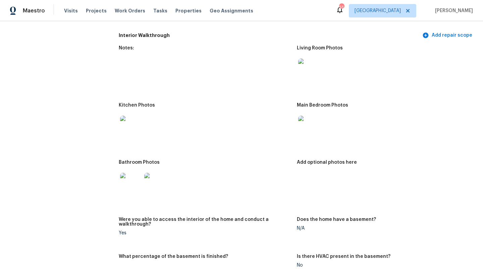
scroll to position [677, 0]
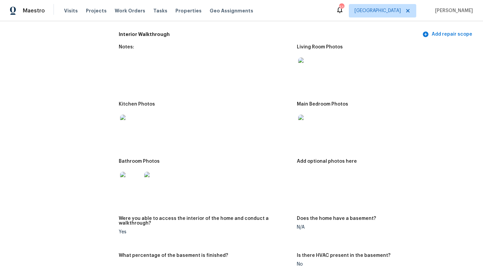
click at [135, 123] on img at bounding box center [130, 124] width 21 height 21
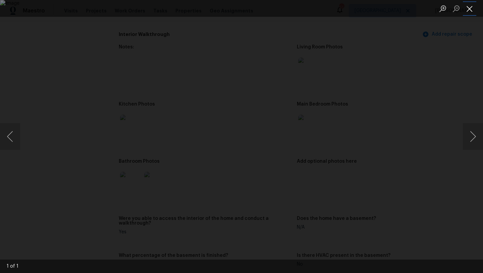
click at [469, 8] on button "Close lightbox" at bounding box center [469, 9] width 13 height 12
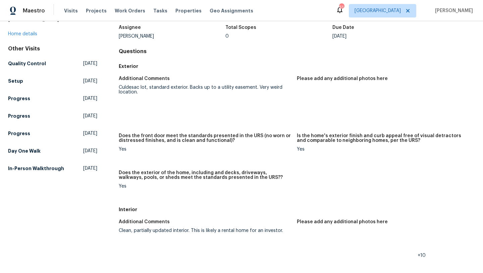
scroll to position [52, 0]
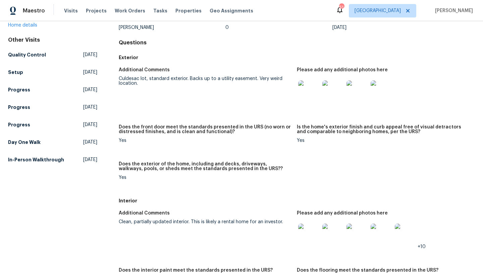
click at [307, 96] on img at bounding box center [308, 90] width 21 height 21
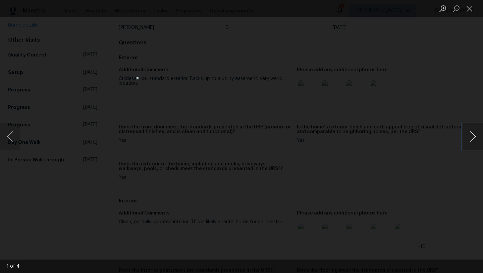
click at [474, 135] on button "Next image" at bounding box center [473, 136] width 20 height 27
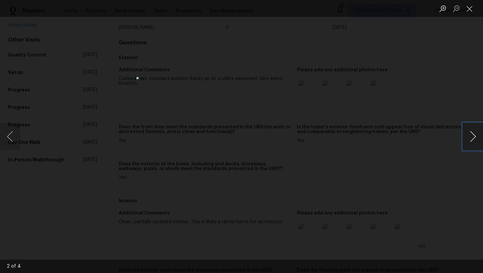
click at [474, 135] on button "Next image" at bounding box center [473, 136] width 20 height 27
click at [469, 10] on button "Close lightbox" at bounding box center [469, 9] width 13 height 12
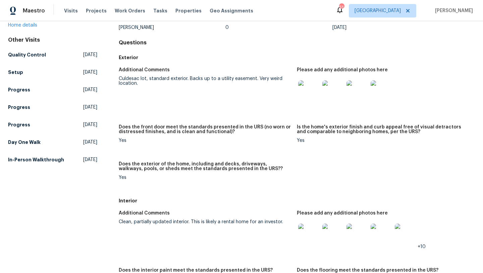
click at [314, 233] on img at bounding box center [308, 233] width 21 height 21
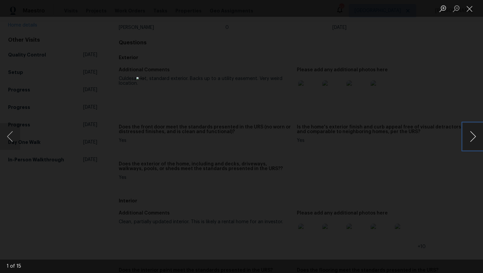
click at [476, 132] on button "Next image" at bounding box center [473, 136] width 20 height 27
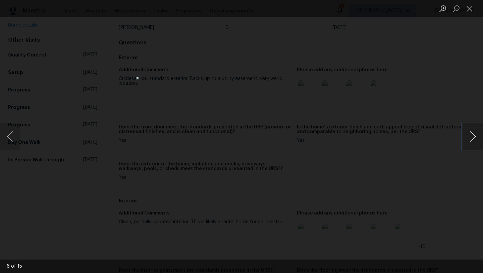
click at [476, 132] on button "Next image" at bounding box center [473, 136] width 20 height 27
click at [468, 140] on button "Next image" at bounding box center [473, 136] width 20 height 27
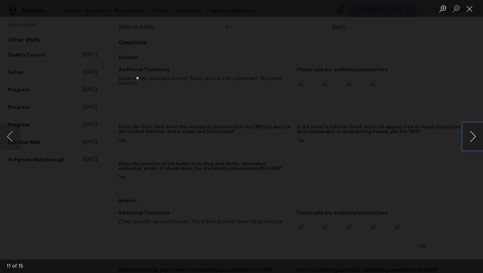
click at [468, 140] on button "Next image" at bounding box center [473, 136] width 20 height 27
click at [470, 7] on button "Close lightbox" at bounding box center [469, 9] width 13 height 12
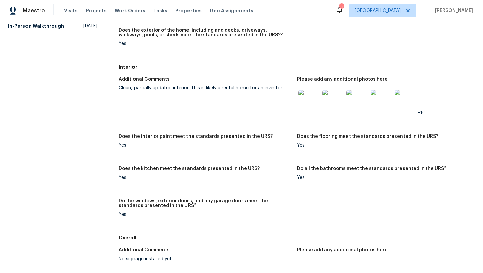
scroll to position [0, 0]
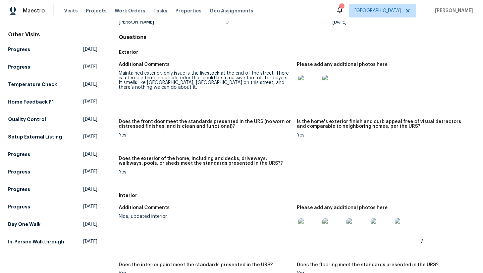
scroll to position [81, 0]
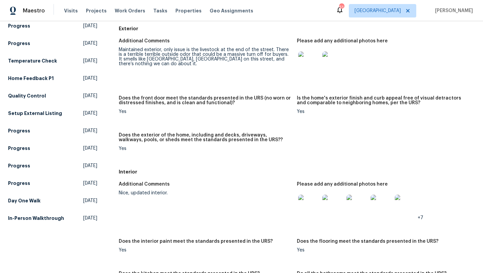
click at [309, 202] on img at bounding box center [308, 204] width 21 height 21
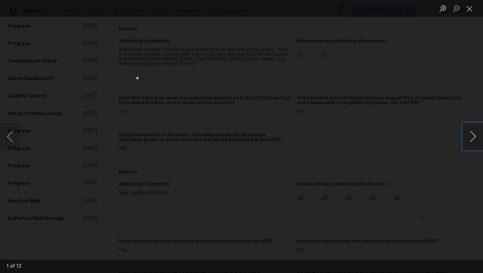
click at [471, 134] on button "Next image" at bounding box center [473, 136] width 20 height 27
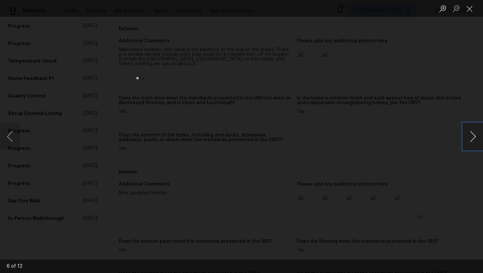
click at [471, 134] on button "Next image" at bounding box center [473, 136] width 20 height 27
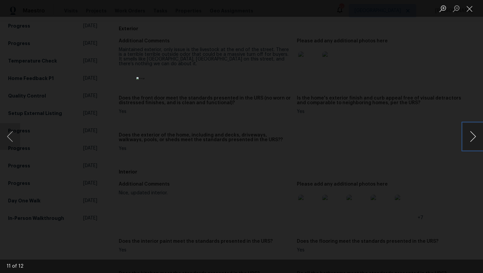
click at [471, 134] on button "Next image" at bounding box center [473, 136] width 20 height 27
click at [466, 7] on button "Close lightbox" at bounding box center [469, 9] width 13 height 12
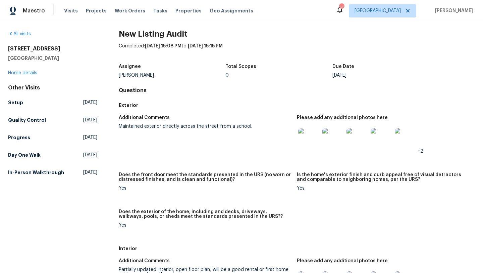
scroll to position [6, 0]
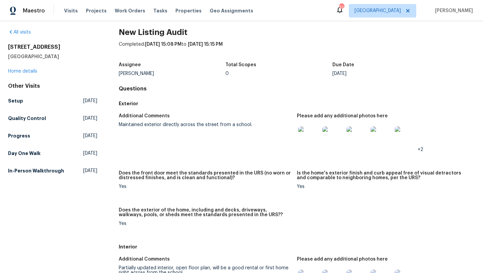
click at [309, 138] on img at bounding box center [308, 136] width 21 height 21
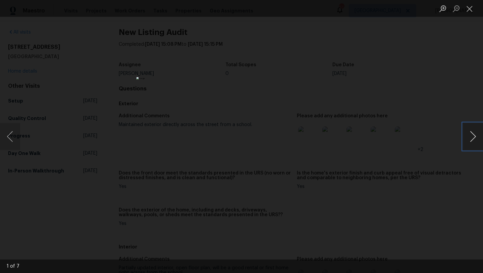
click at [474, 135] on button "Next image" at bounding box center [473, 136] width 20 height 27
click at [470, 10] on button "Close lightbox" at bounding box center [469, 9] width 13 height 12
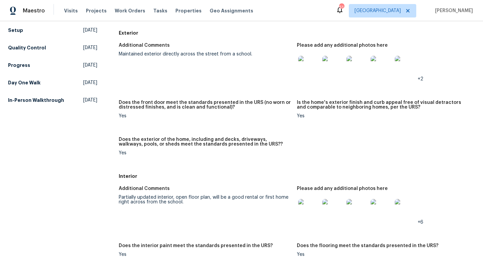
scroll to position [121, 0]
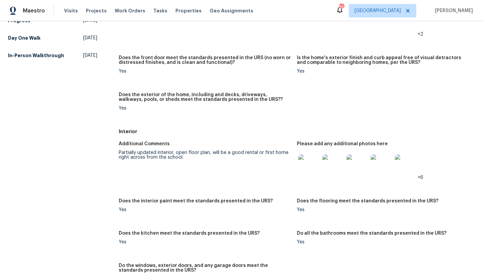
click at [318, 169] on img at bounding box center [308, 164] width 21 height 21
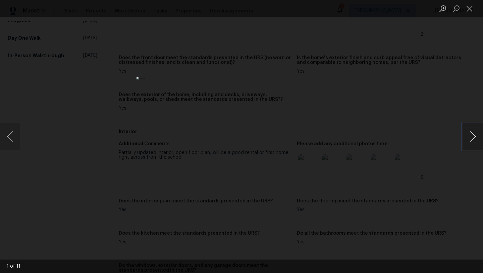
click at [474, 135] on button "Next image" at bounding box center [473, 136] width 20 height 27
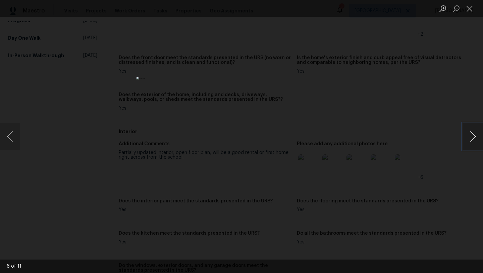
click at [474, 135] on button "Next image" at bounding box center [473, 136] width 20 height 27
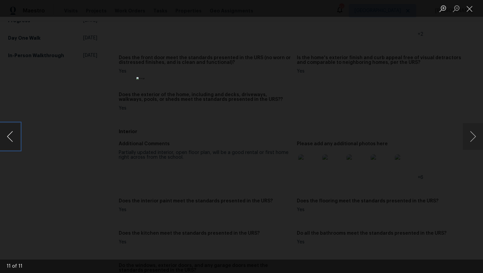
click at [11, 138] on button "Previous image" at bounding box center [10, 136] width 20 height 27
click at [473, 138] on button "Next image" at bounding box center [473, 136] width 20 height 27
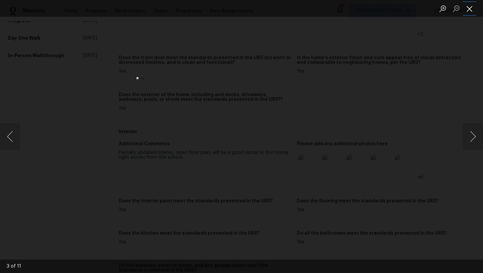
click at [469, 13] on button "Close lightbox" at bounding box center [469, 9] width 13 height 12
